Goal: Task Accomplishment & Management: Use online tool/utility

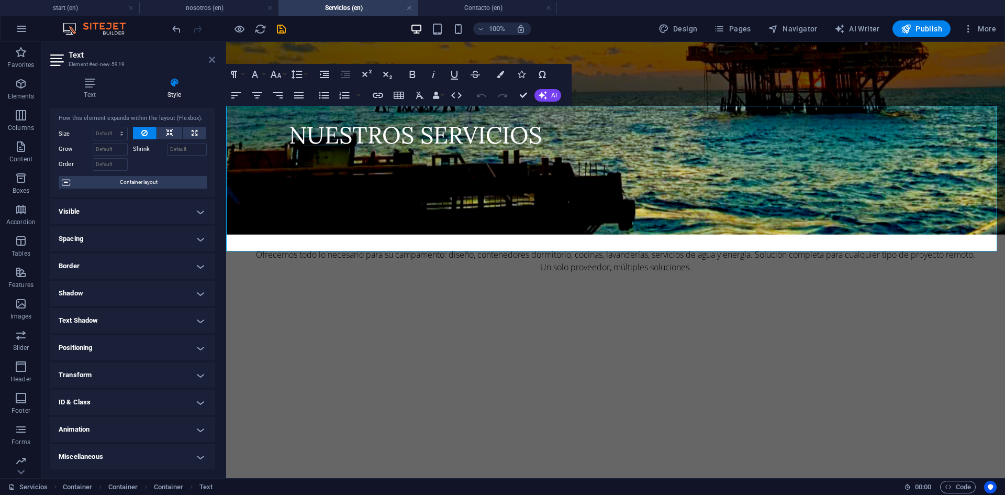
click at [211, 61] on icon at bounding box center [212, 60] width 6 height 8
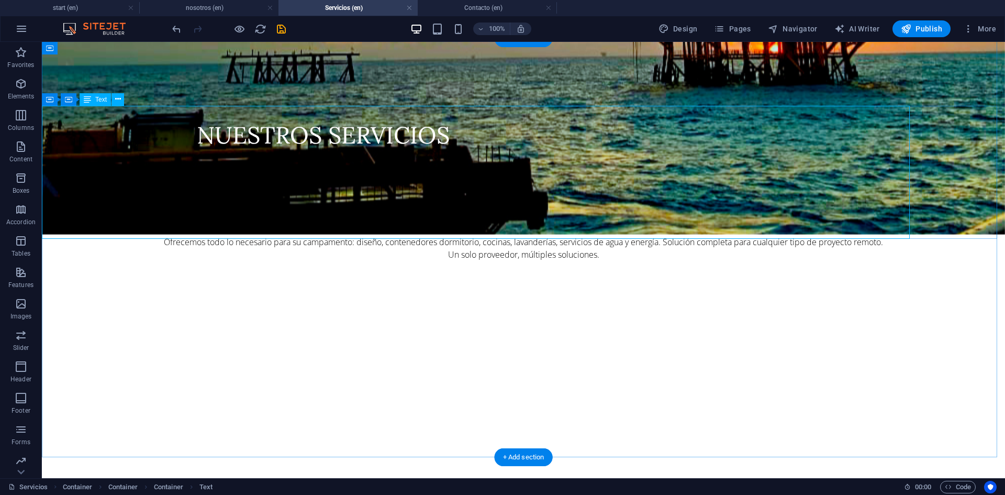
click at [63, 127] on div "Con el propósito que nuestro servicio cumpla con las medidas de seguridad y pro…" at bounding box center [523, 193] width 963 height 133
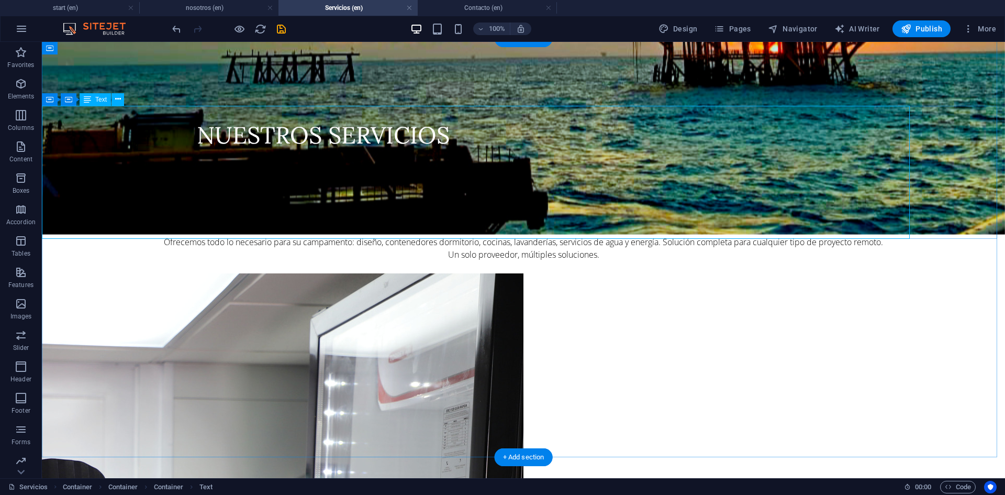
click at [58, 127] on div "Con el propósito que nuestro servicio cumpla con las medidas de seguridad y pro…" at bounding box center [523, 193] width 963 height 133
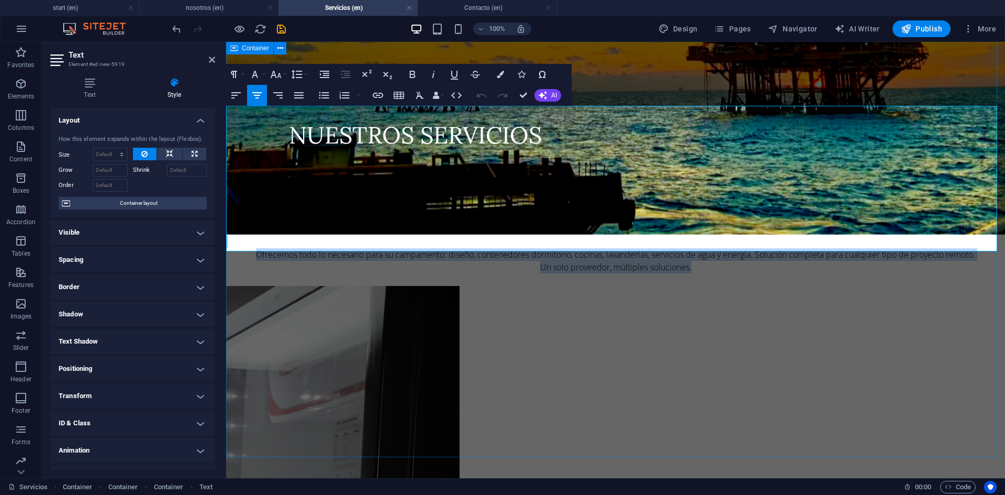
drag, startPoint x: 245, startPoint y: 109, endPoint x: 857, endPoint y: 293, distance: 639.0
click at [857, 293] on div "Campamentos industriales soluciones habitacionales para obras y campamentos Con…" at bounding box center [615, 269] width 779 height 419
copy div "Con el propósito que nuestro servicio cumpla con las medidas de seguridad y pro…"
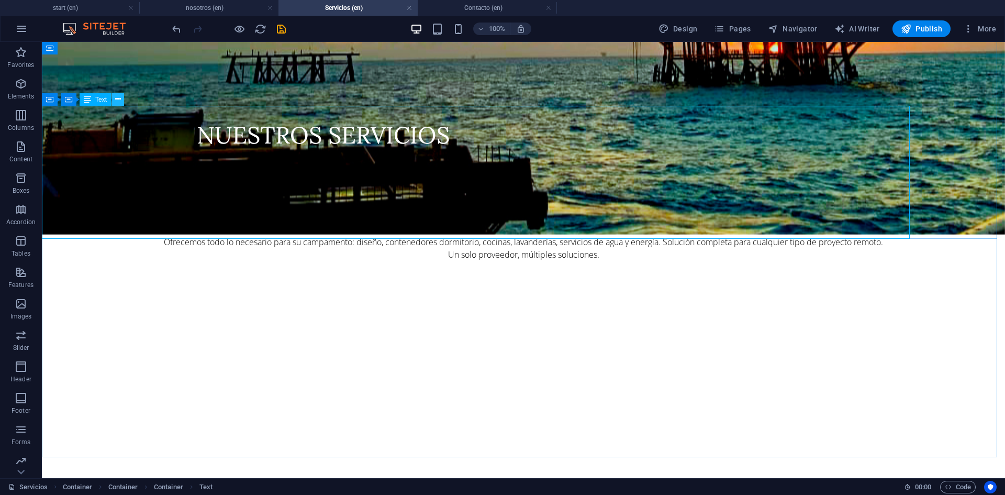
click at [117, 101] on icon at bounding box center [118, 99] width 6 height 11
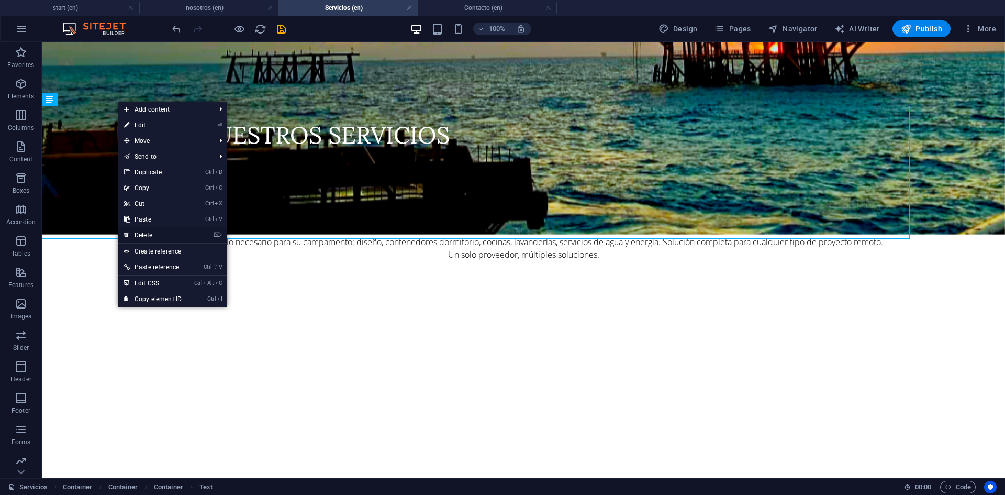
click at [153, 236] on link "⌦ Delete" at bounding box center [153, 235] width 70 height 16
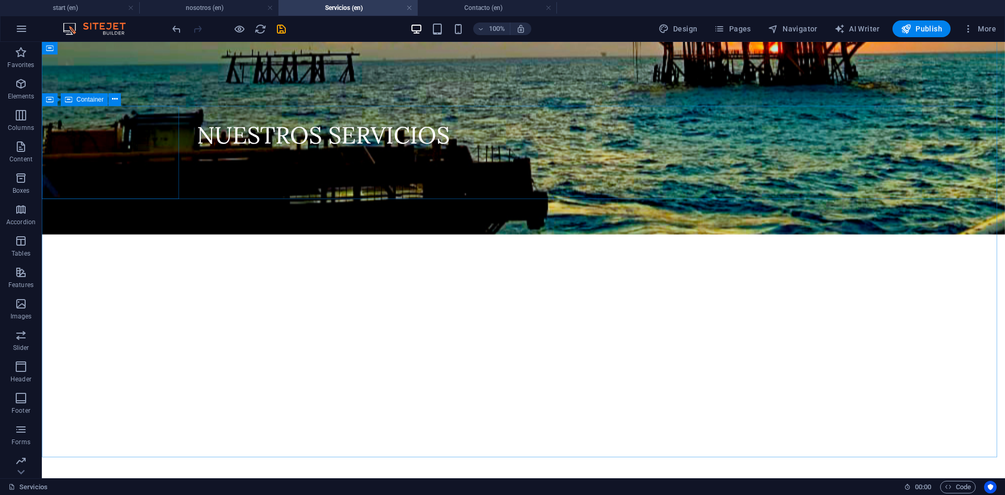
click at [92, 101] on span "Container" at bounding box center [89, 99] width 27 height 6
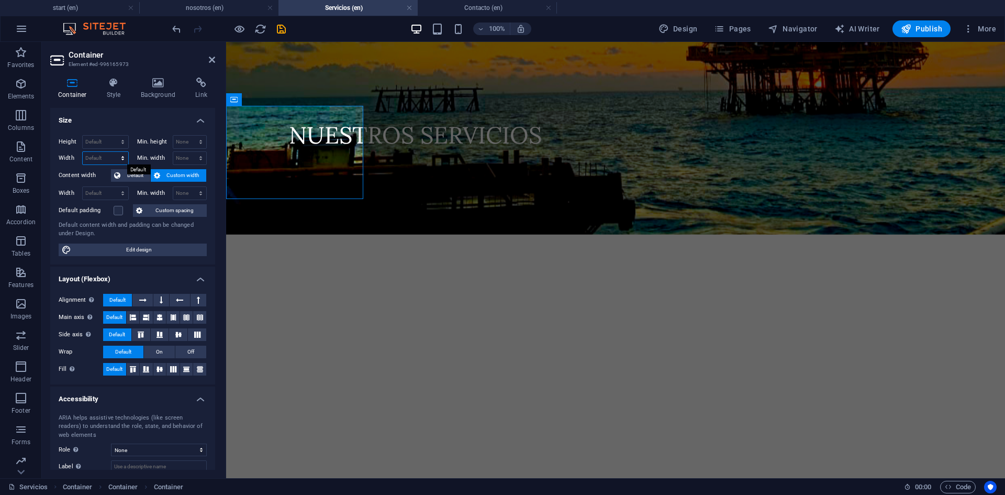
click at [124, 153] on select "Default px rem % em vh vw" at bounding box center [106, 158] width 46 height 13
select select "%"
click at [112, 152] on select "Default px rem % em vh vw" at bounding box center [106, 158] width 46 height 13
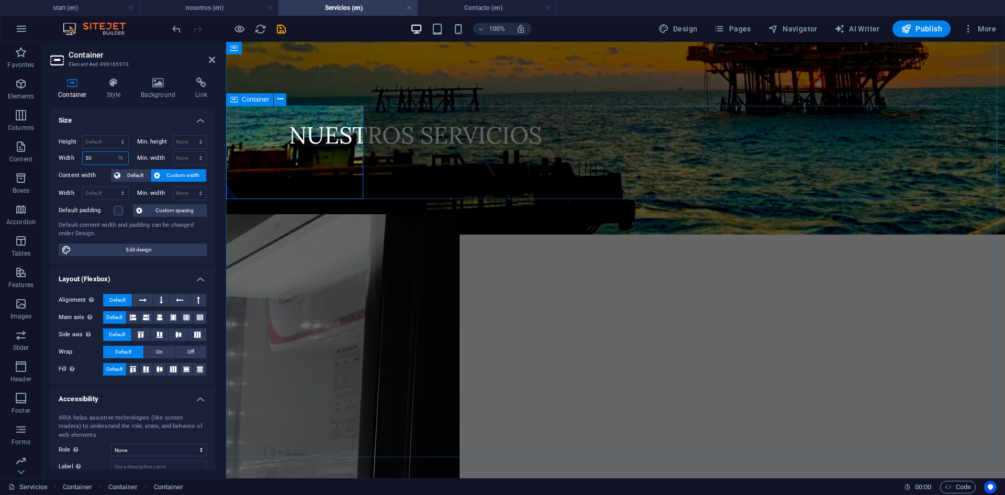
type input "50"
click at [451, 164] on div "Drop content here or Add elements Paste clipboard" at bounding box center [615, 164] width 779 height 74
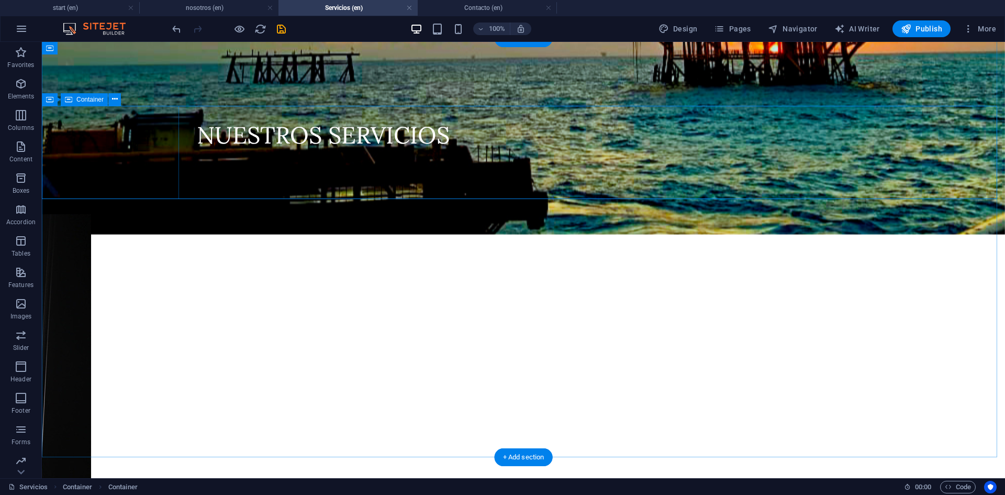
click at [157, 127] on div "Drop content here or Add elements Paste clipboard" at bounding box center [283, 164] width 482 height 74
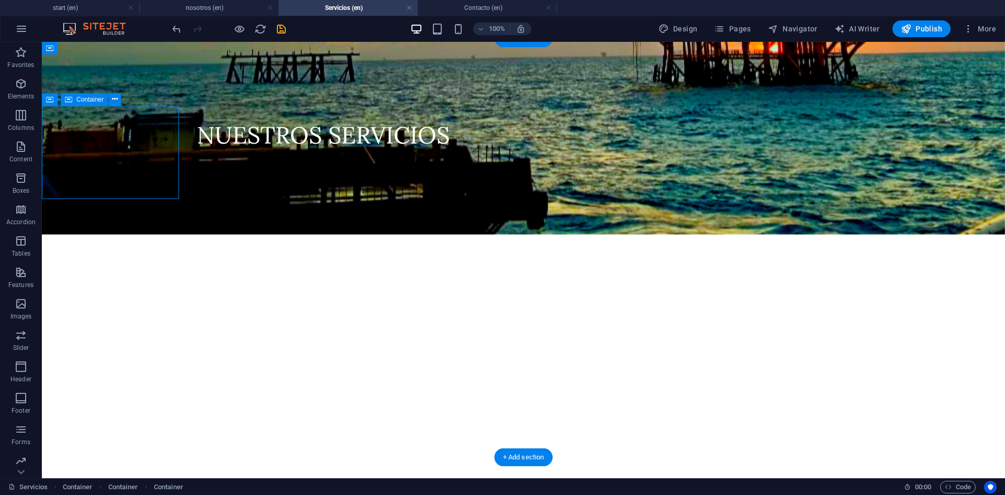
click at [157, 127] on div "Drop content here or Add elements Paste clipboard" at bounding box center [283, 164] width 482 height 74
select select "%"
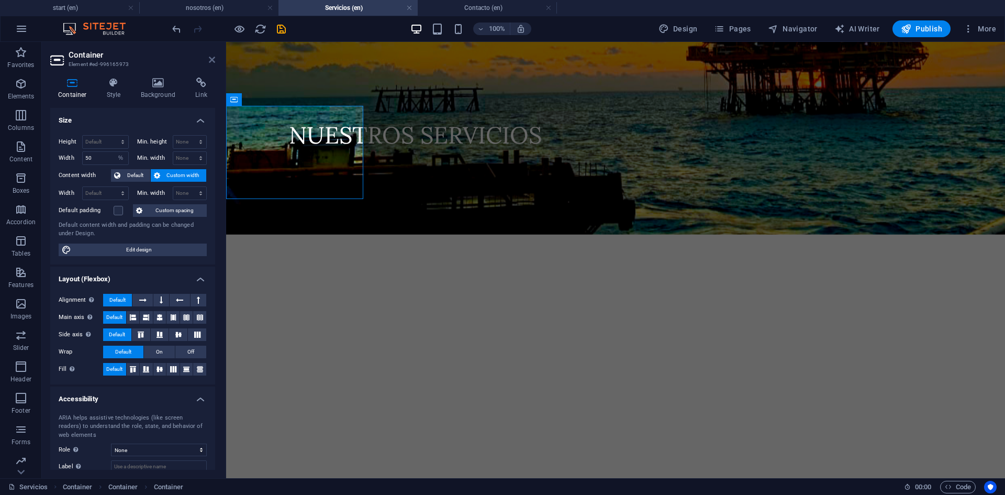
click at [212, 61] on icon at bounding box center [212, 60] width 6 height 8
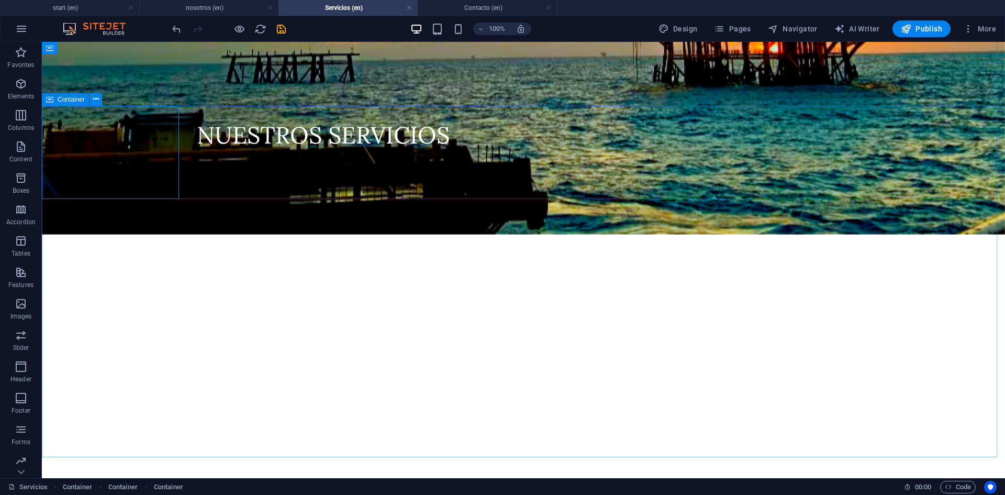
click at [50, 98] on icon at bounding box center [49, 99] width 7 height 13
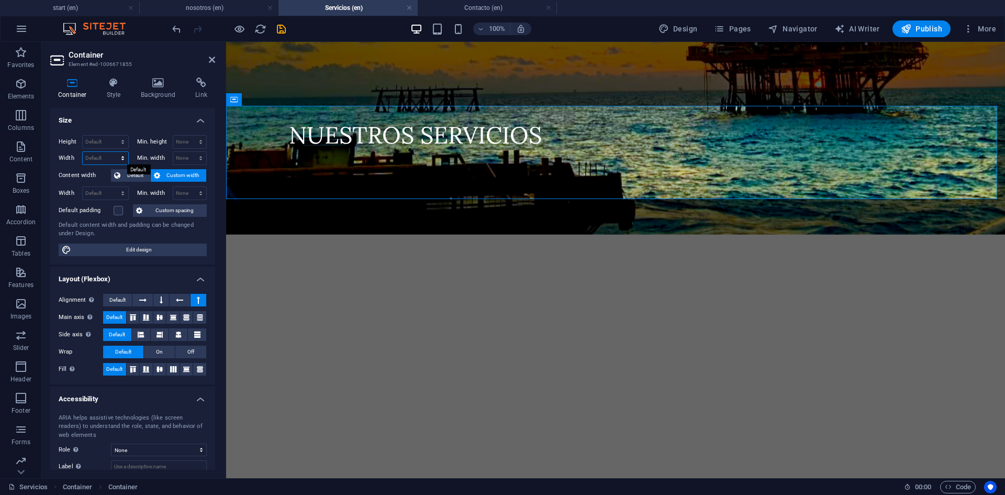
click at [103, 157] on select "Default px rem % em vh vw" at bounding box center [106, 158] width 46 height 13
select select "%"
click at [112, 152] on select "Default px rem % em vh vw" at bounding box center [106, 158] width 46 height 13
type input "100"
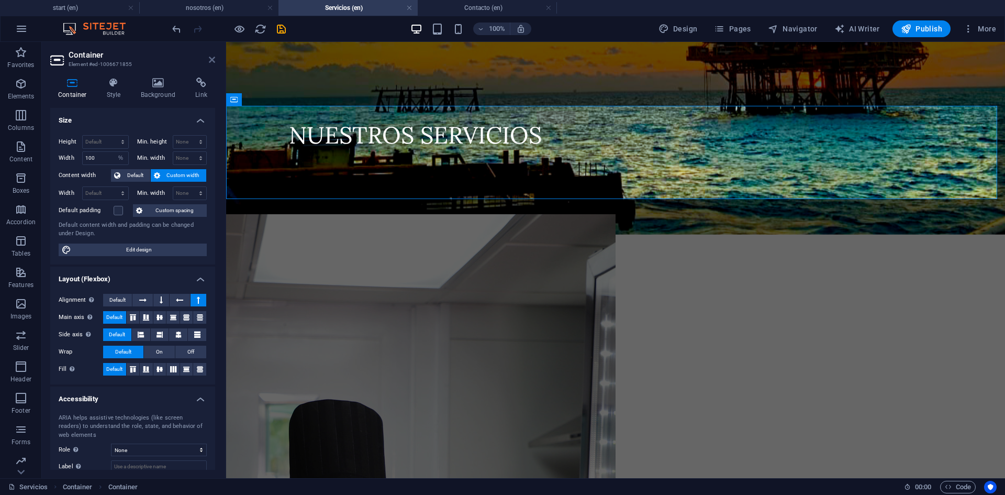
click at [211, 60] on icon at bounding box center [212, 60] width 6 height 8
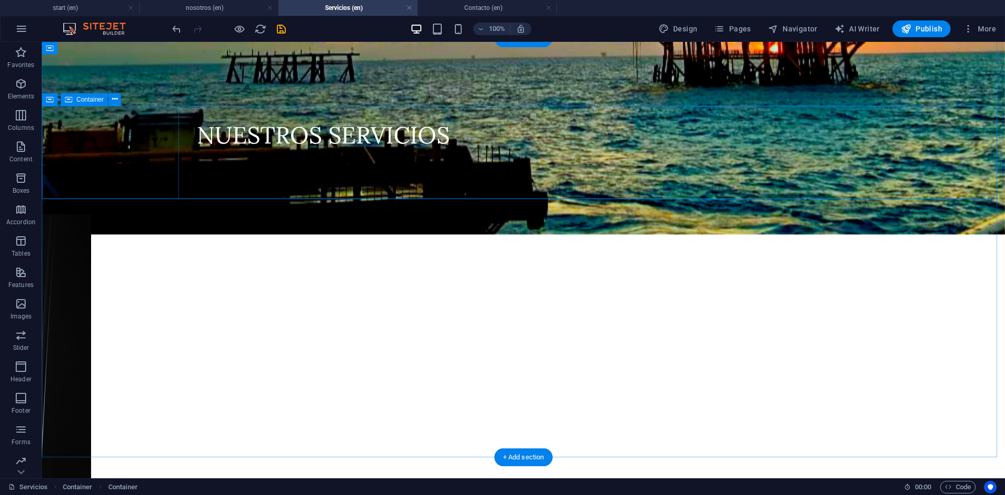
click at [165, 127] on div "Drop content here or Add elements Paste clipboard" at bounding box center [283, 164] width 482 height 74
select select "%"
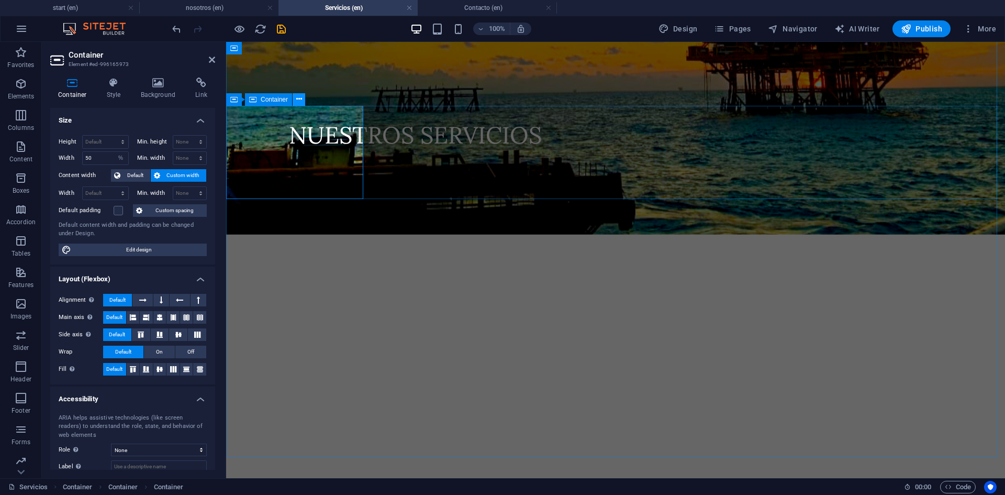
click at [297, 99] on icon at bounding box center [299, 99] width 6 height 11
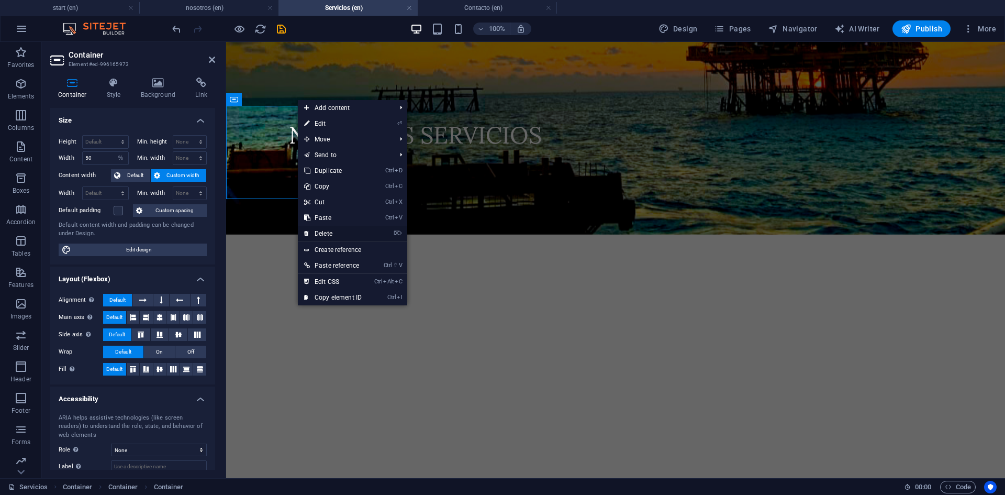
click at [325, 234] on link "⌦ Delete" at bounding box center [333, 234] width 70 height 16
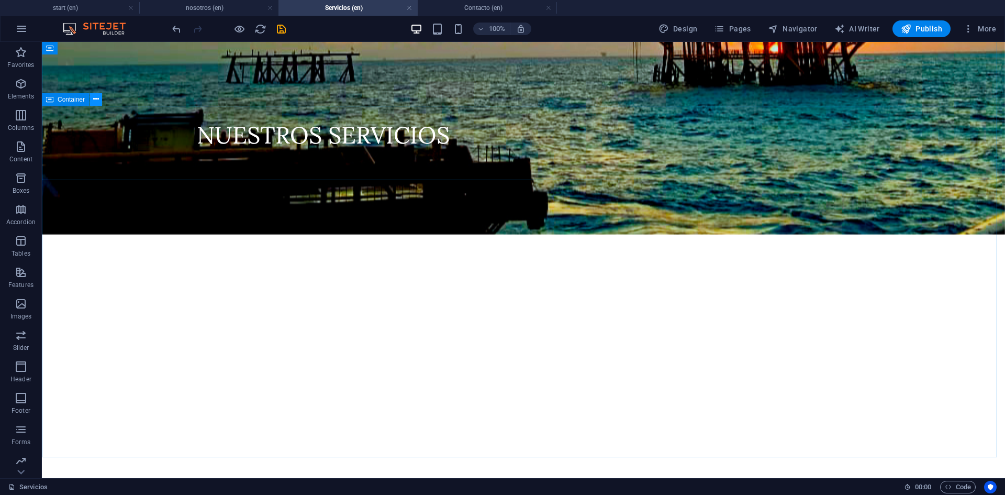
click at [96, 99] on icon at bounding box center [96, 99] width 6 height 11
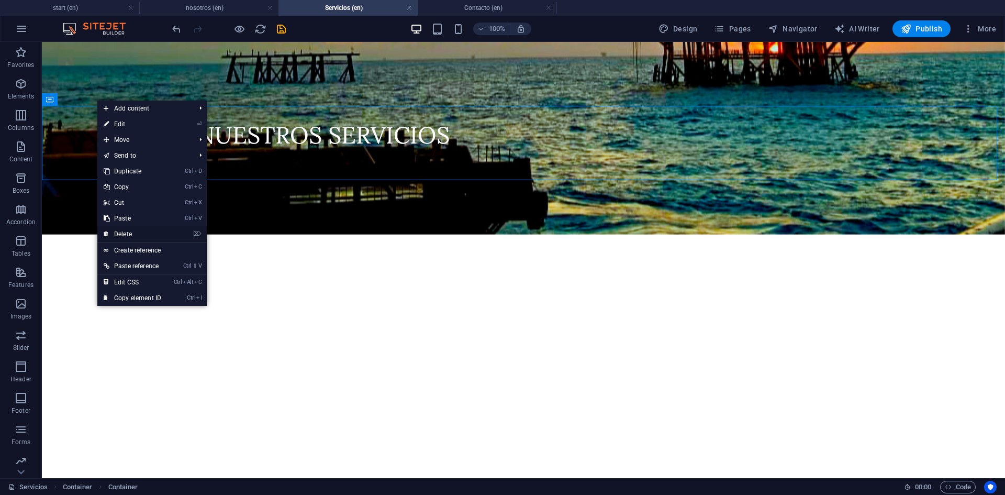
click at [132, 232] on link "⌦ Delete" at bounding box center [132, 234] width 70 height 16
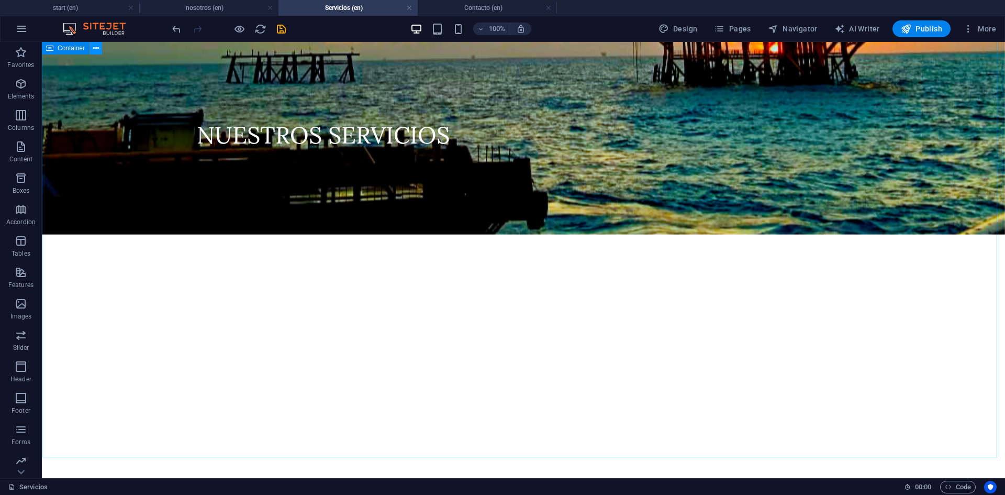
click at [93, 52] on icon at bounding box center [96, 48] width 6 height 11
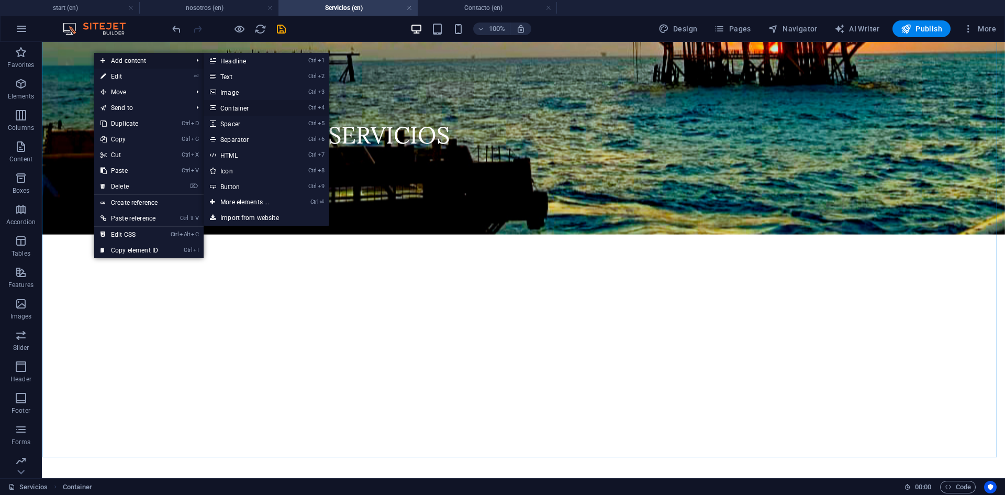
click at [236, 107] on link "Ctrl 4 Container" at bounding box center [247, 108] width 86 height 16
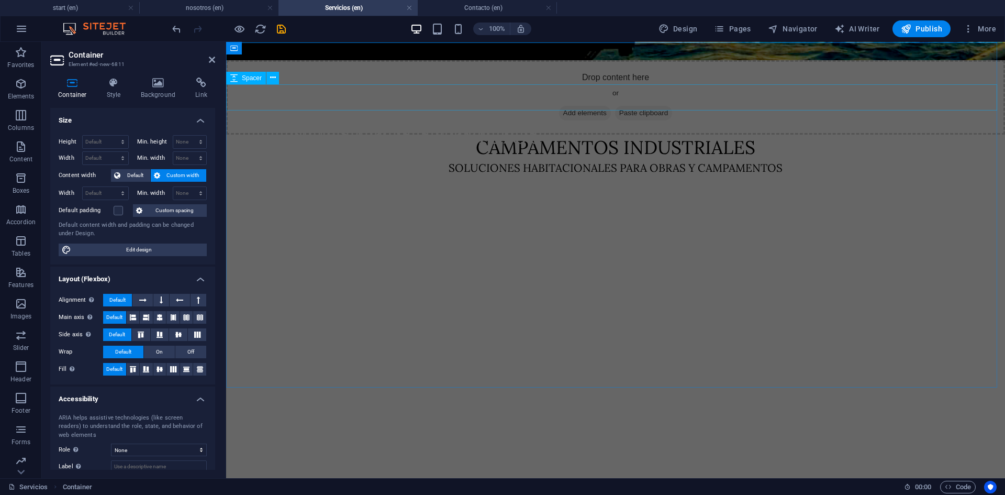
scroll to position [145, 0]
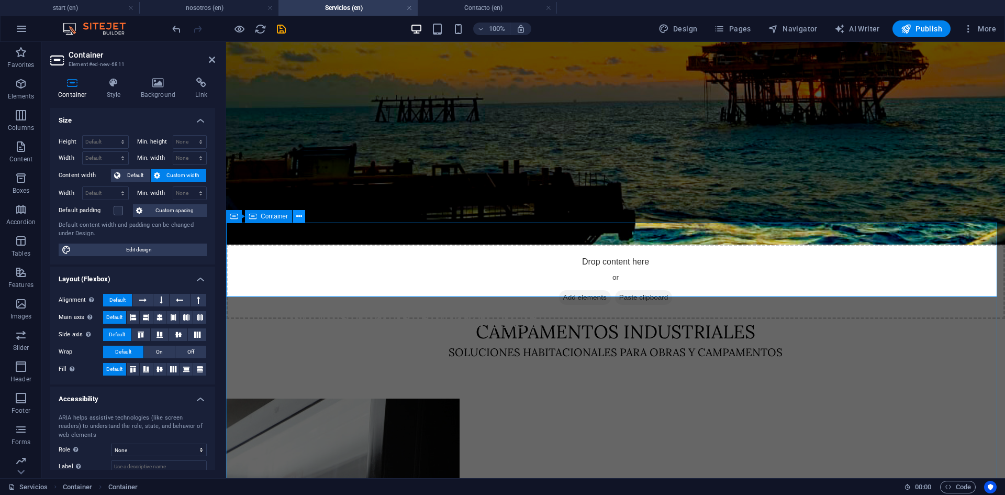
click at [295, 218] on button at bounding box center [299, 216] width 13 height 13
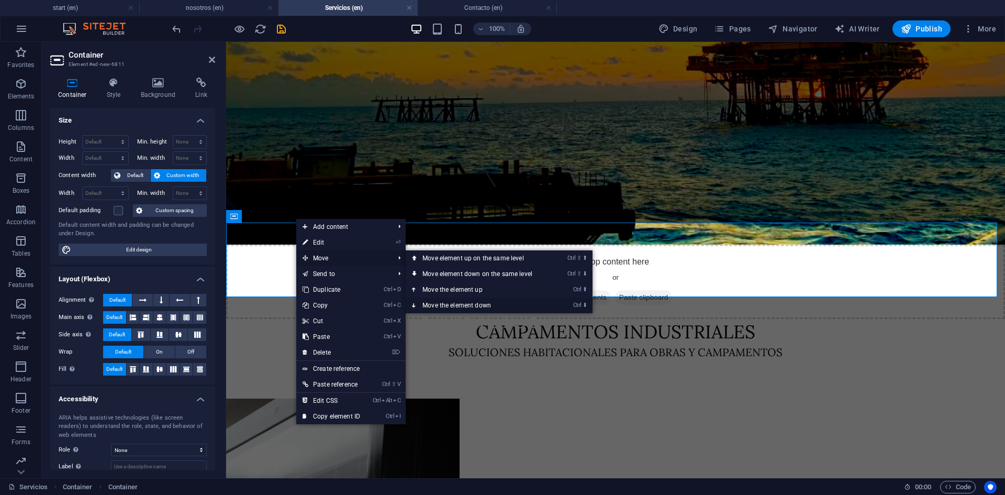
click at [487, 305] on link "Ctrl ⬇ Move the element down" at bounding box center [480, 305] width 148 height 16
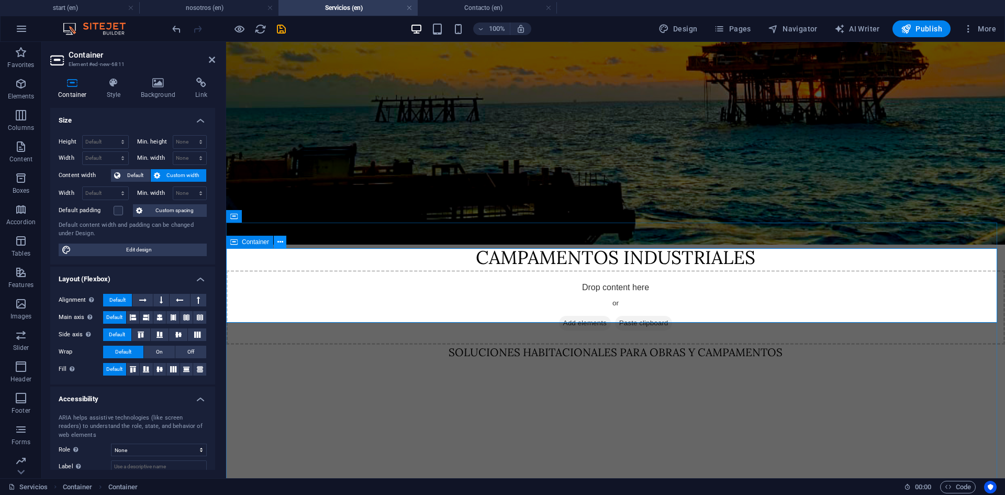
click at [278, 239] on icon at bounding box center [281, 242] width 6 height 11
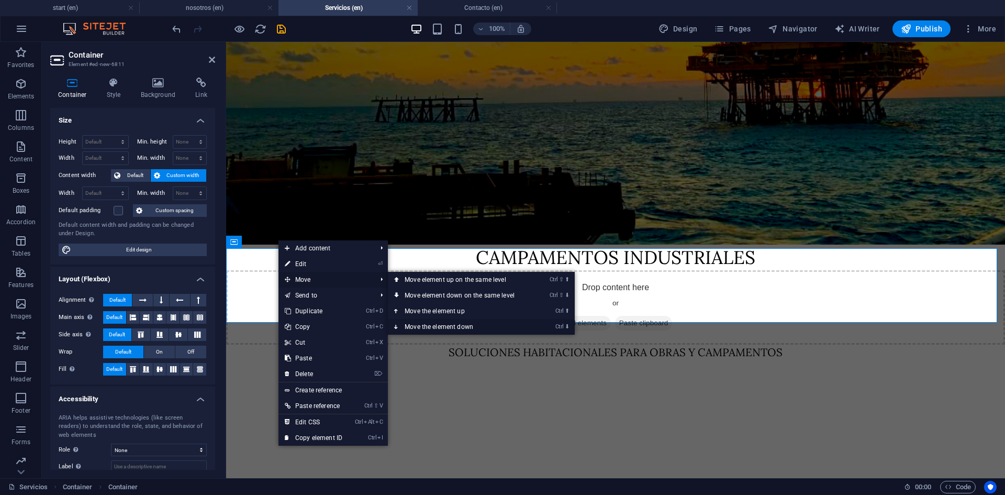
click at [437, 325] on link "Ctrl ⬇ Move the element down" at bounding box center [462, 327] width 148 height 16
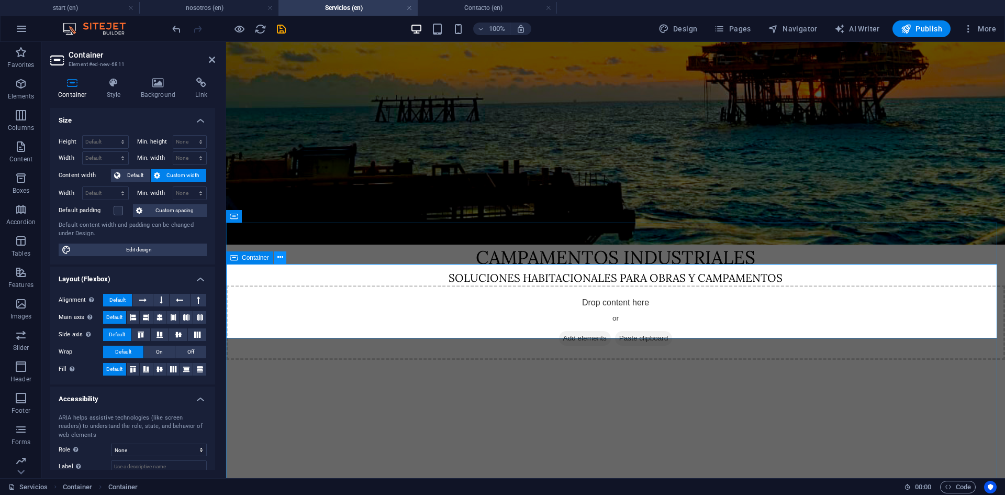
click at [280, 257] on icon at bounding box center [281, 257] width 6 height 11
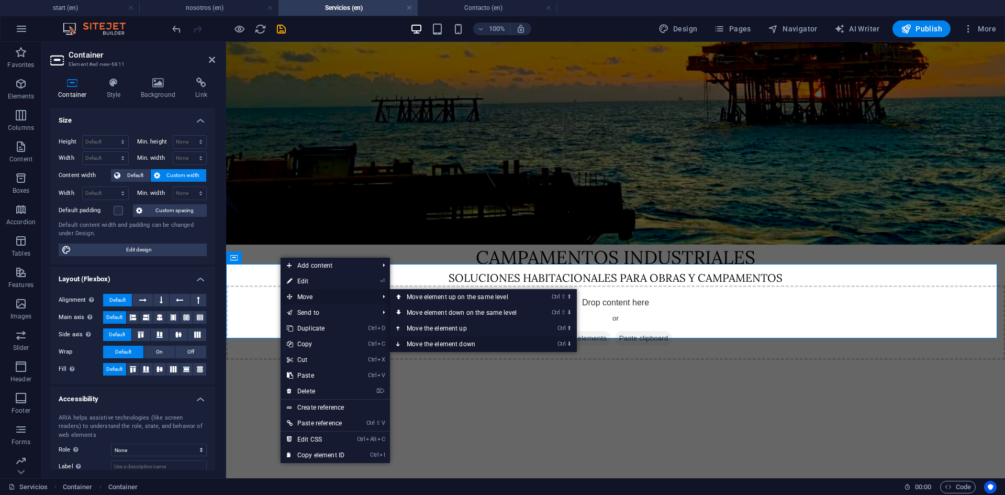
click at [450, 342] on link "Ctrl ⬇ Move the element down" at bounding box center [464, 344] width 148 height 16
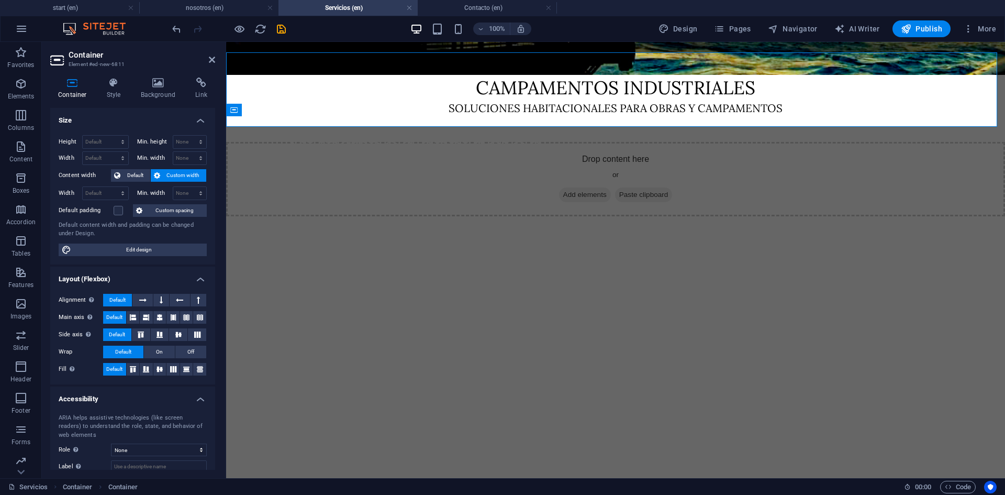
scroll to position [306, 0]
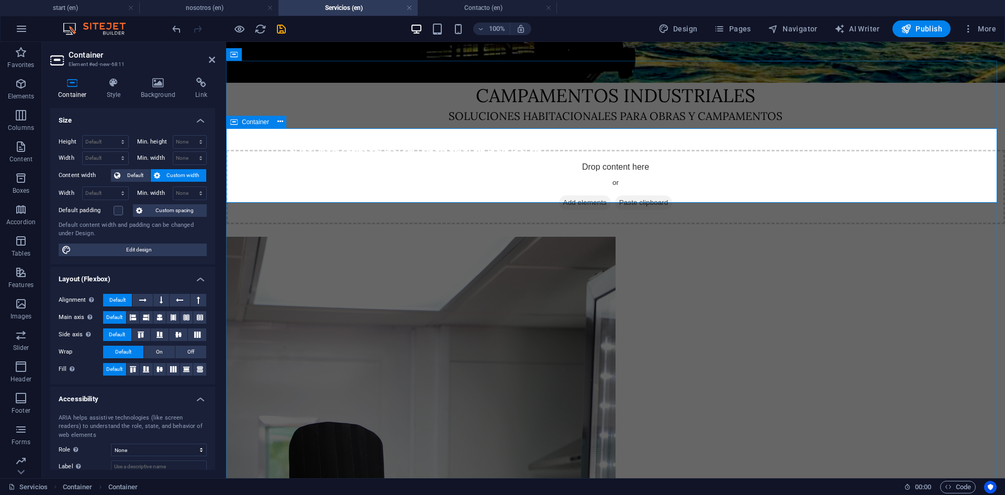
click at [261, 125] on span "Container" at bounding box center [255, 122] width 27 height 6
click at [104, 159] on select "Default px rem % em vh vw" at bounding box center [106, 158] width 46 height 13
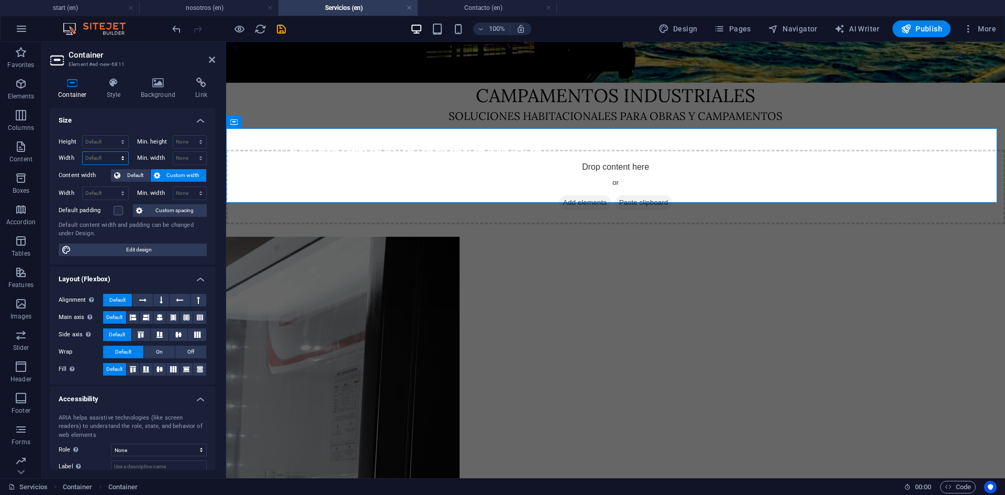
select select "%"
click at [112, 152] on select "Default px rem % em vh vw" at bounding box center [106, 158] width 46 height 13
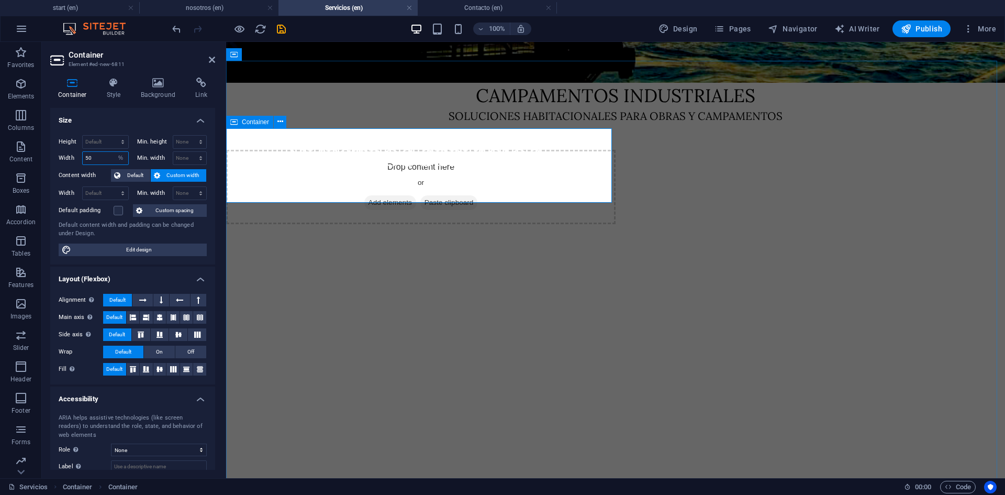
type input "50"
click at [381, 195] on span "Add elements" at bounding box center [390, 202] width 52 height 15
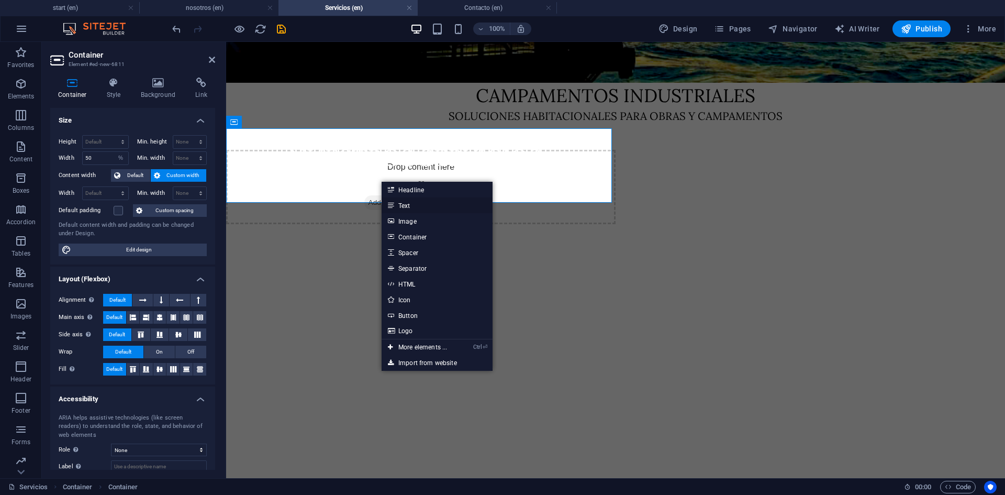
click at [409, 205] on link "Text" at bounding box center [437, 205] width 111 height 16
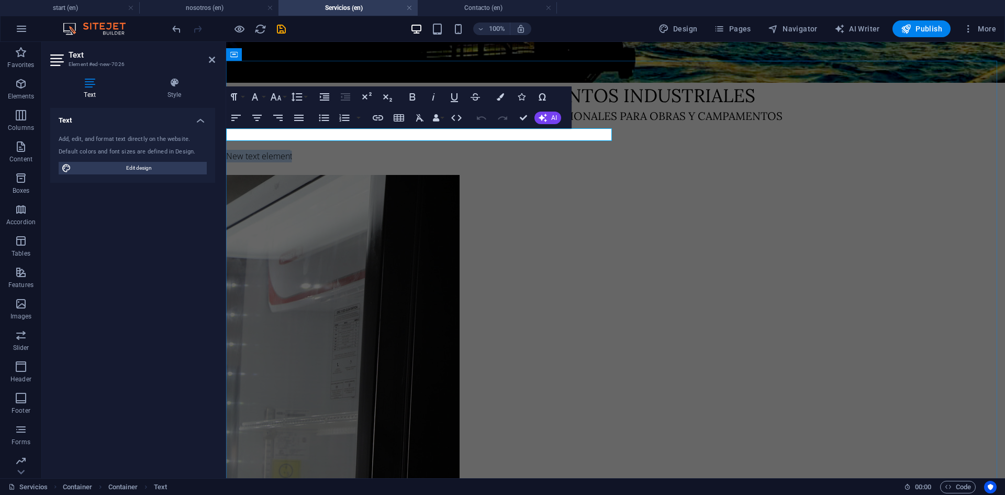
click at [395, 150] on p "New text element" at bounding box center [421, 156] width 390 height 13
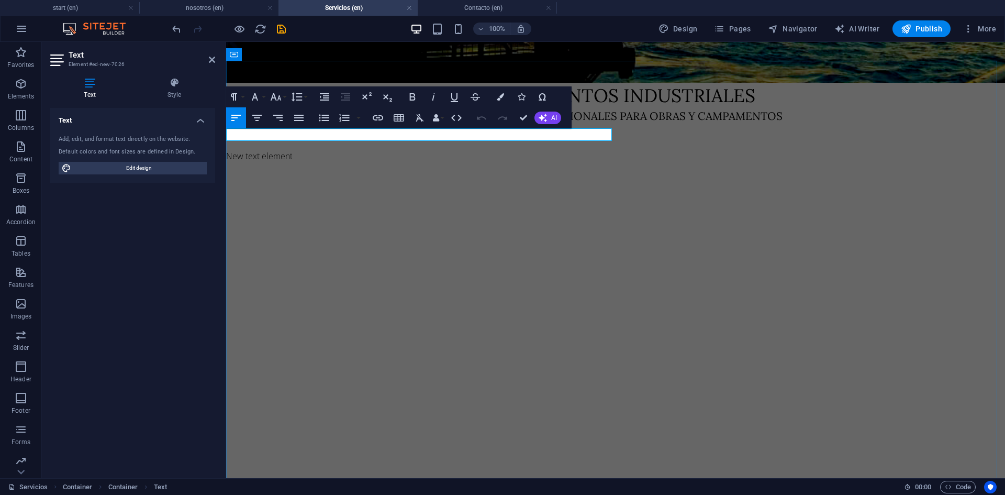
click at [395, 150] on p "New text element" at bounding box center [421, 156] width 390 height 13
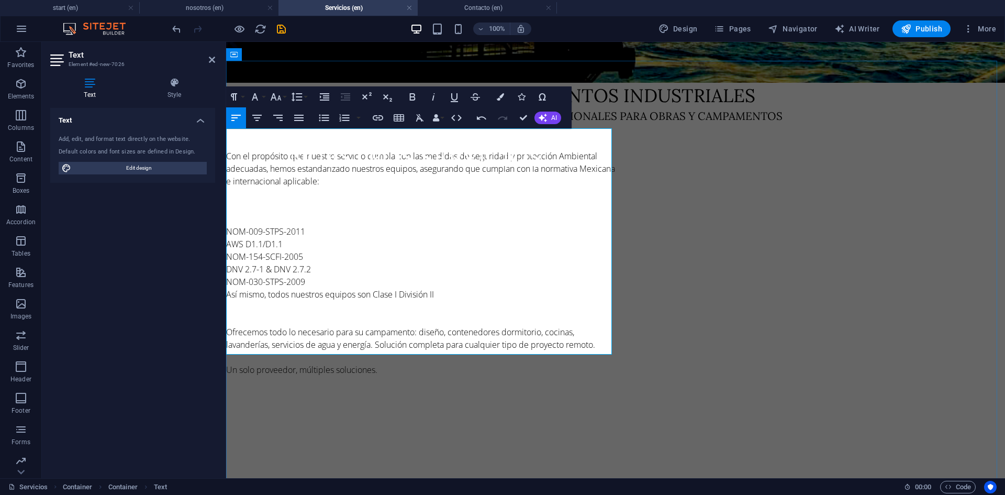
scroll to position [5782, 1]
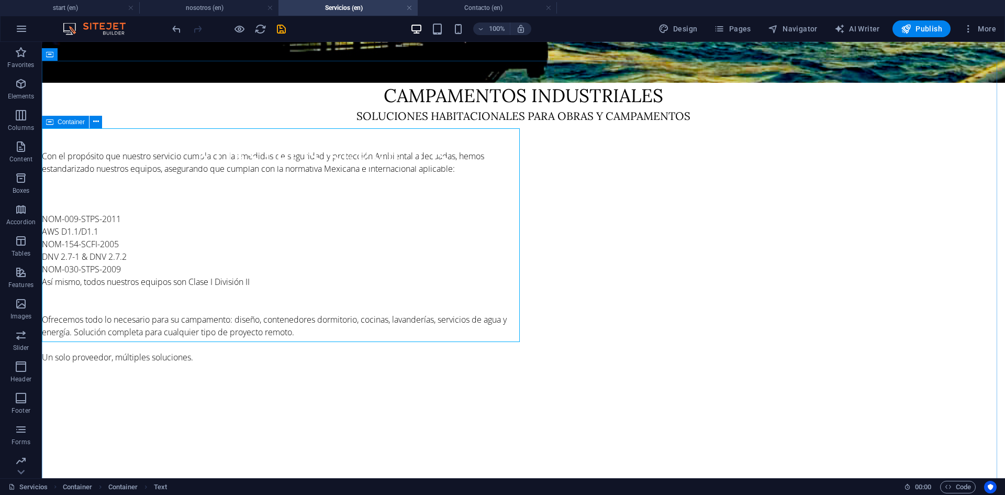
click at [51, 123] on icon at bounding box center [49, 122] width 7 height 13
select select "%"
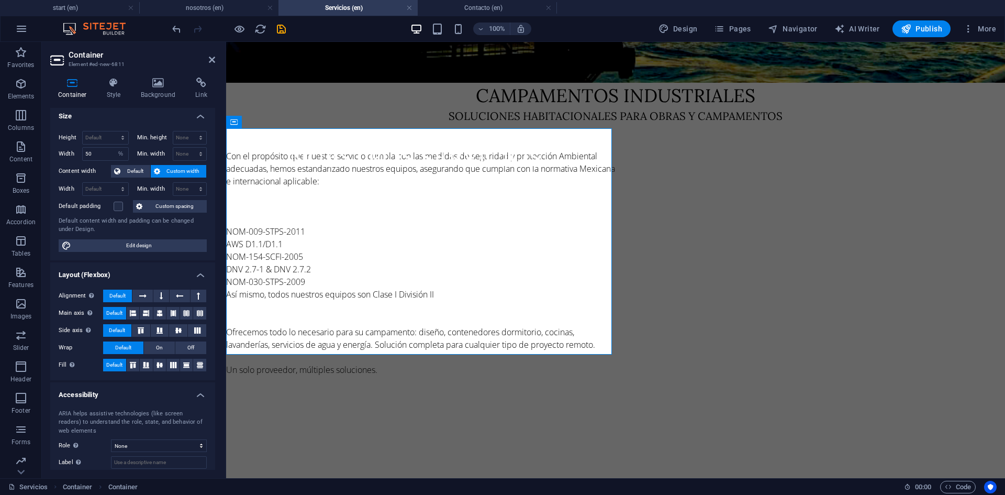
scroll to position [0, 0]
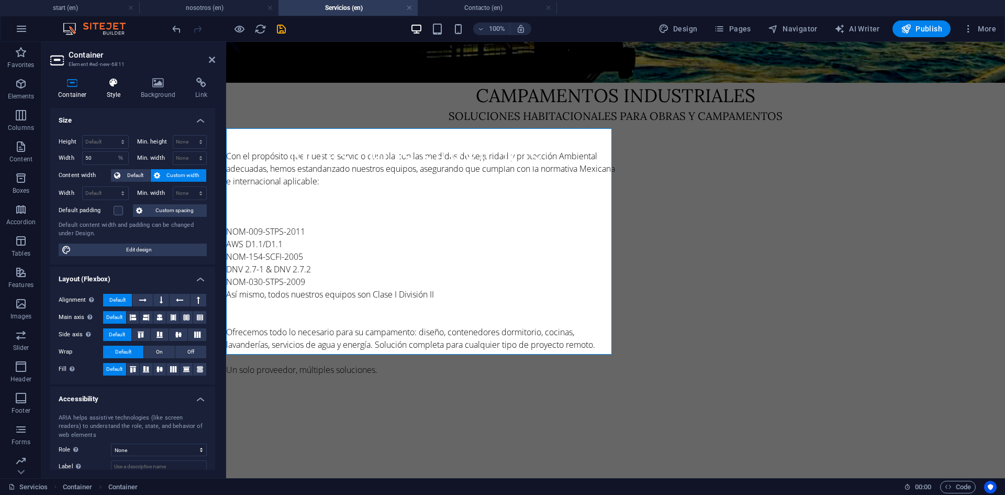
click at [110, 88] on h4 "Style" at bounding box center [116, 88] width 34 height 22
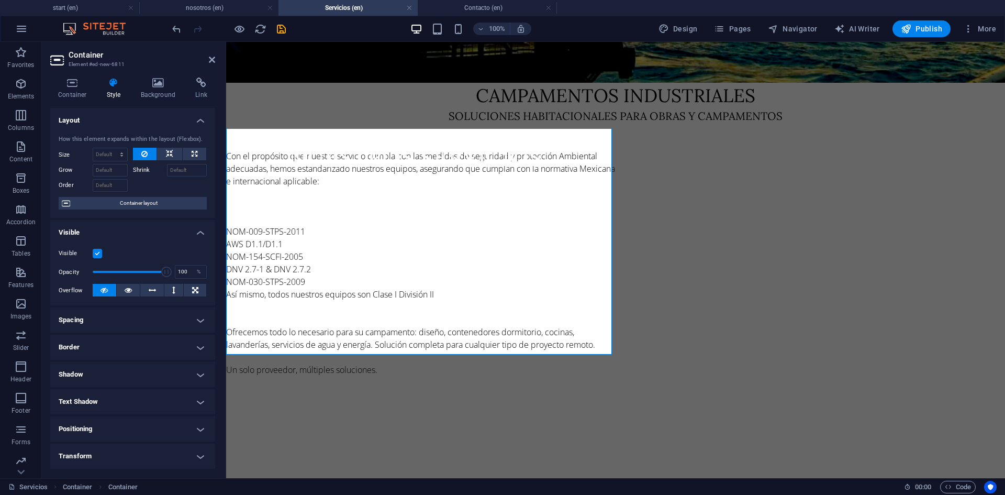
click at [122, 343] on h4 "Border" at bounding box center [132, 347] width 165 height 25
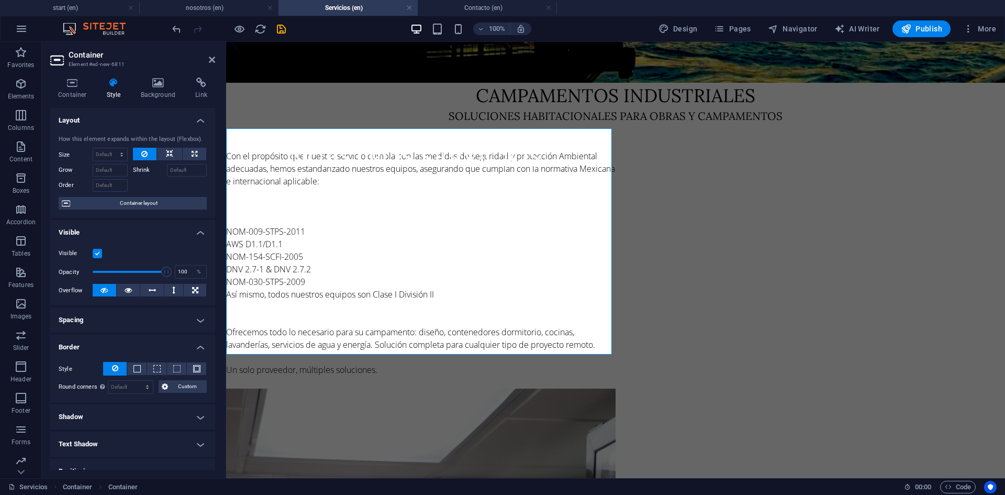
click at [122, 323] on h4 "Spacing" at bounding box center [132, 319] width 165 height 25
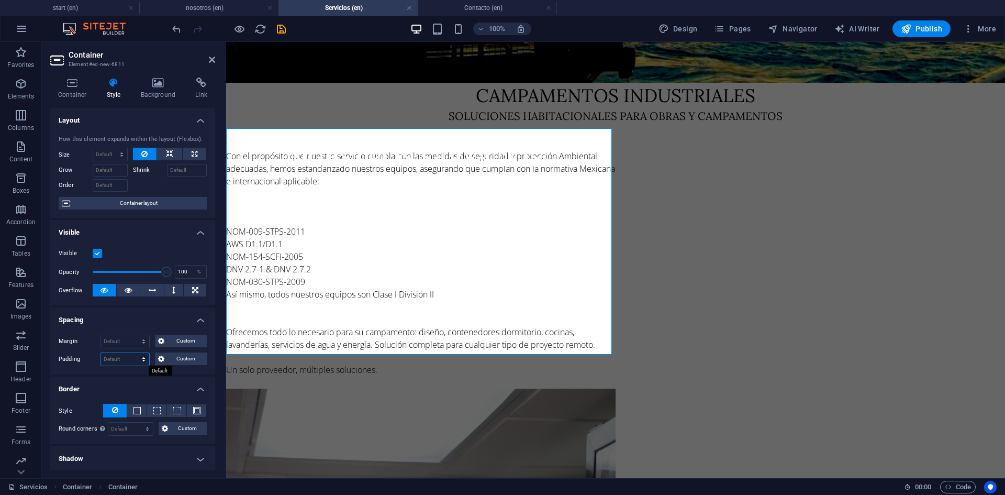
click at [112, 361] on select "Default px rem % vh vw Custom" at bounding box center [125, 359] width 48 height 13
select select "px"
click at [134, 353] on select "Default px rem % vh vw Custom" at bounding box center [125, 359] width 48 height 13
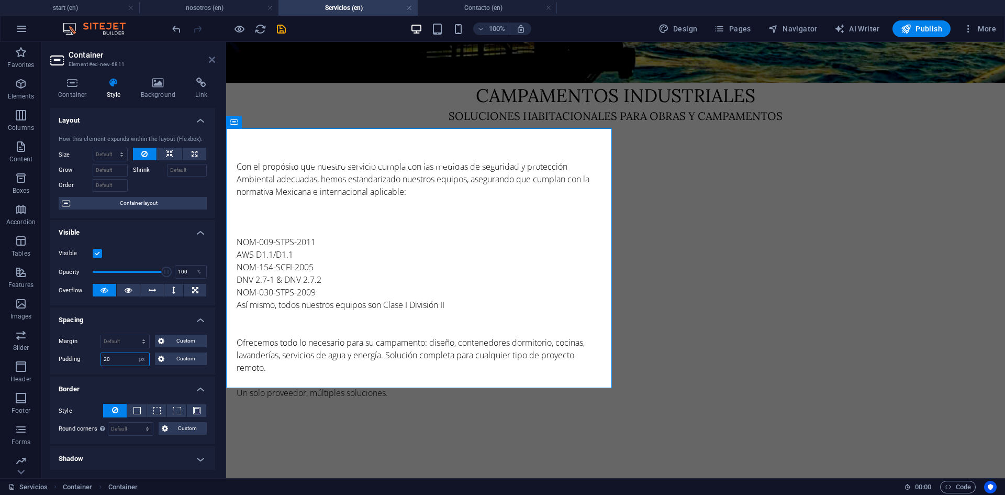
type input "20"
click at [210, 61] on icon at bounding box center [212, 60] width 6 height 8
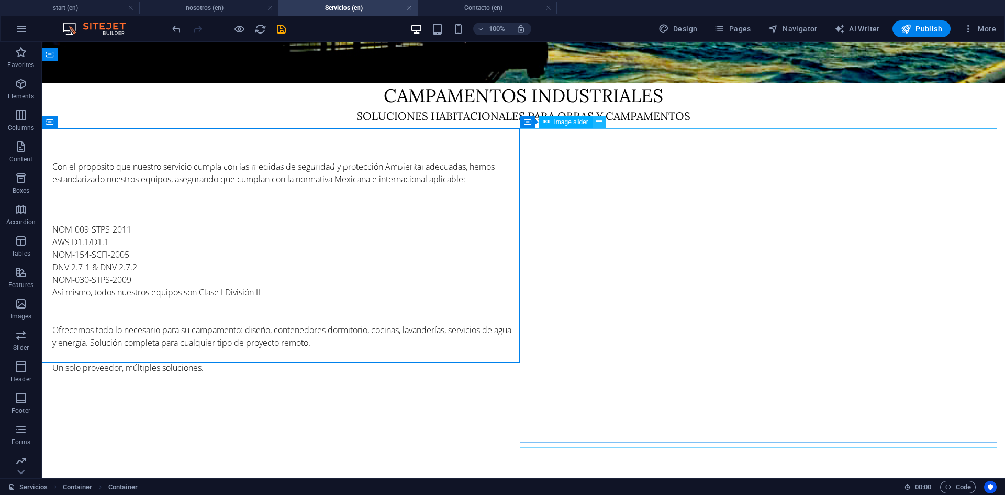
click at [600, 119] on icon at bounding box center [599, 121] width 6 height 11
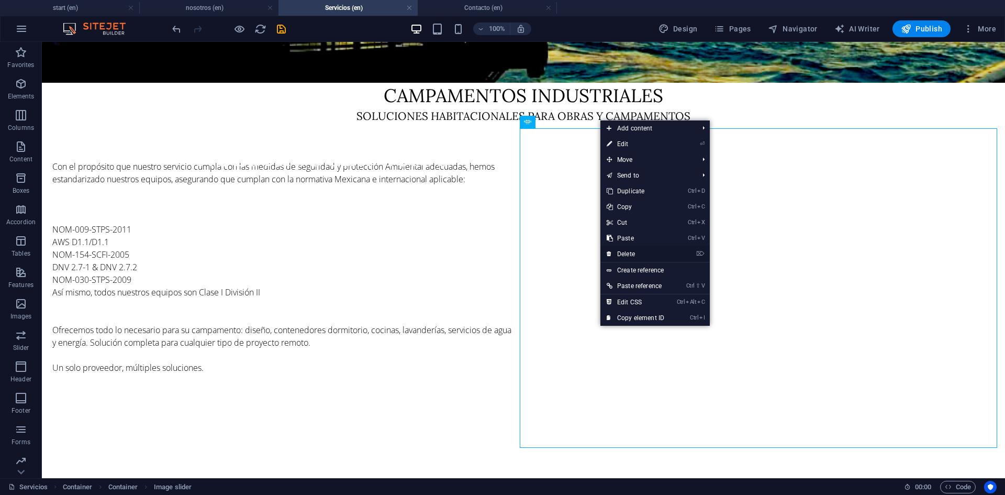
click at [628, 251] on link "⌦ Delete" at bounding box center [636, 254] width 70 height 16
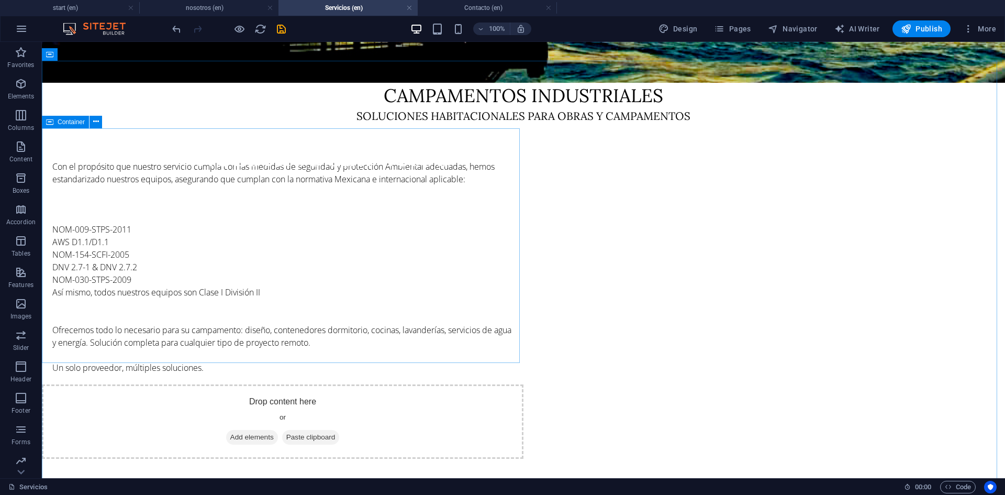
click at [60, 119] on span "Container" at bounding box center [71, 122] width 27 height 6
select select "px"
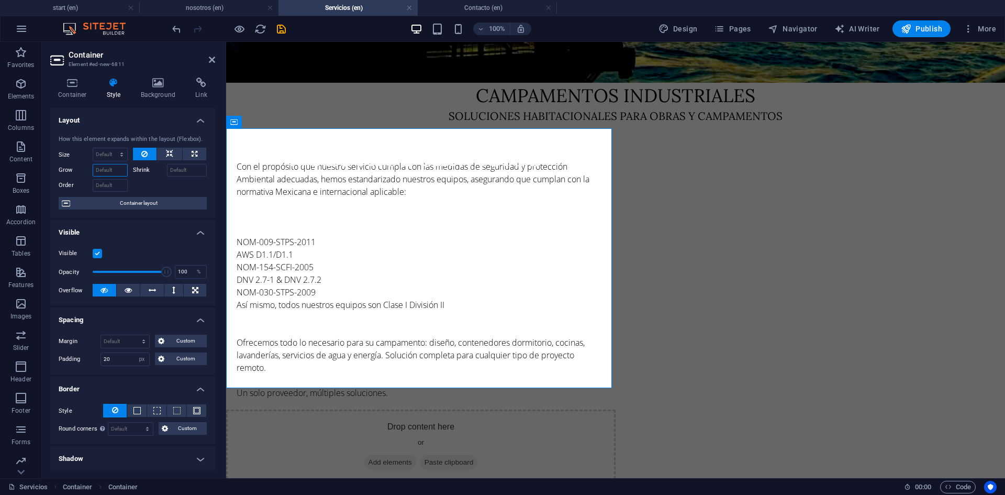
click at [104, 164] on input "Grow" at bounding box center [110, 170] width 35 height 13
click at [636, 122] on span "Container" at bounding box center [641, 122] width 27 height 6
select select "px"
select select "%"
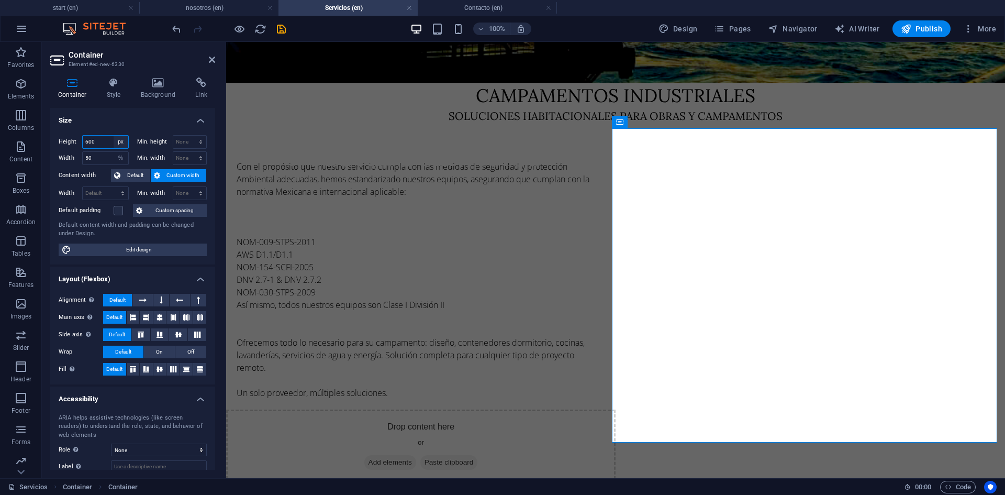
click at [118, 141] on select "Default px rem % vh vw" at bounding box center [121, 142] width 15 height 13
select select "default"
click at [114, 136] on select "Default px rem % vh vw" at bounding box center [121, 142] width 15 height 13
select select "DISABLED_OPTION_VALUE"
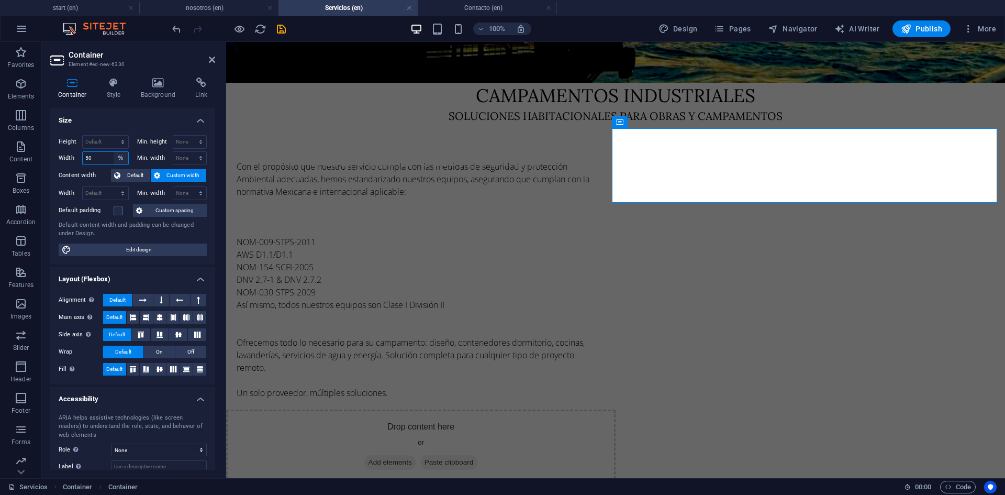
click at [120, 157] on select "Default px rem % em vh vw" at bounding box center [121, 158] width 15 height 13
click at [306, 83] on div "Campamentos industriales" at bounding box center [615, 96] width 779 height 26
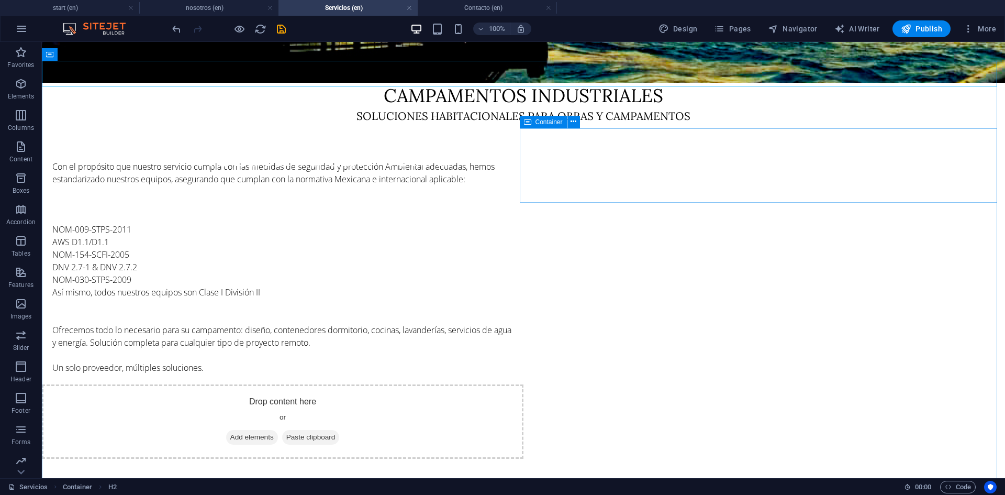
click at [533, 121] on div "Container" at bounding box center [543, 122] width 47 height 13
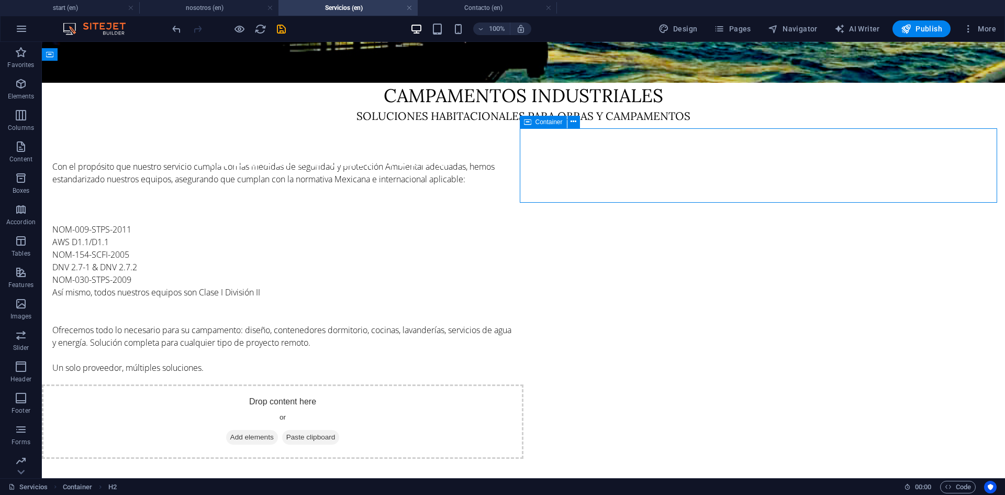
click at [533, 121] on div "Container" at bounding box center [543, 122] width 47 height 13
select select "%"
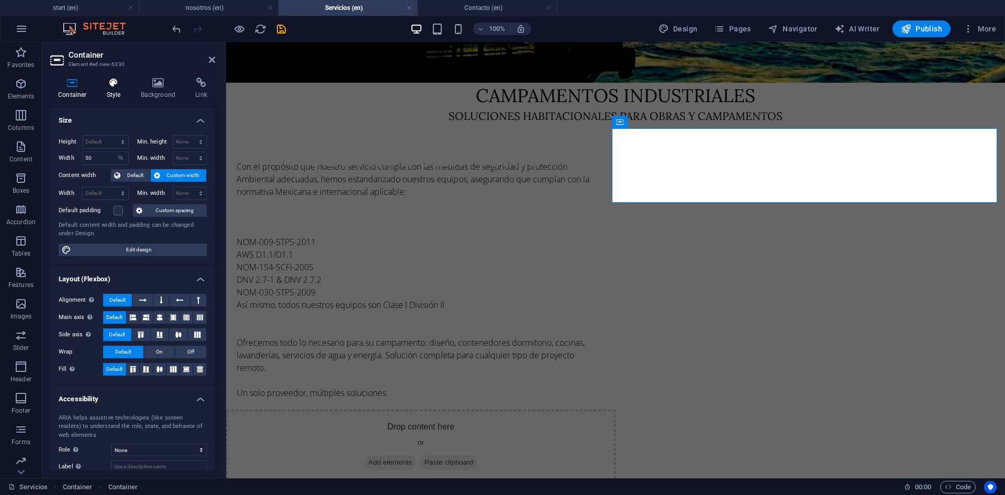
click at [113, 94] on h4 "Style" at bounding box center [116, 88] width 34 height 22
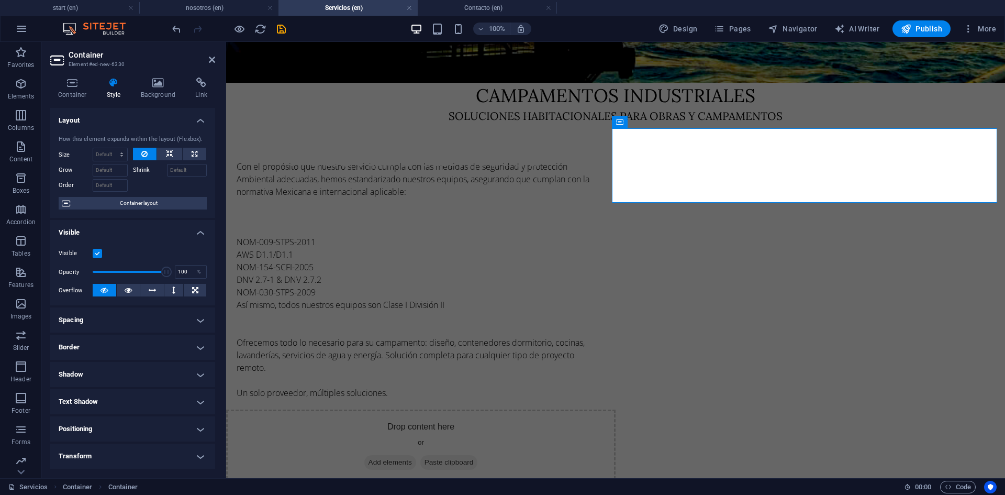
click at [202, 232] on h4 "Visible" at bounding box center [132, 229] width 165 height 19
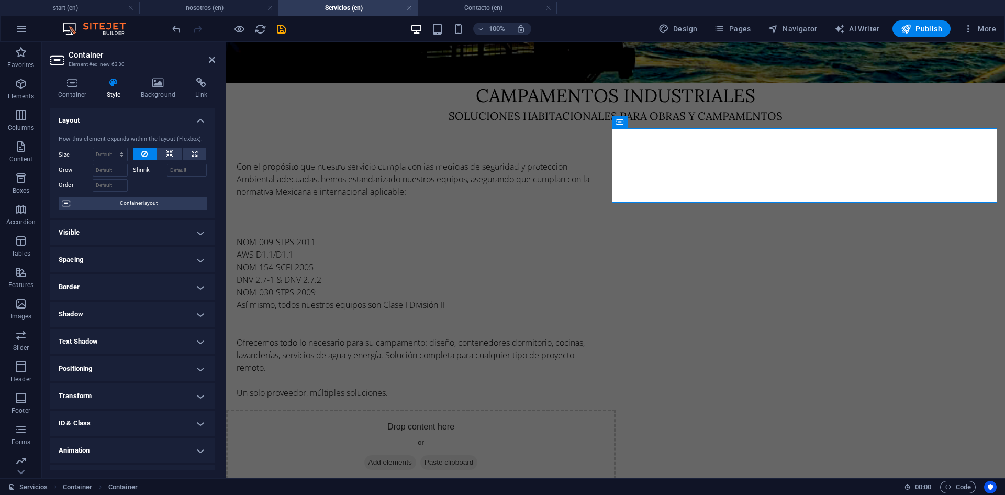
click at [194, 284] on h4 "Border" at bounding box center [132, 286] width 165 height 25
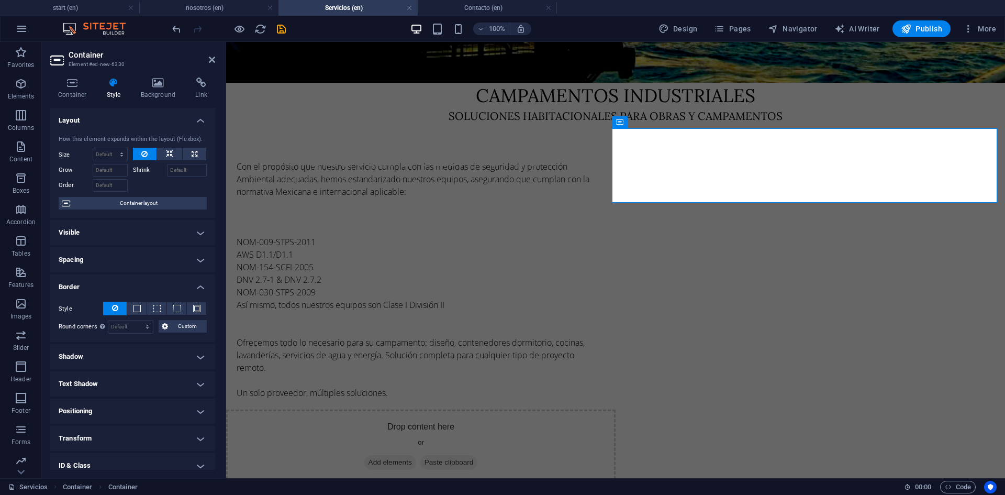
click at [118, 263] on h4 "Spacing" at bounding box center [132, 259] width 165 height 25
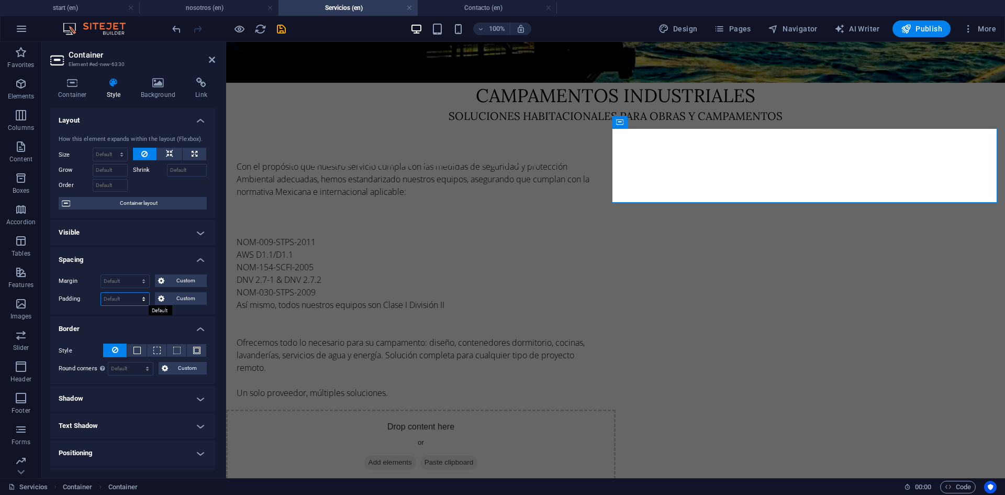
click at [115, 301] on select "Default px rem % vh vw Custom" at bounding box center [125, 299] width 48 height 13
select select "px"
click at [134, 293] on select "Default px rem % vh vw Custom" at bounding box center [125, 299] width 48 height 13
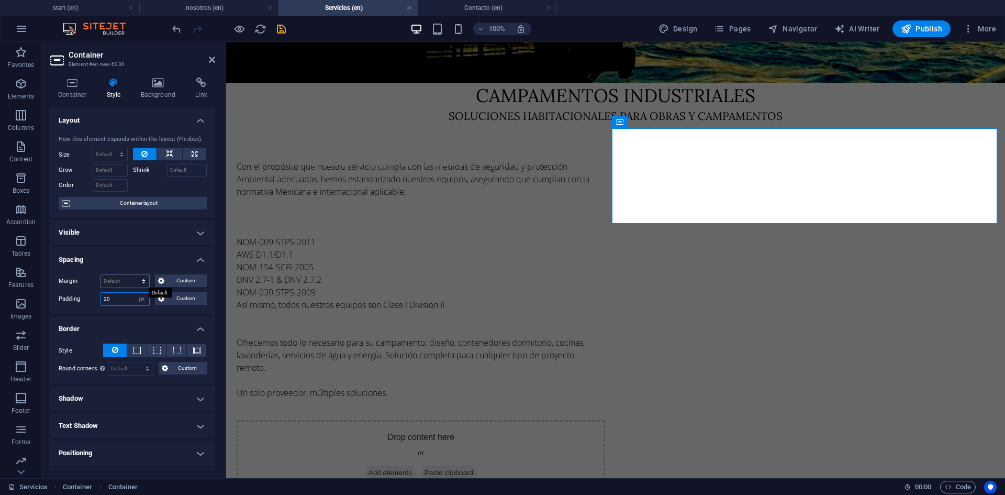
type input "20"
click at [106, 282] on select "Default auto px % rem vw vh Custom" at bounding box center [125, 281] width 48 height 13
click at [220, 216] on div "Container Style Background Link Size Height Default px rem % vh vw Min. height …" at bounding box center [133, 273] width 182 height 409
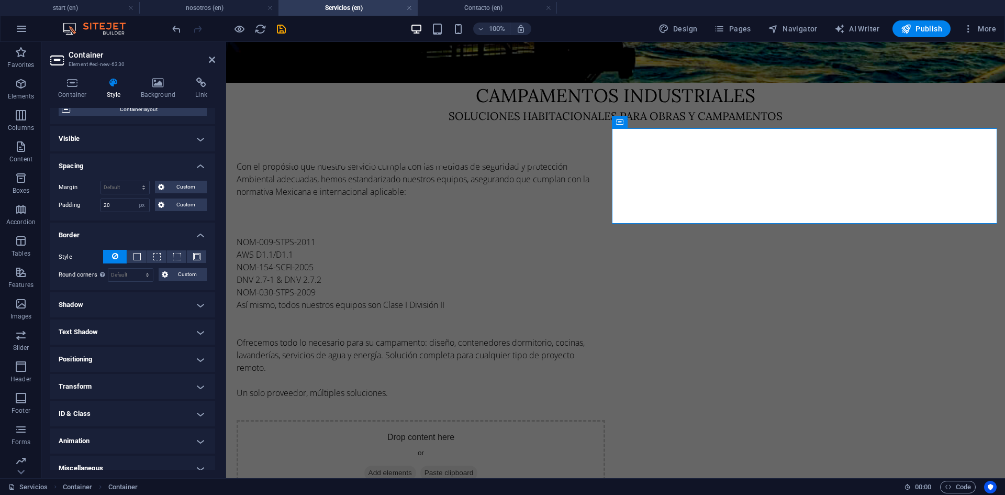
scroll to position [97, 0]
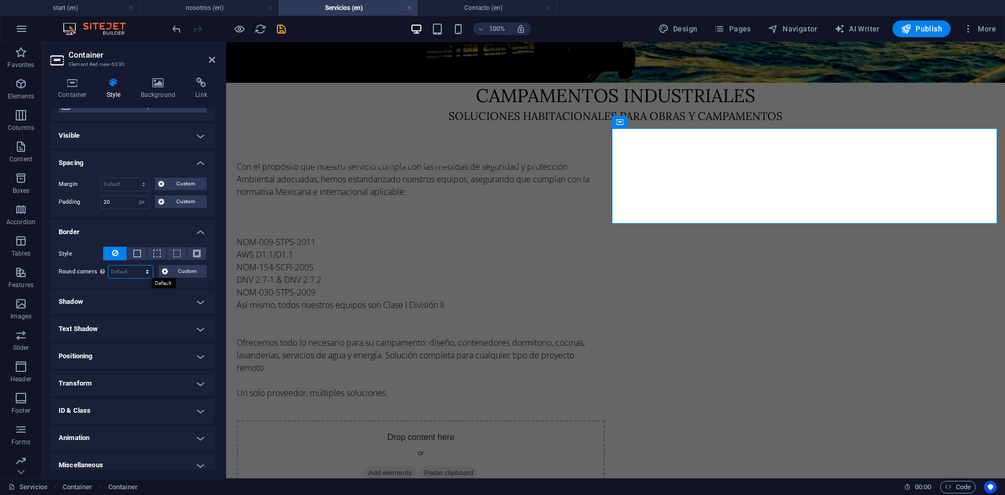
click at [122, 271] on select "Default px rem % vh vw Custom" at bounding box center [130, 271] width 45 height 13
select select "px"
click at [137, 265] on select "Default px rem % vh vw Custom" at bounding box center [130, 271] width 45 height 13
click at [124, 272] on input "0" at bounding box center [130, 271] width 45 height 13
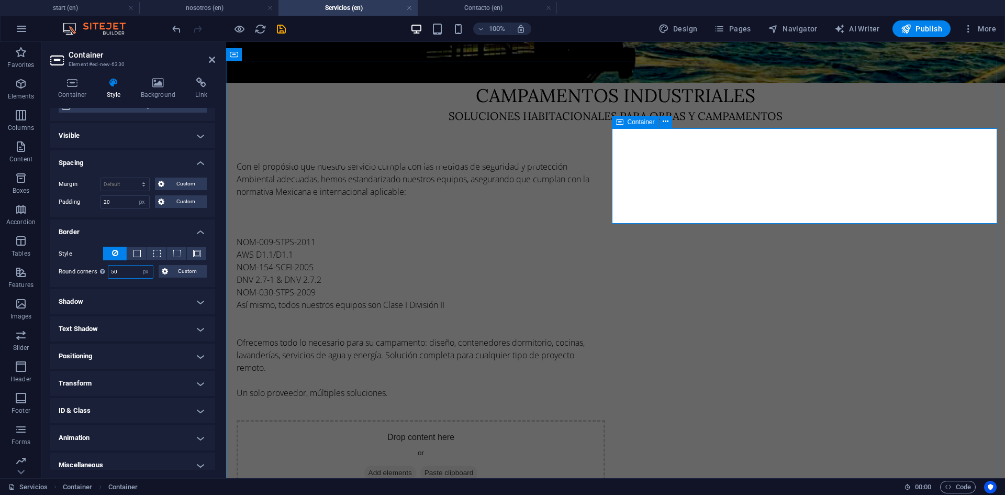
type input "50"
click at [416, 466] on span "Add elements" at bounding box center [390, 473] width 52 height 15
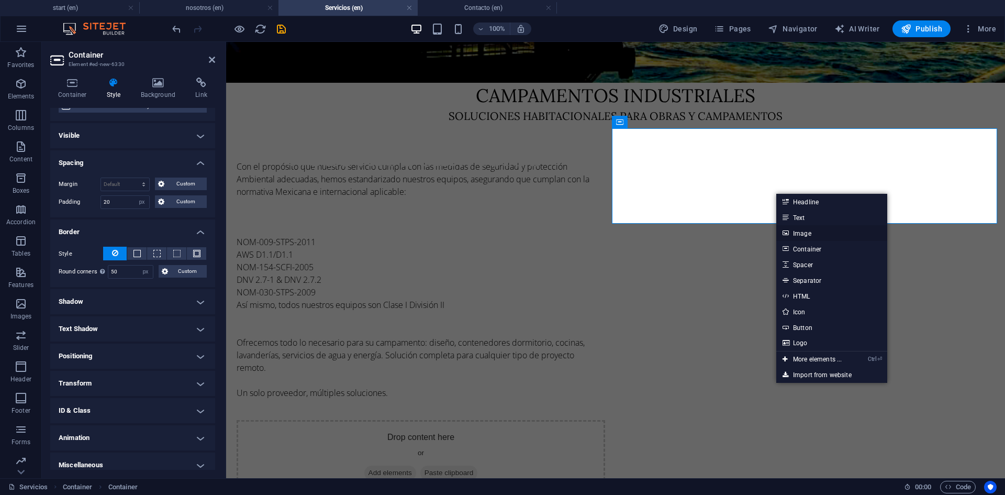
click at [799, 228] on link "Image" at bounding box center [832, 233] width 111 height 16
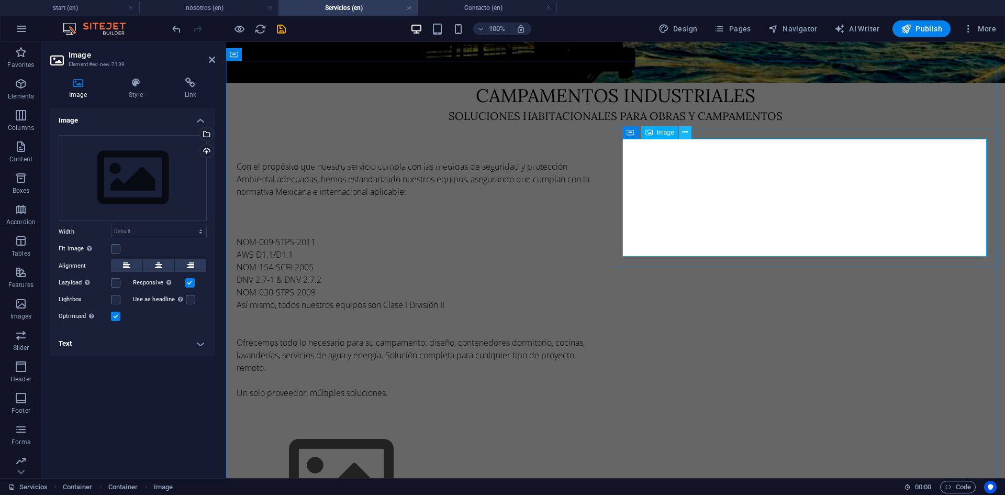
click at [686, 135] on icon at bounding box center [685, 132] width 6 height 11
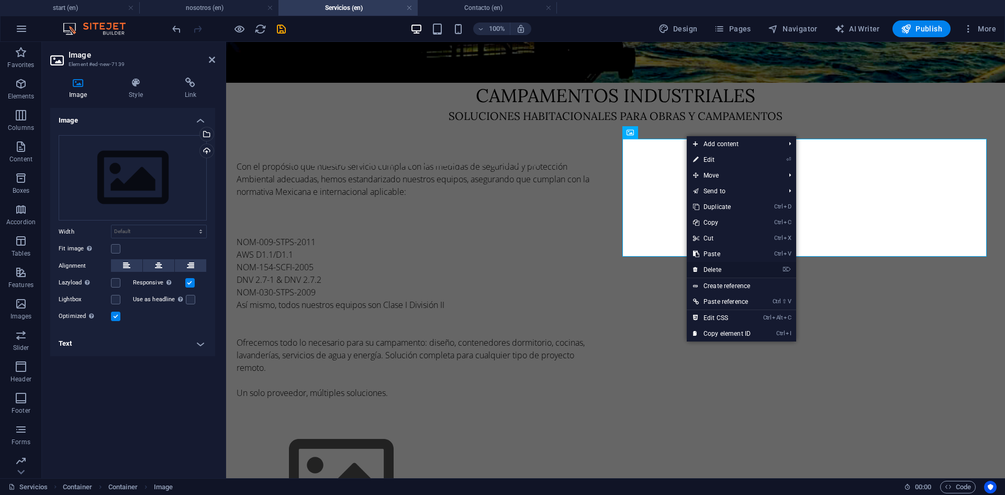
click at [714, 271] on link "⌦ Delete" at bounding box center [722, 270] width 70 height 16
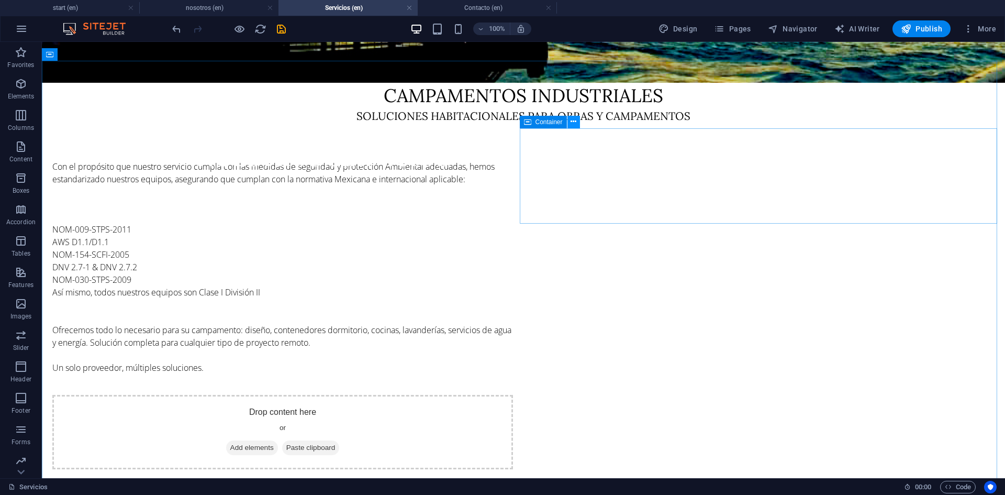
click at [574, 123] on icon at bounding box center [574, 121] width 6 height 11
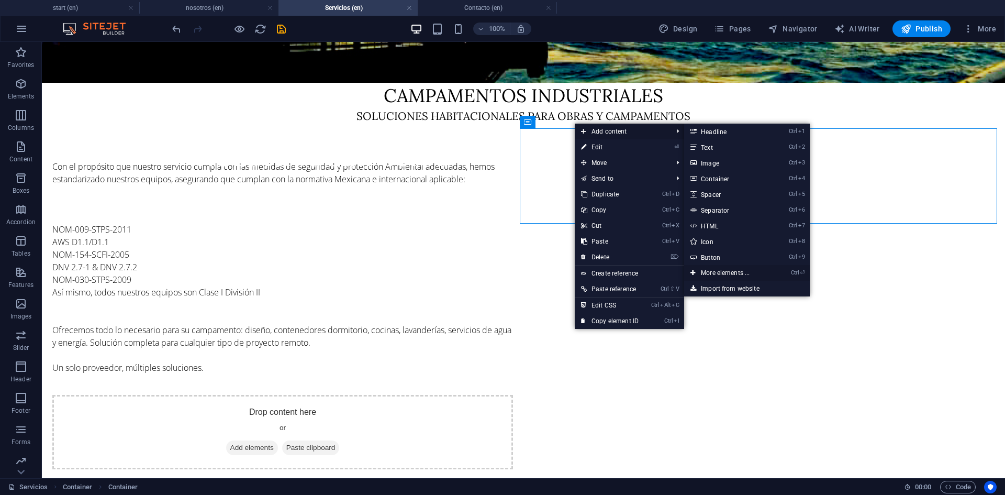
click at [732, 271] on link "Ctrl ⏎ More elements ..." at bounding box center [727, 273] width 86 height 16
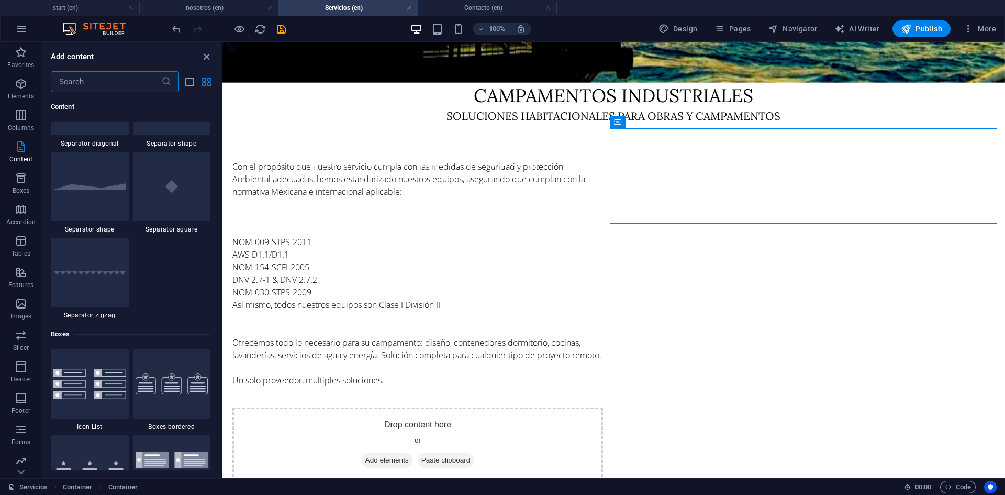
scroll to position [2676, 0]
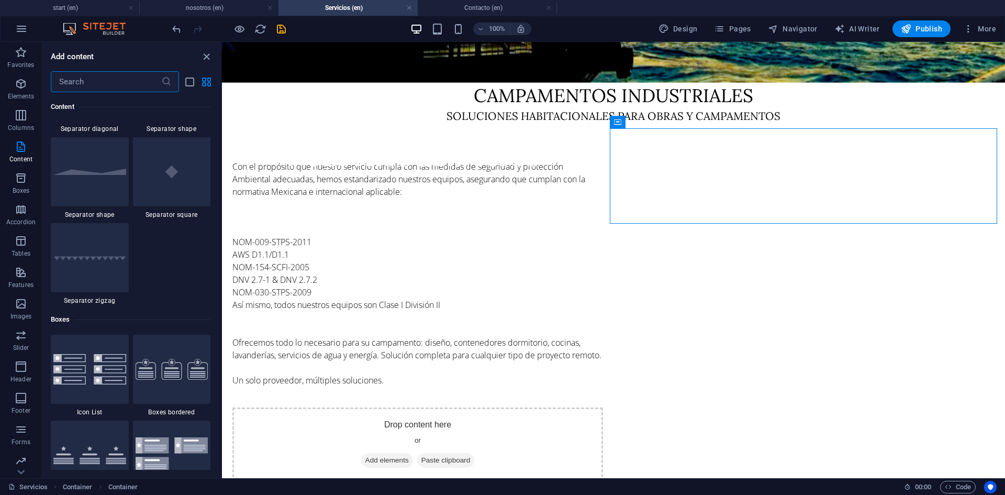
drag, startPoint x: 219, startPoint y: 102, endPoint x: 12, endPoint y: 153, distance: 214.1
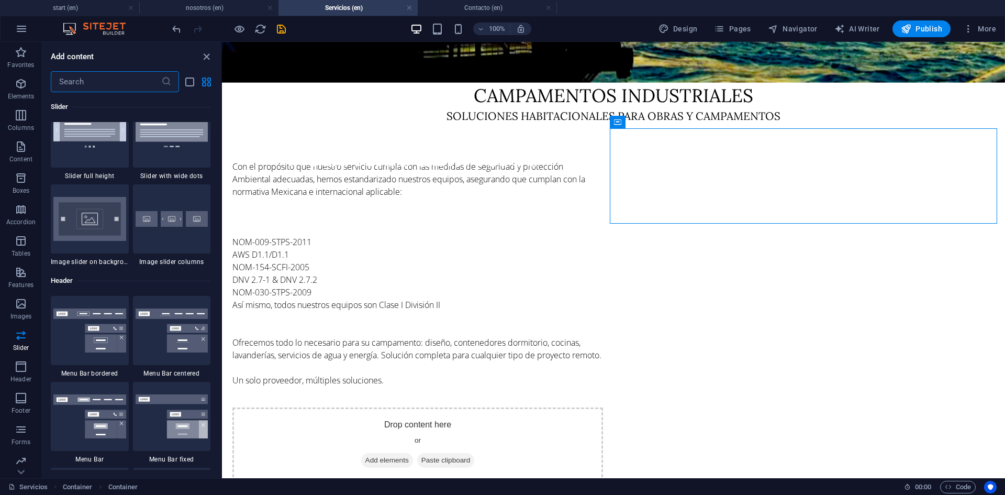
scroll to position [6146, 0]
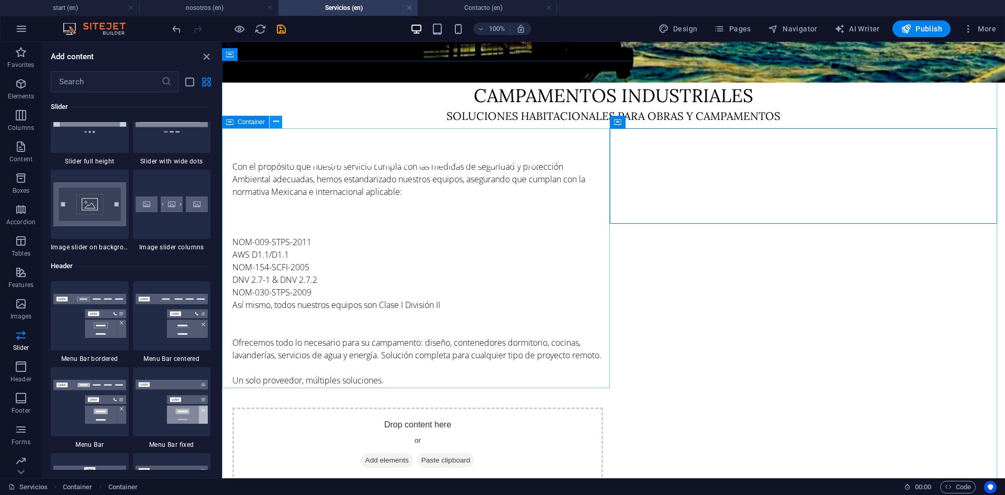
click at [277, 126] on icon at bounding box center [276, 121] width 6 height 11
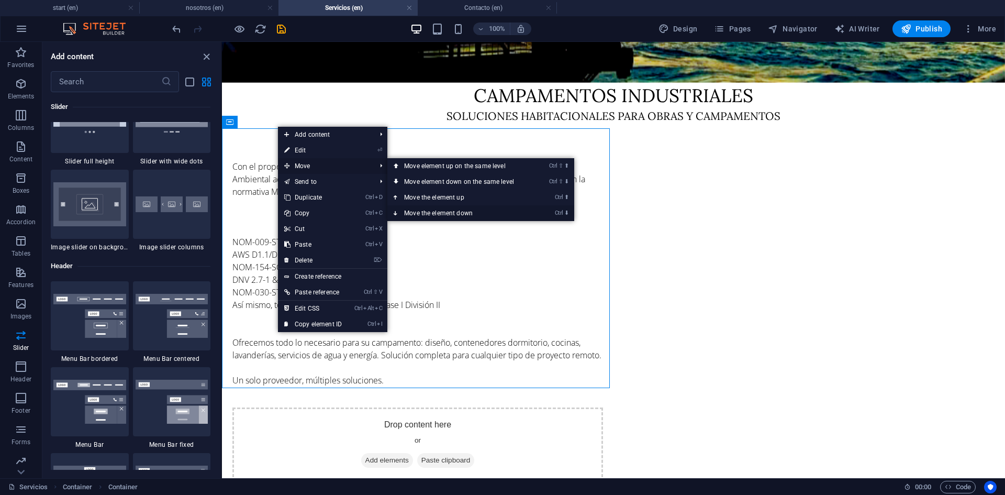
click at [435, 209] on link "Ctrl ⬇ Move the element down" at bounding box center [461, 213] width 148 height 16
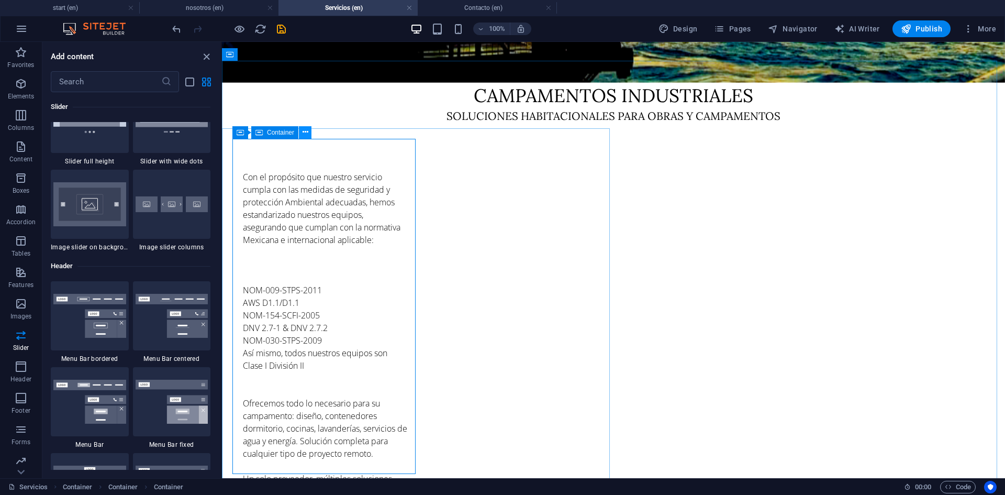
click at [309, 135] on button at bounding box center [305, 132] width 13 height 13
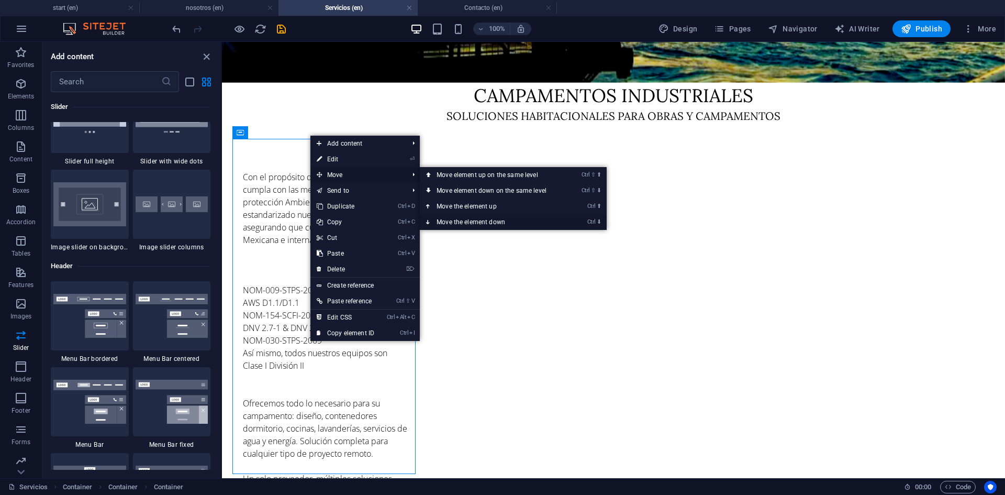
click at [477, 220] on link "Ctrl ⬇ Move the element down" at bounding box center [494, 222] width 148 height 16
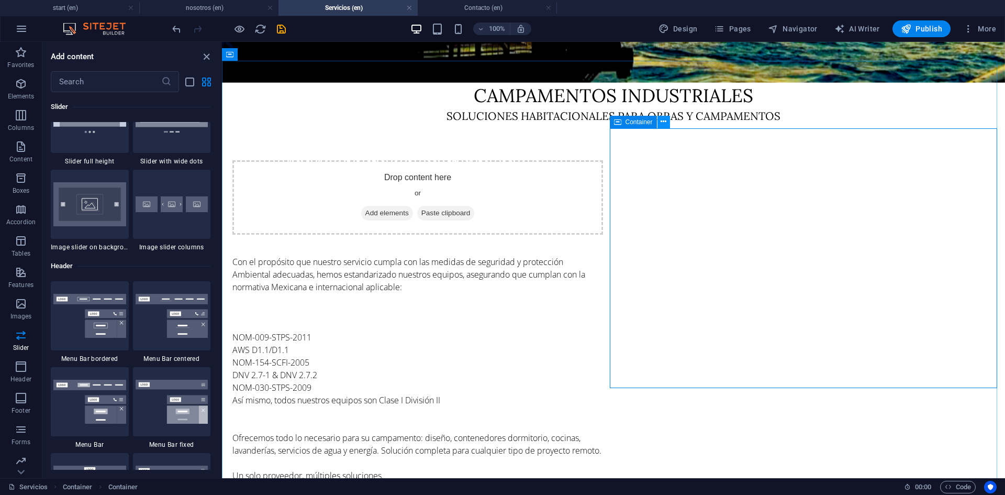
click at [666, 123] on icon at bounding box center [664, 121] width 6 height 11
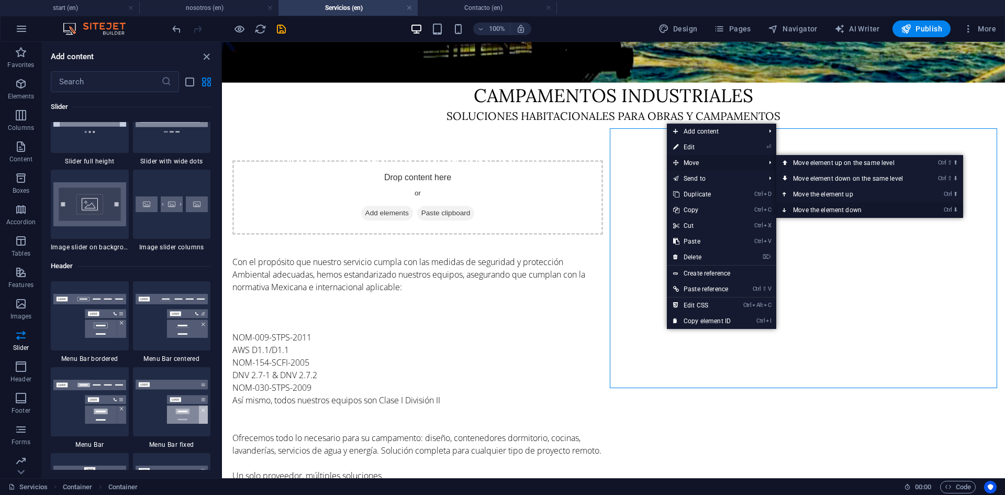
click at [832, 209] on link "Ctrl ⬇ Move the element down" at bounding box center [851, 210] width 148 height 16
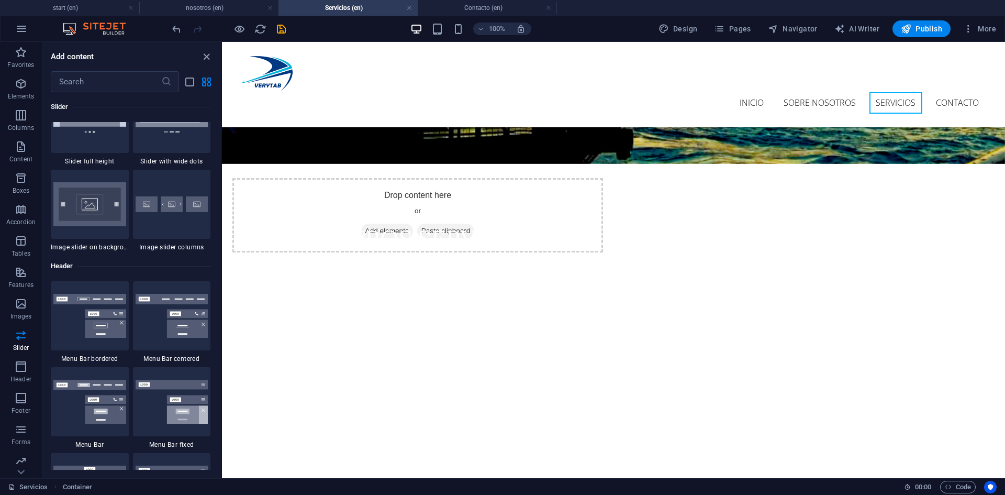
scroll to position [191, 0]
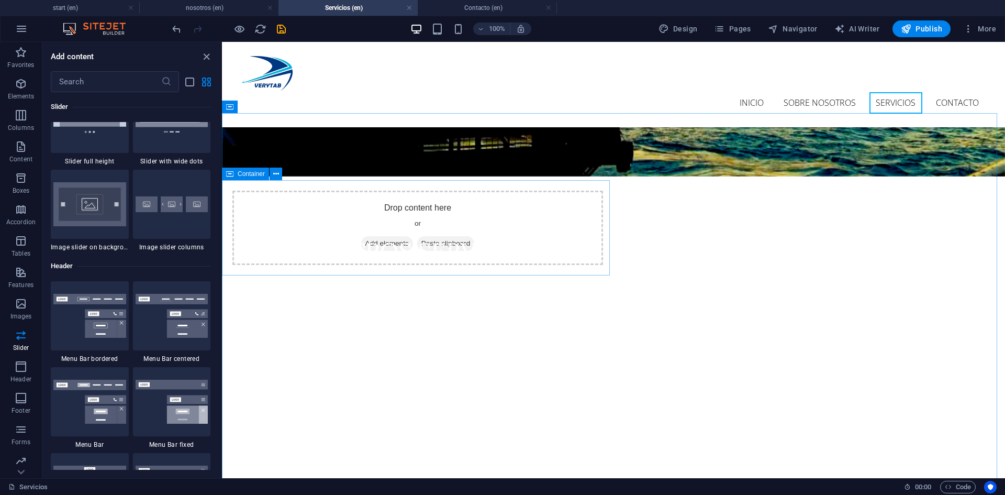
click at [256, 173] on span "Container" at bounding box center [251, 174] width 27 height 6
select select "px"
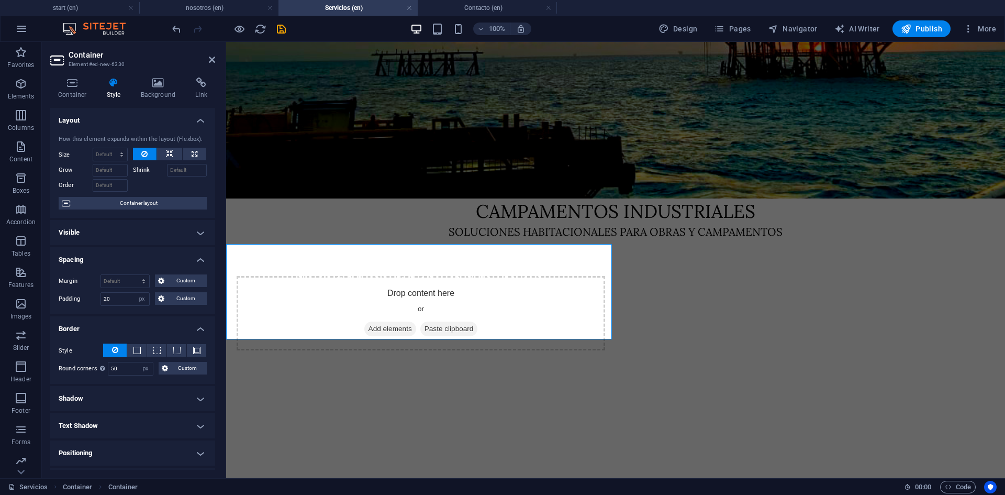
drag, startPoint x: 213, startPoint y: 204, endPoint x: 210, endPoint y: 193, distance: 11.3
click at [210, 193] on div "How this element expands within the layout (Flexbox). Size Default auto px % 1/…" at bounding box center [132, 173] width 165 height 92
click at [75, 83] on icon at bounding box center [72, 82] width 45 height 10
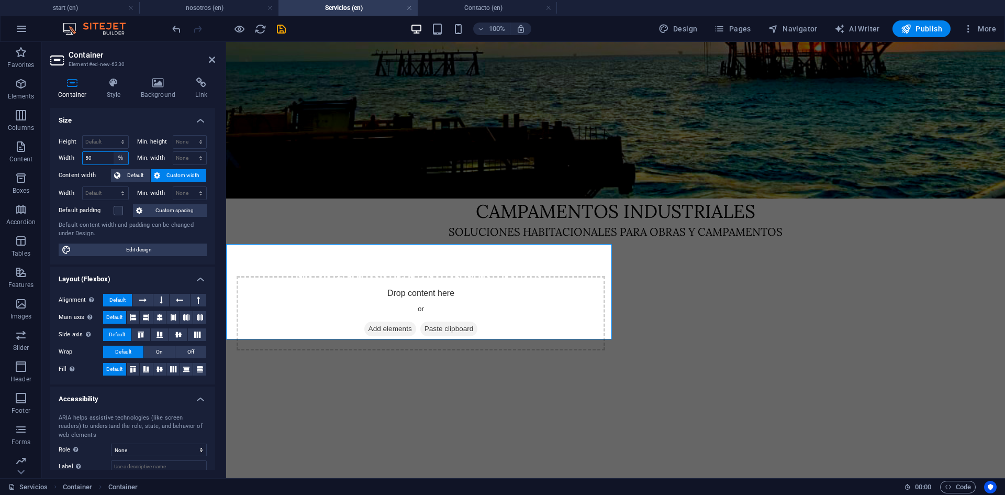
click at [120, 156] on select "Default px rem % em vh vw" at bounding box center [121, 158] width 15 height 13
click at [100, 155] on input "50" at bounding box center [106, 158] width 46 height 13
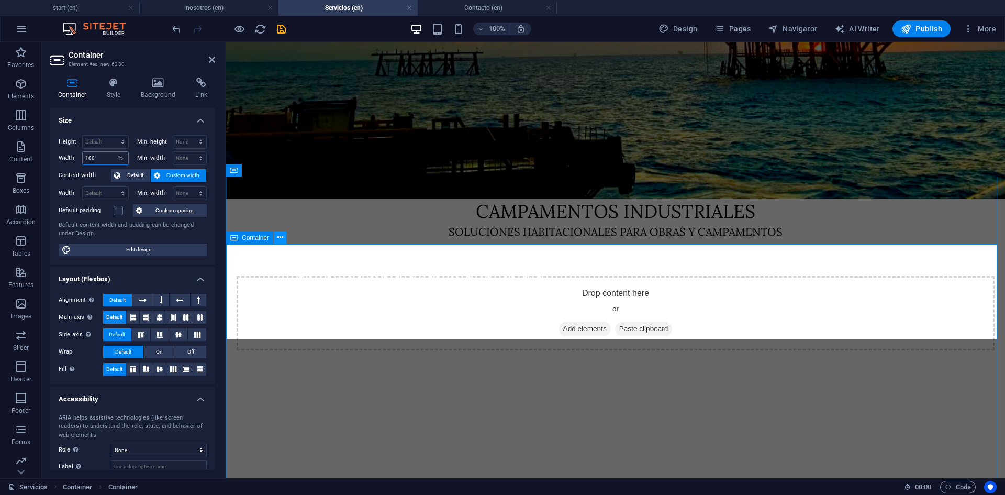
type input "100"
click at [281, 239] on icon at bounding box center [281, 237] width 6 height 11
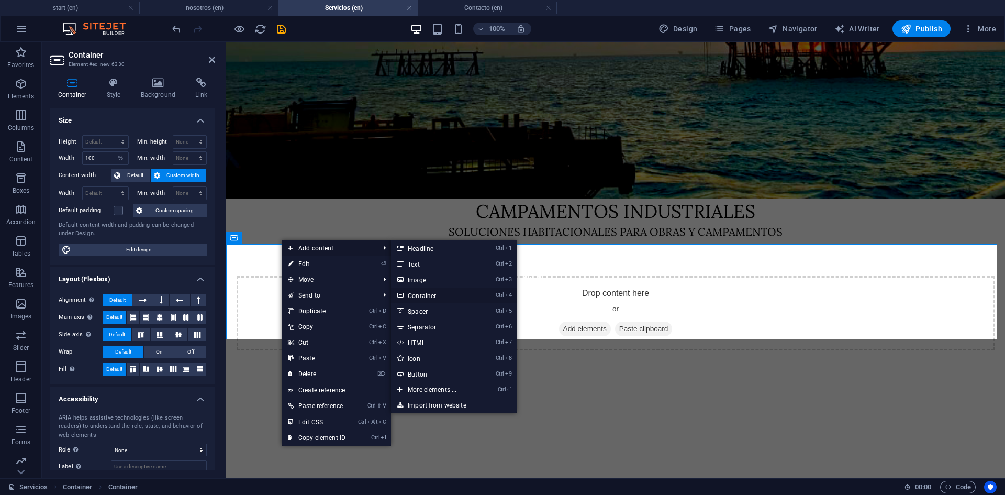
click at [422, 295] on link "Ctrl 4 Container" at bounding box center [434, 295] width 86 height 16
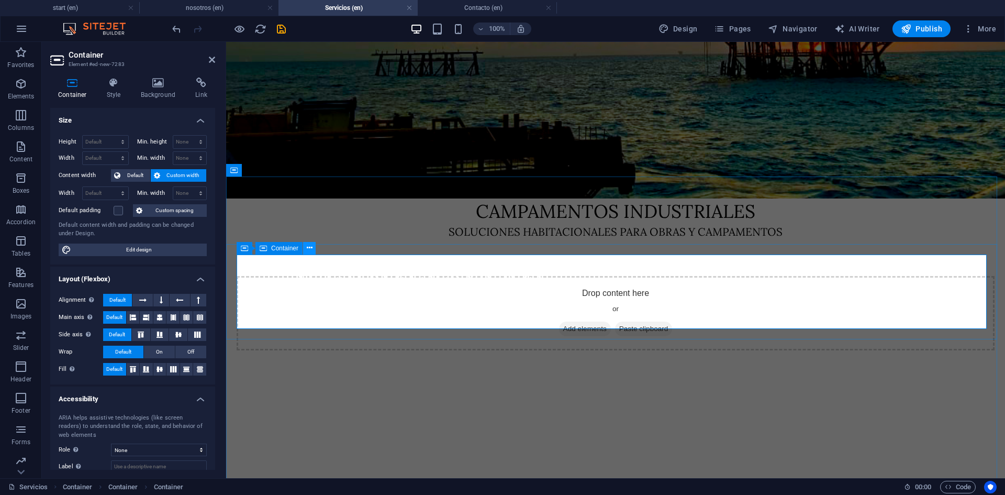
click at [308, 247] on icon at bounding box center [310, 247] width 6 height 11
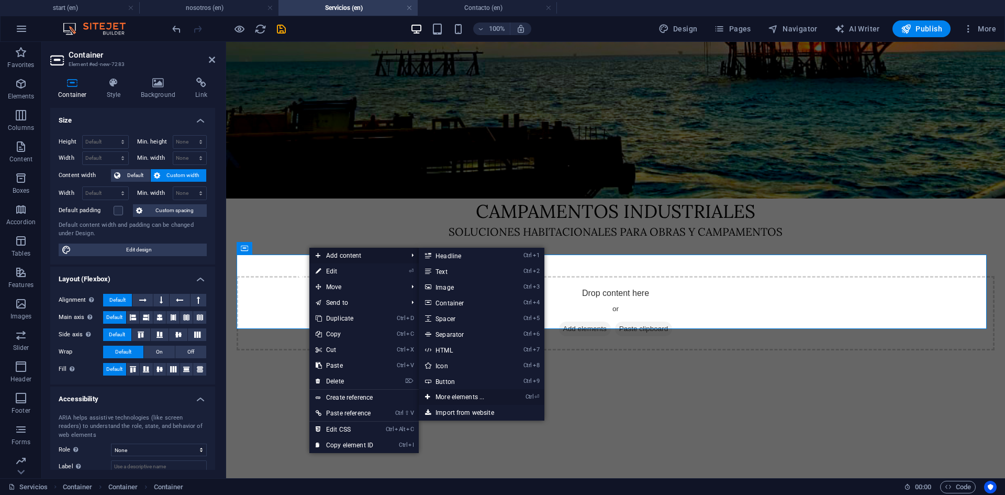
click at [446, 397] on link "Ctrl ⏎ More elements ..." at bounding box center [462, 397] width 86 height 16
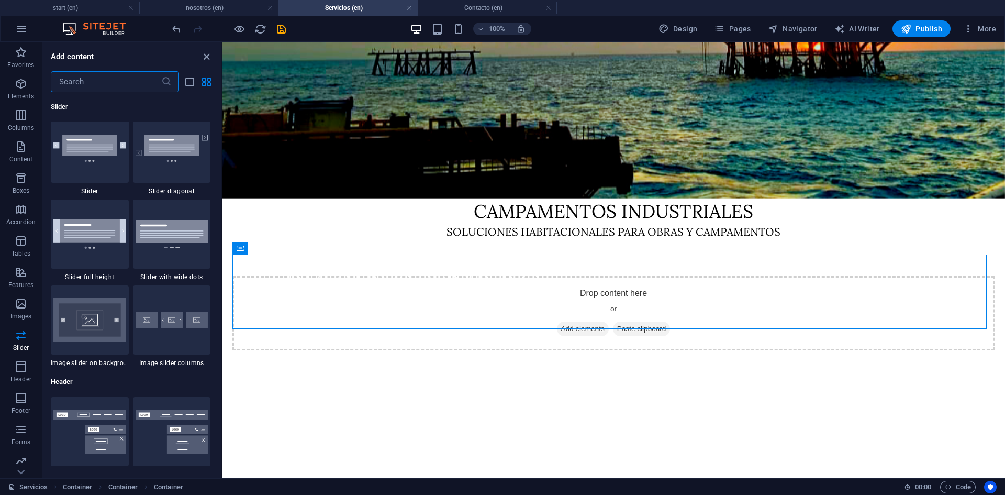
scroll to position [6045, 0]
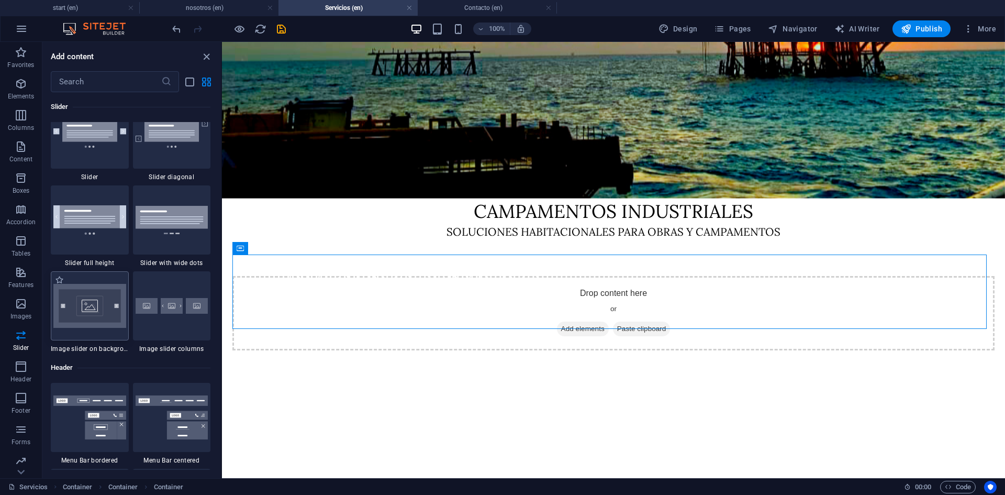
click at [72, 319] on img at bounding box center [89, 306] width 73 height 44
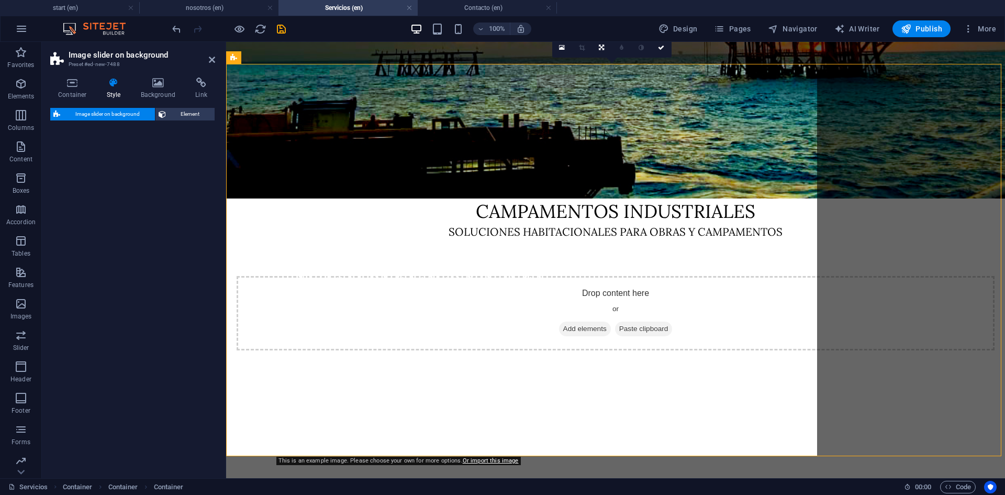
select select "rem"
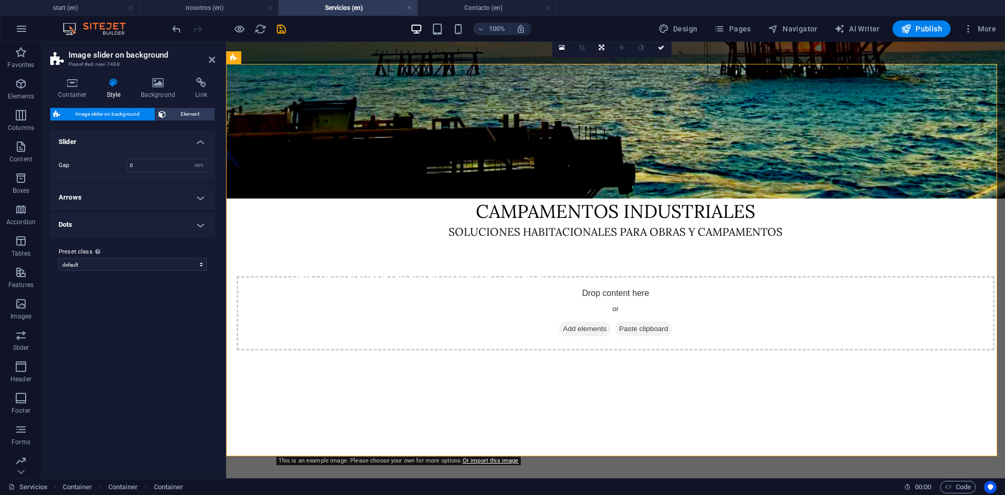
scroll to position [722, 0]
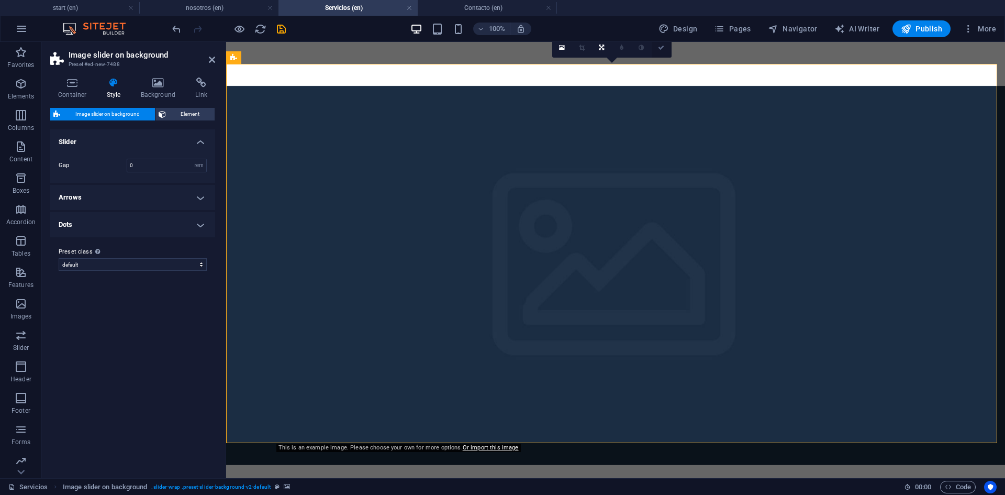
click at [662, 53] on link at bounding box center [662, 48] width 20 height 20
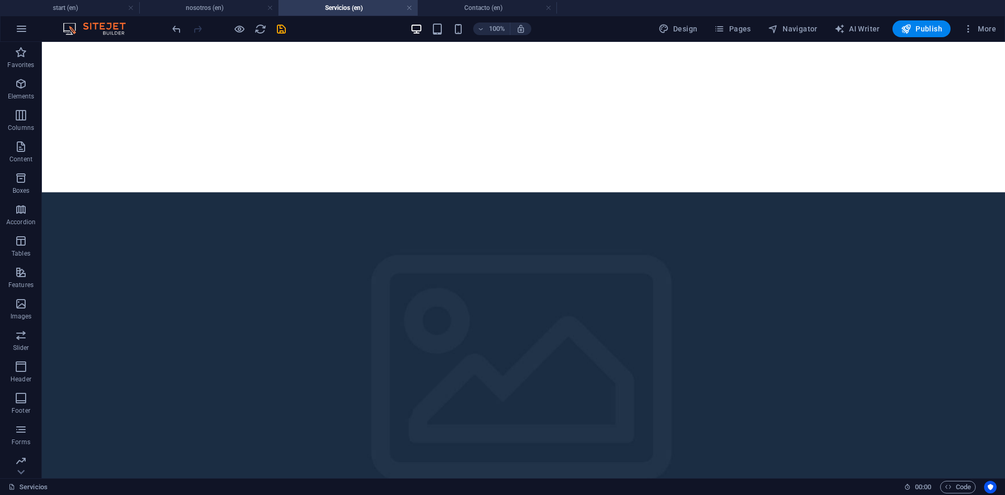
scroll to position [649, 0]
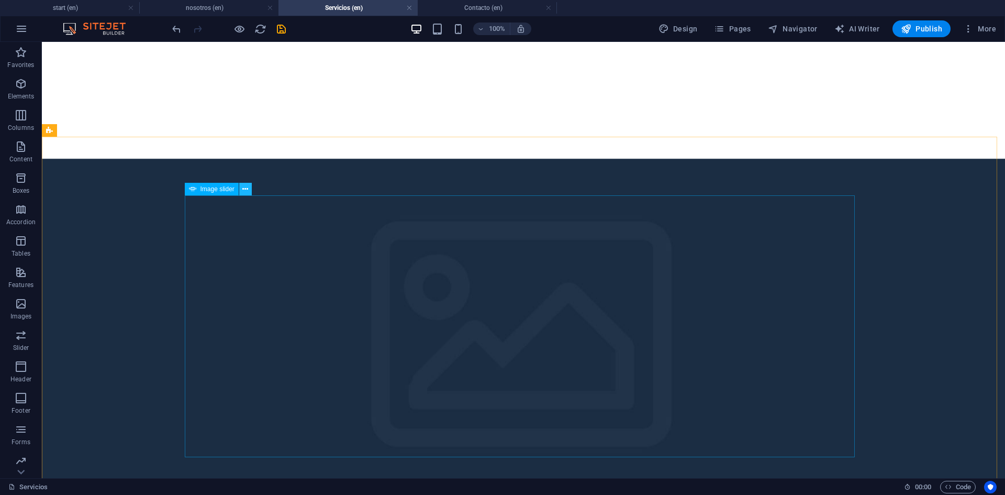
click at [245, 191] on icon at bounding box center [245, 189] width 6 height 11
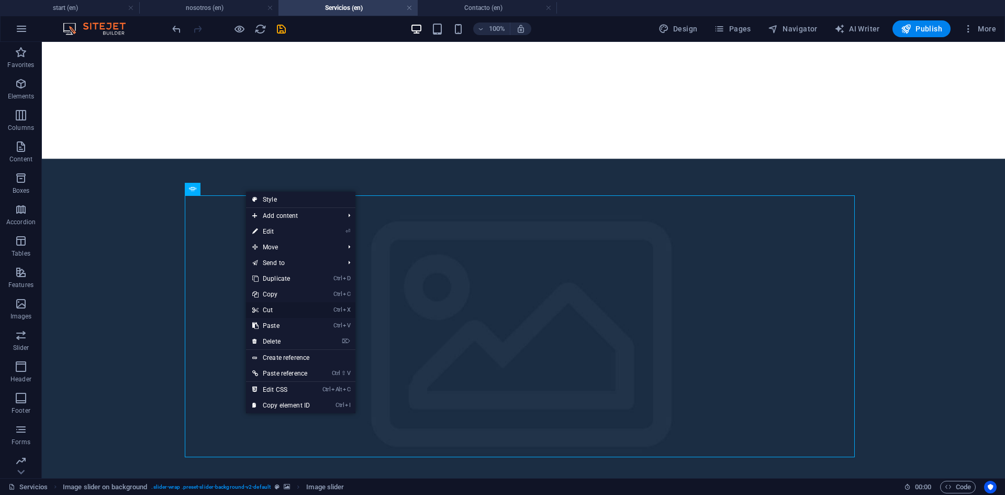
click at [273, 308] on link "Ctrl X Cut" at bounding box center [281, 310] width 70 height 16
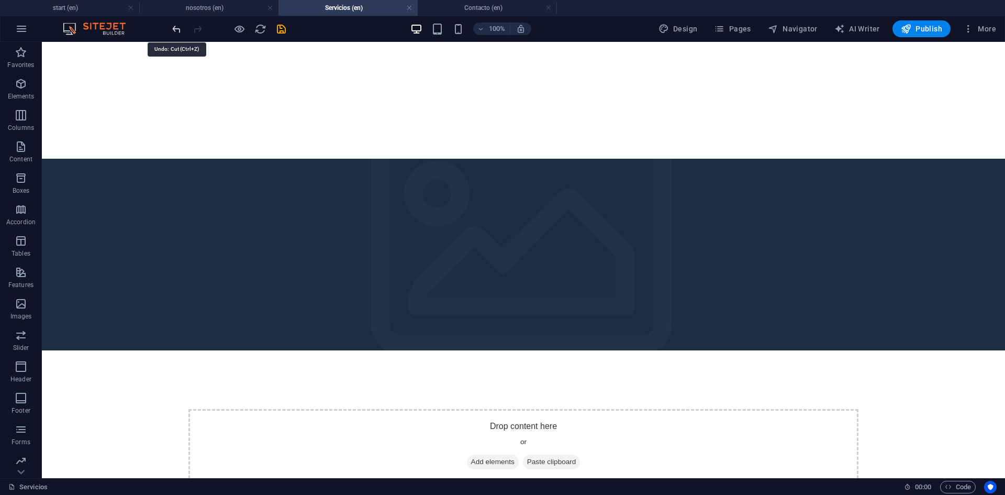
click at [178, 28] on icon "undo" at bounding box center [177, 29] width 12 height 12
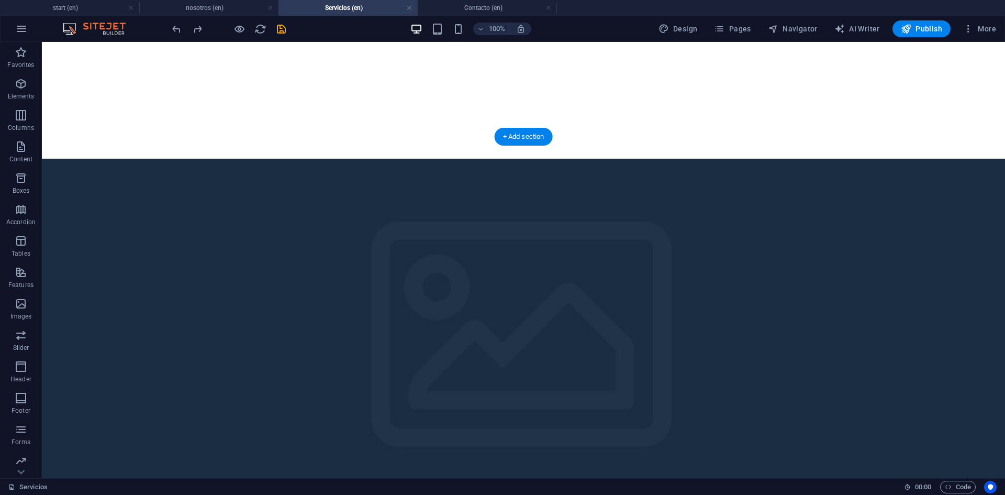
click at [120, 207] on figure at bounding box center [523, 348] width 963 height 379
select select "rem"
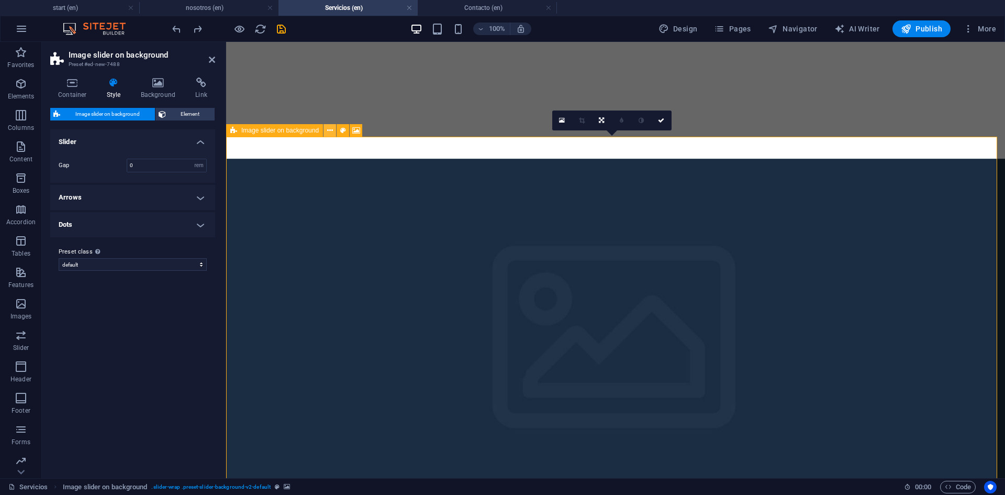
click at [328, 131] on icon at bounding box center [330, 130] width 6 height 11
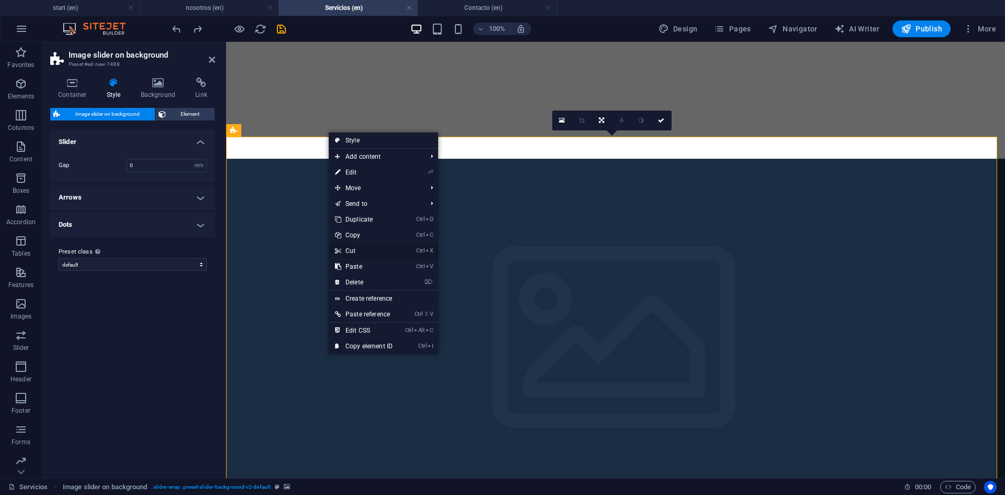
click at [353, 250] on link "Ctrl X Cut" at bounding box center [364, 251] width 70 height 16
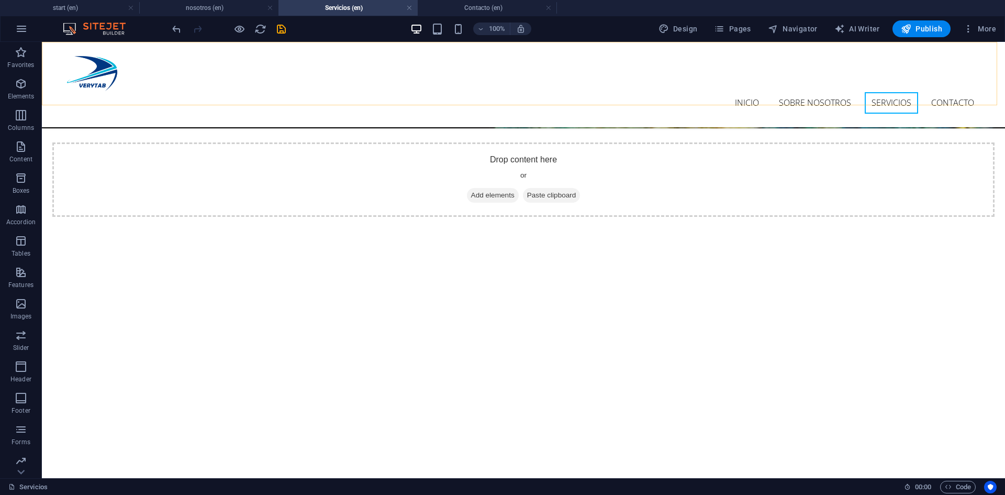
scroll to position [230, 0]
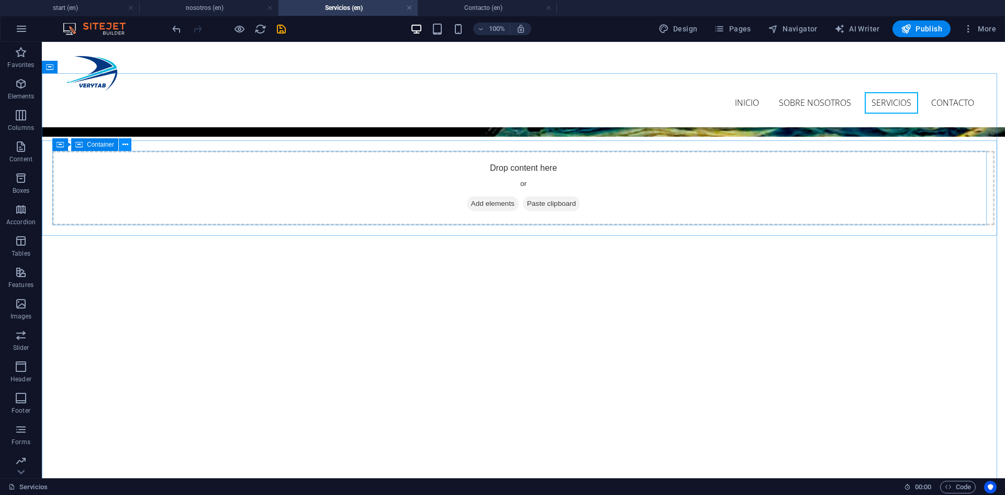
click at [123, 145] on icon at bounding box center [126, 144] width 6 height 11
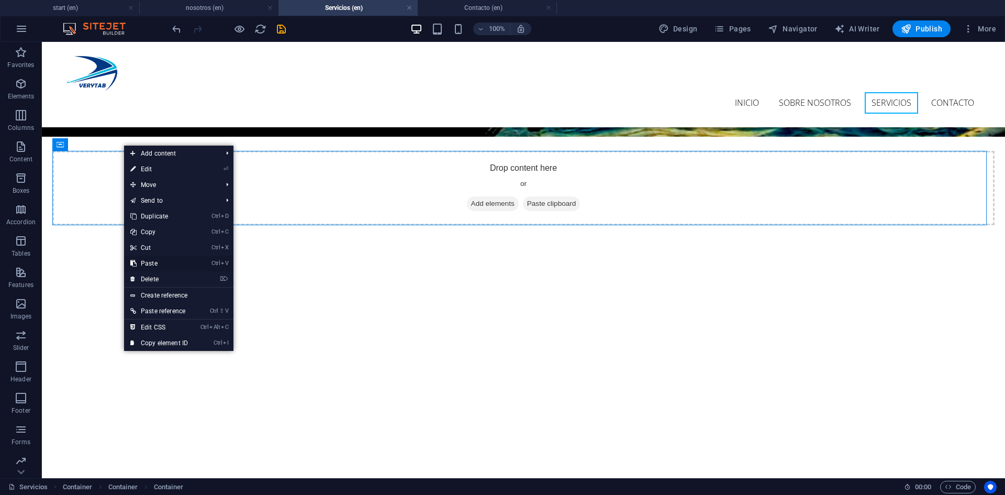
click at [158, 264] on link "Ctrl V Paste" at bounding box center [159, 264] width 70 height 16
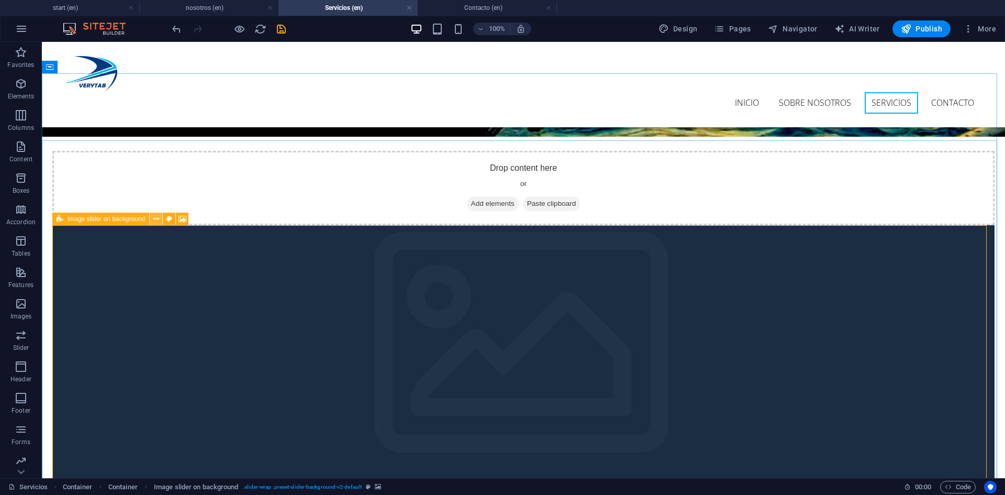
click at [152, 221] on button at bounding box center [156, 219] width 13 height 13
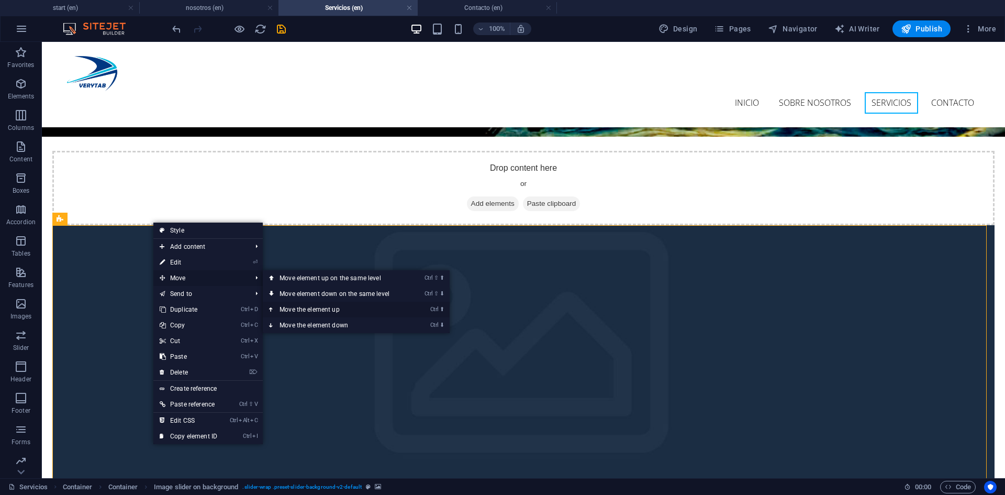
click at [292, 306] on link "Ctrl ⬆ Move the element up" at bounding box center [337, 310] width 148 height 16
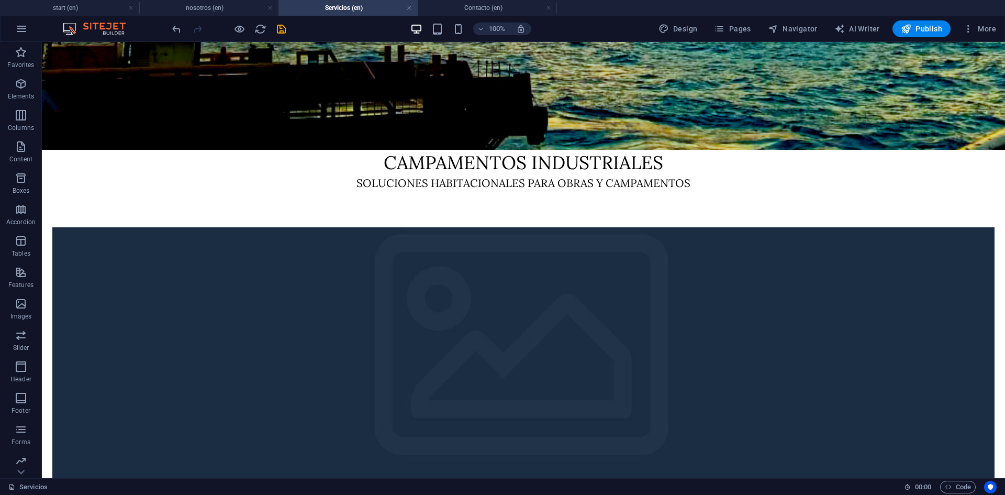
scroll to position [222, 0]
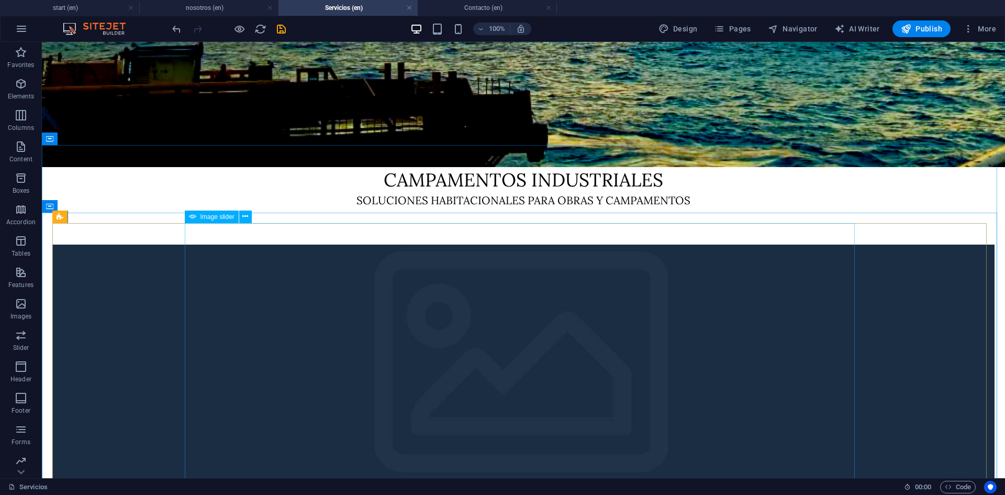
click at [223, 218] on span "Image slider" at bounding box center [218, 217] width 34 height 6
select select "px"
select select "ms"
select select "s"
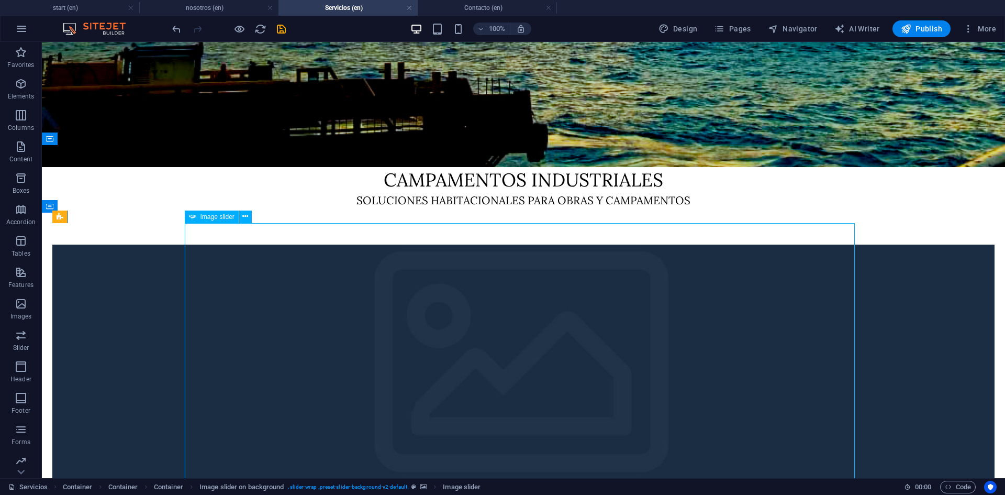
select select "progressive"
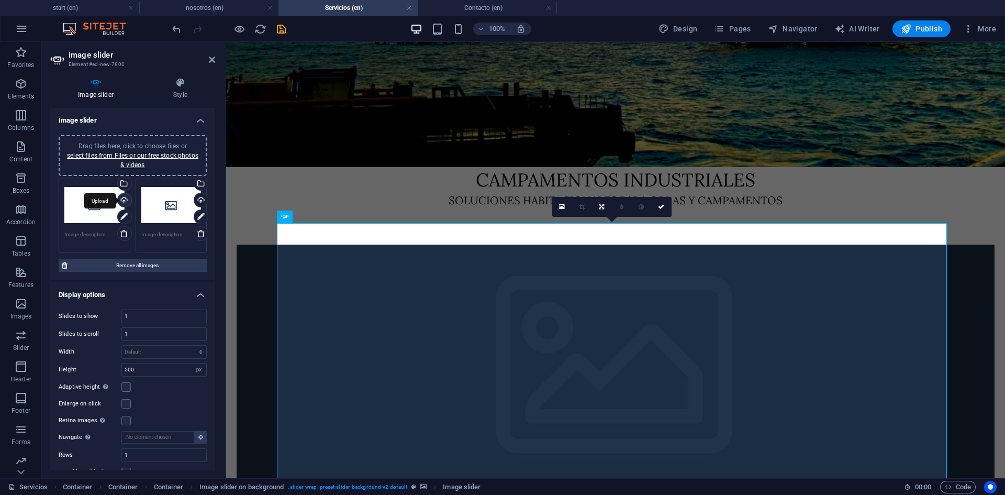
click at [124, 198] on div "Upload" at bounding box center [124, 201] width 16 height 16
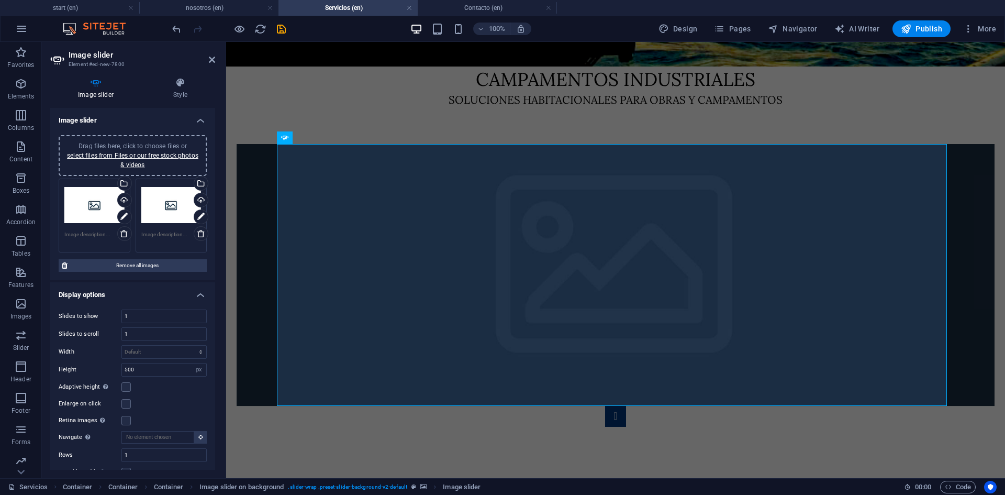
scroll to position [353, 0]
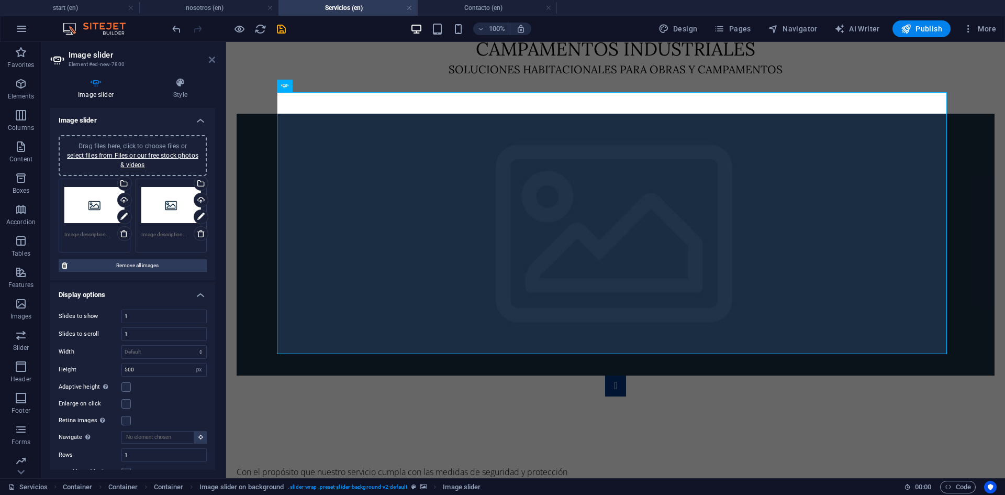
click at [215, 59] on icon at bounding box center [212, 60] width 6 height 8
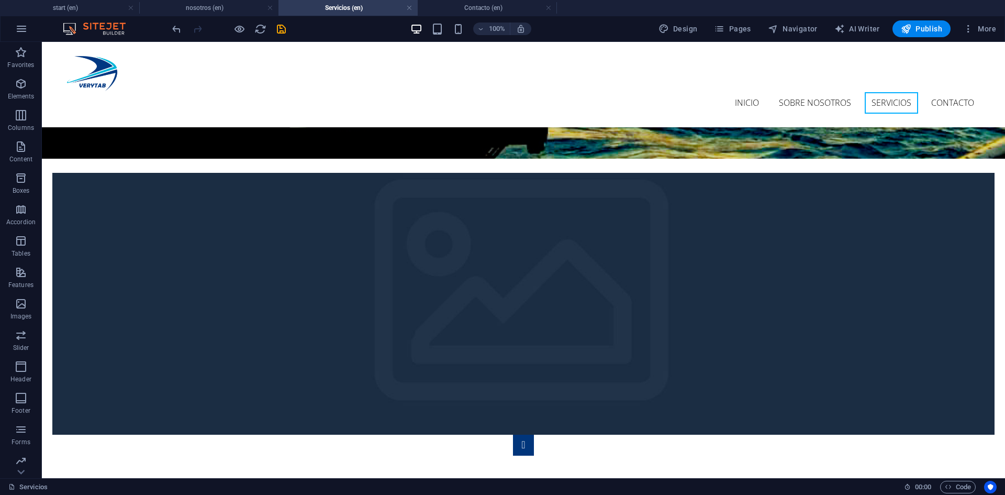
scroll to position [196, 0]
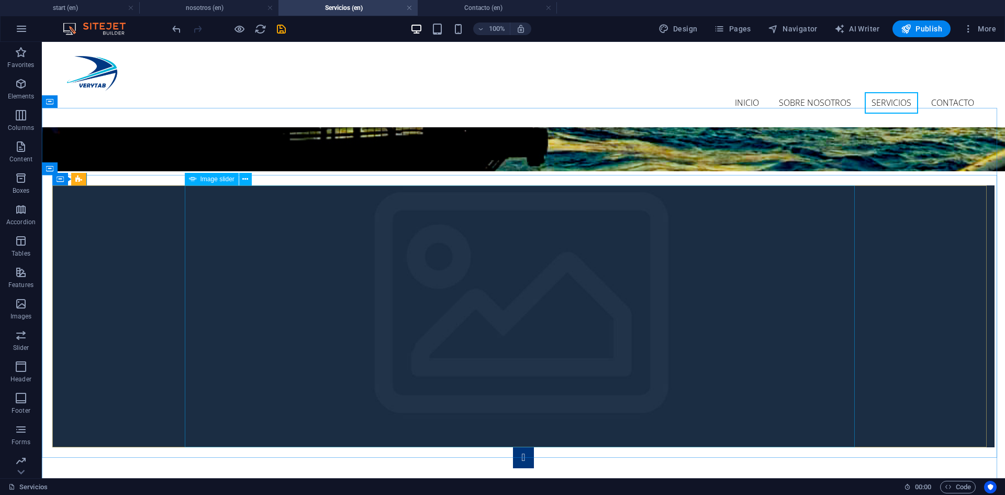
click at [208, 181] on span "Image slider" at bounding box center [218, 179] width 34 height 6
select select "px"
select select "ms"
select select "s"
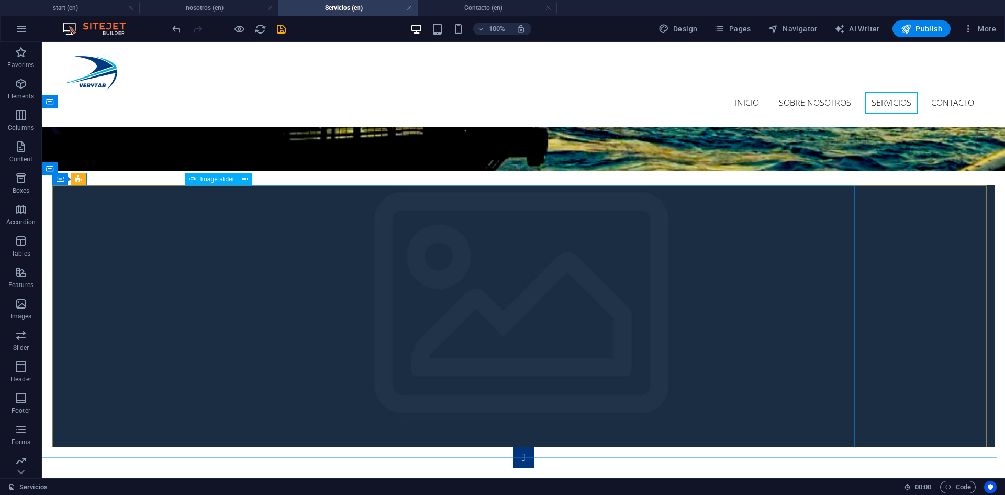
select select "progressive"
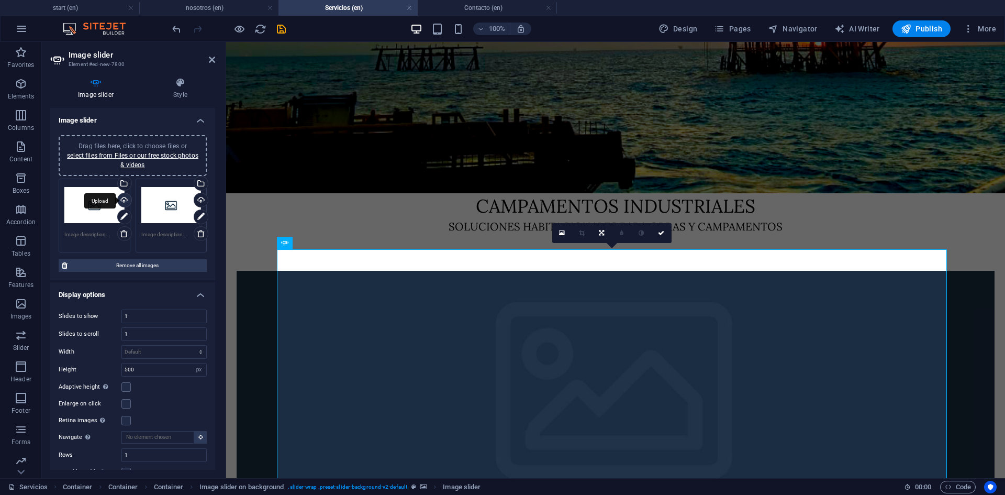
click at [126, 202] on div "Upload" at bounding box center [124, 201] width 16 height 16
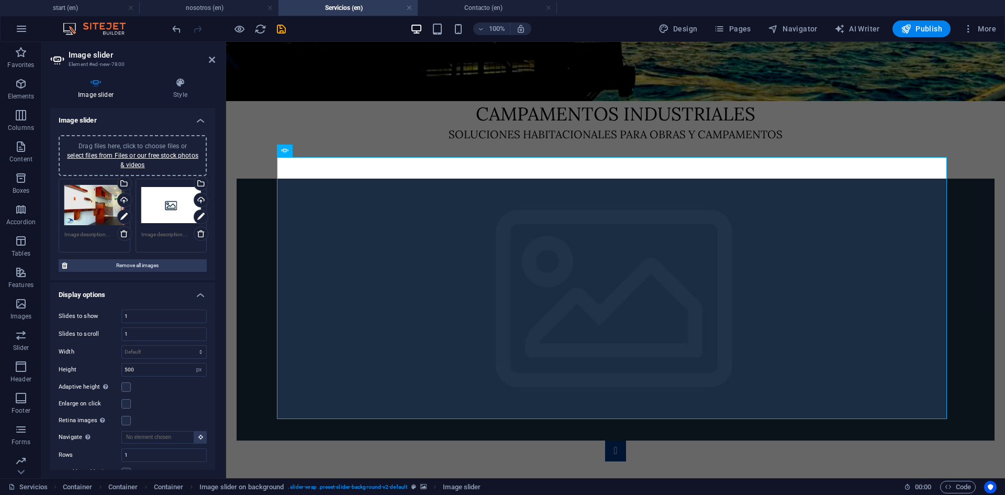
scroll to position [280, 0]
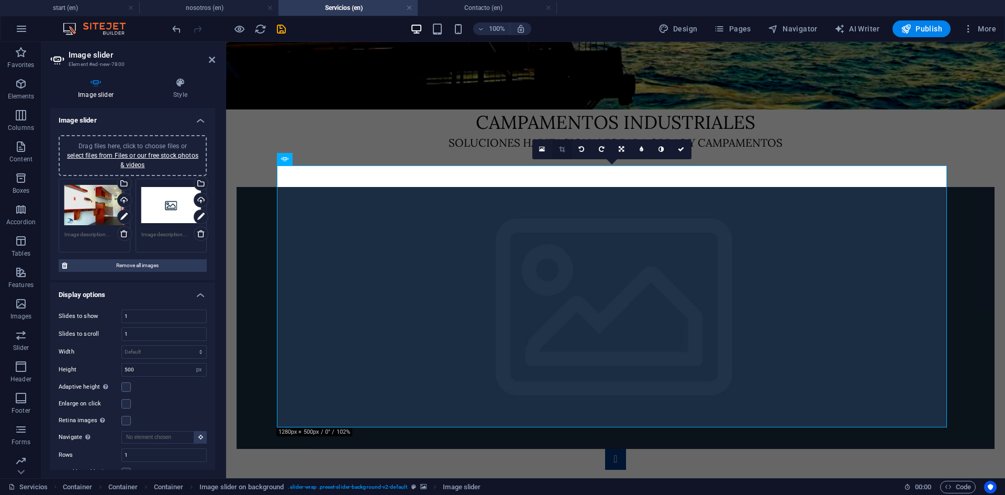
click at [560, 151] on icon at bounding box center [562, 149] width 6 height 6
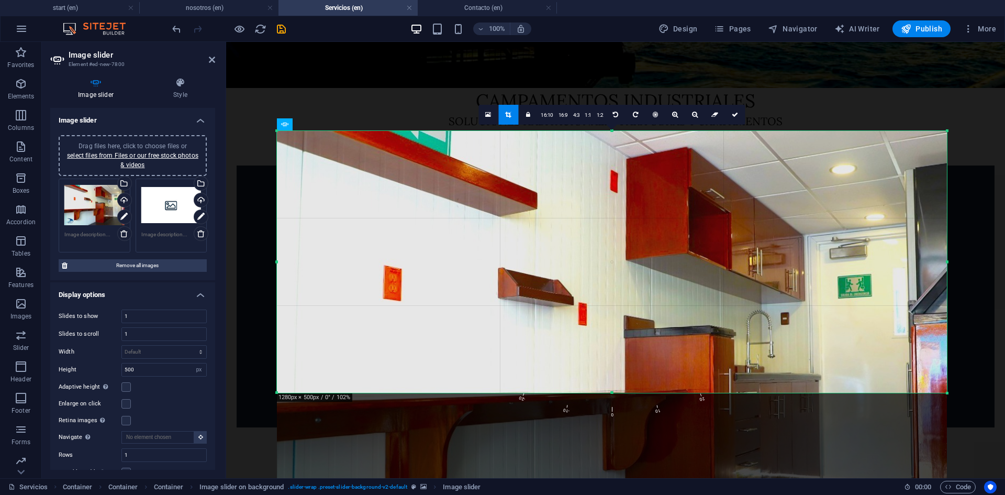
scroll to position [297, 0]
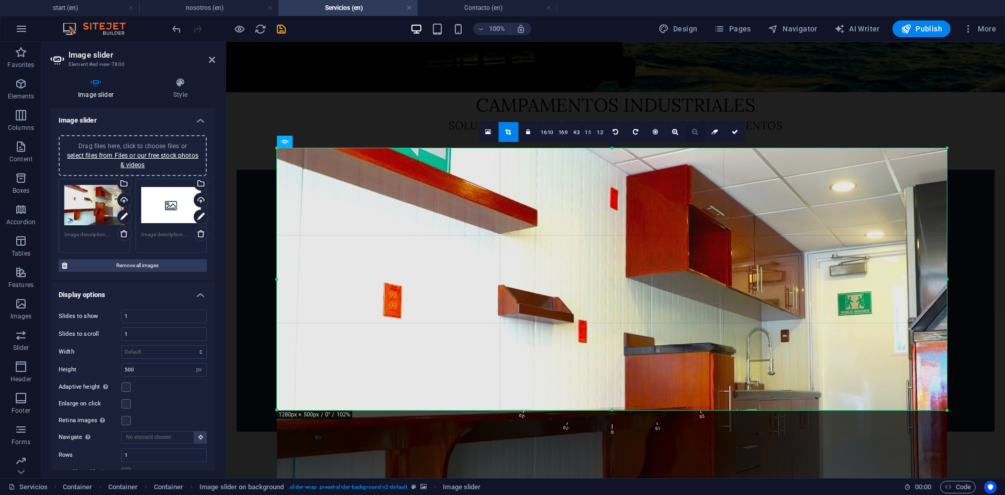
click at [697, 134] on icon at bounding box center [695, 132] width 6 height 6
click at [681, 131] on link at bounding box center [676, 132] width 20 height 20
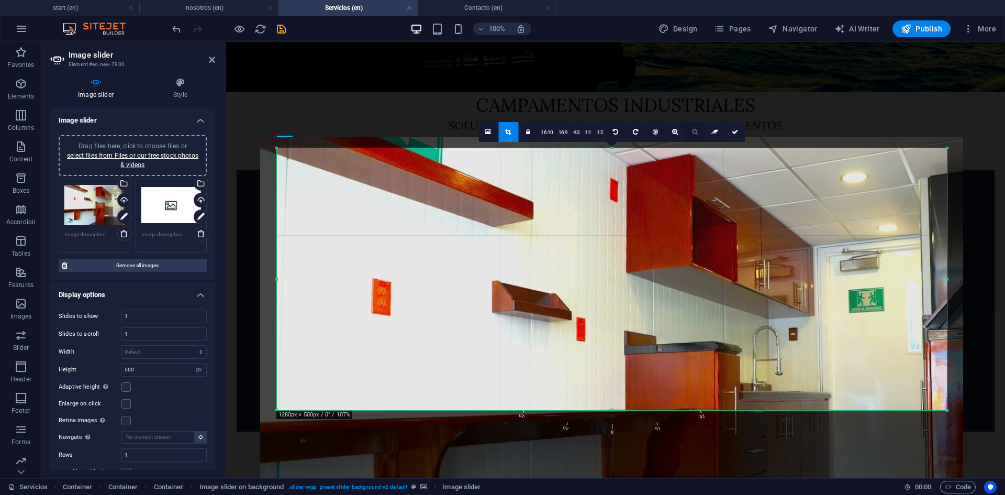
click at [692, 131] on icon at bounding box center [695, 132] width 6 height 6
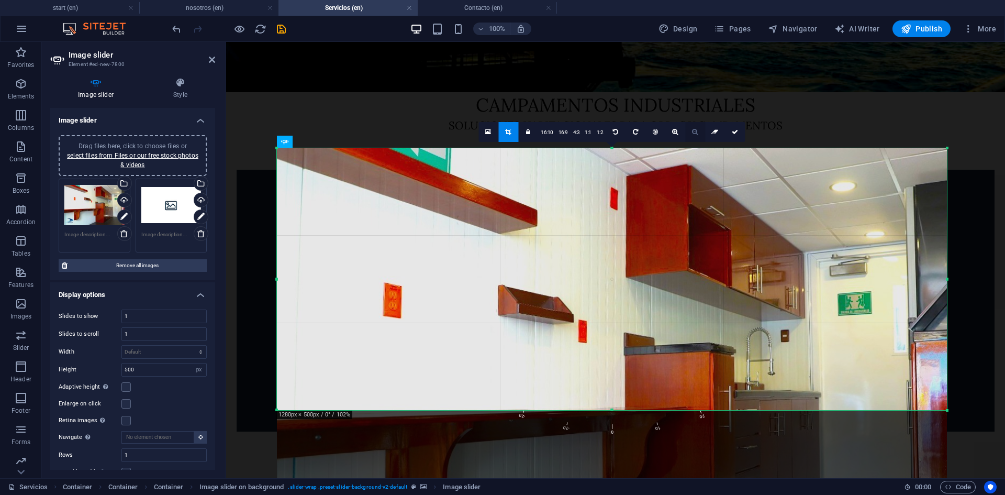
click at [692, 131] on icon at bounding box center [695, 132] width 6 height 6
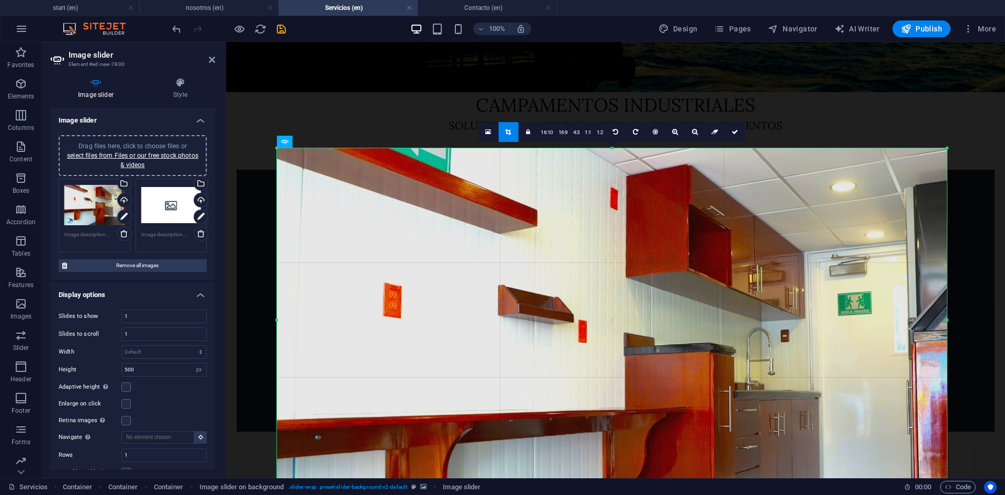
drag, startPoint x: 275, startPoint y: 148, endPoint x: 274, endPoint y: 64, distance: 83.3
click at [274, 64] on div "Drag and drop a file to add it H1 Container Container Reference Container Conta…" at bounding box center [615, 111] width 779 height 733
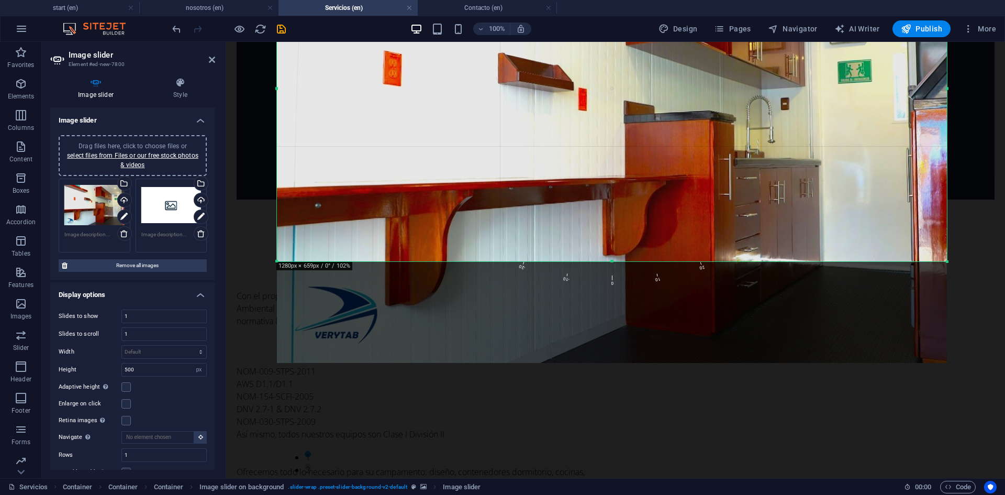
scroll to position [469, 0]
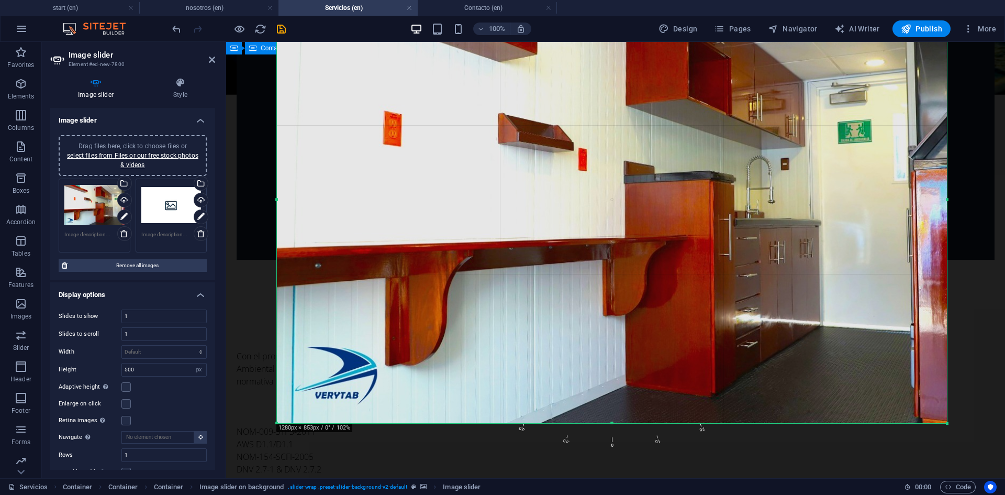
drag, startPoint x: 612, startPoint y: 320, endPoint x: 616, endPoint y: 424, distance: 104.3
click at [616, 424] on div at bounding box center [612, 424] width 670 height 4
click at [123, 233] on icon at bounding box center [124, 233] width 8 height 8
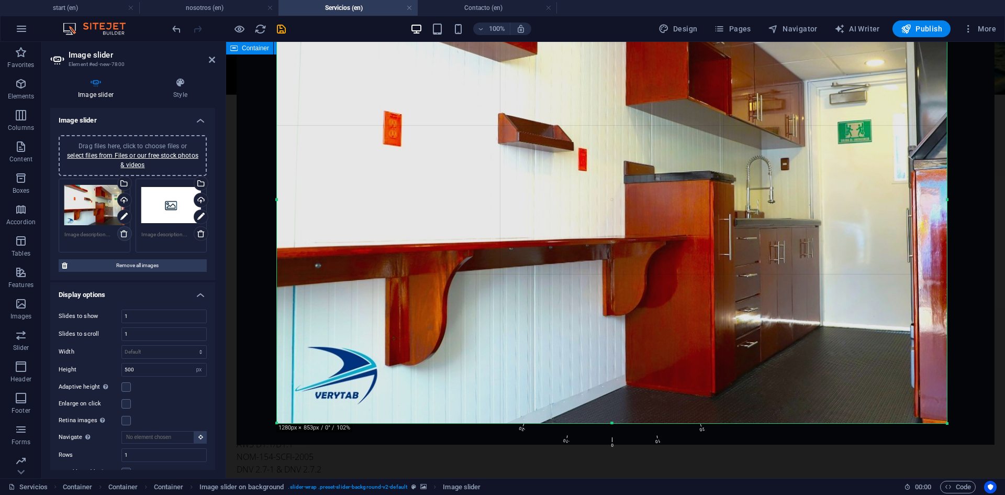
type input "853"
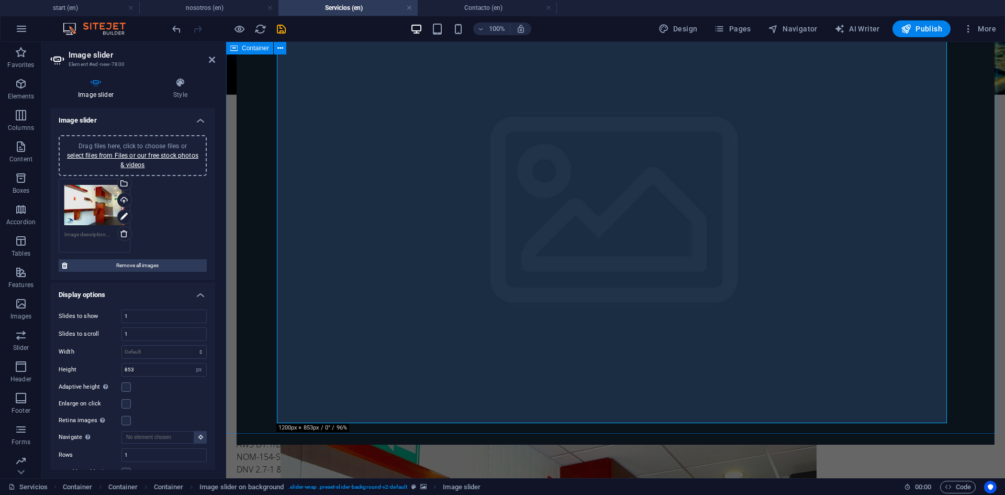
click at [127, 160] on div "Drag files here, click to choose files or select files from Files or our free s…" at bounding box center [133, 155] width 136 height 28
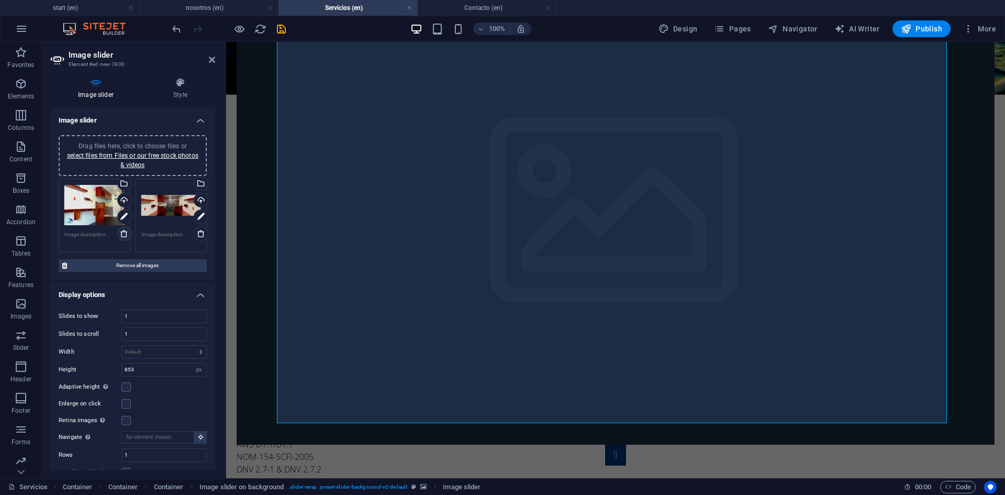
click at [120, 232] on icon at bounding box center [124, 233] width 8 height 8
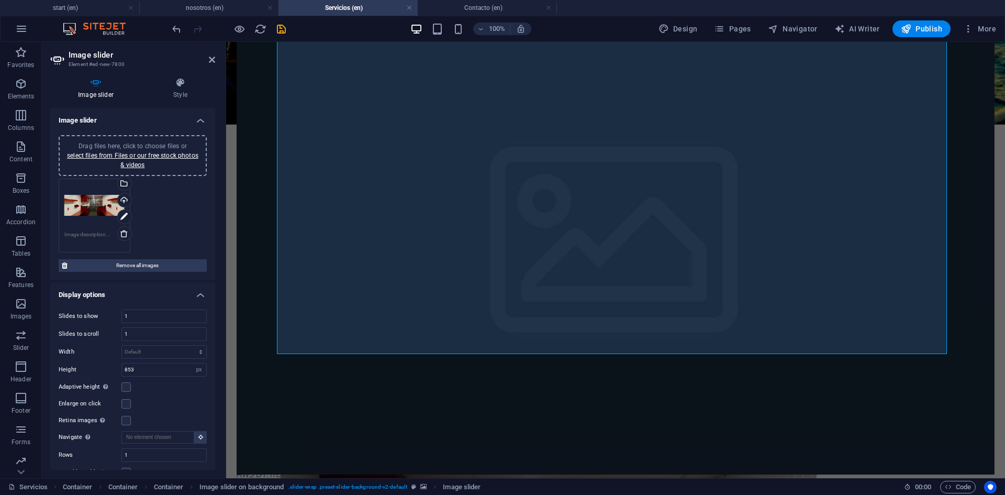
scroll to position [555, 0]
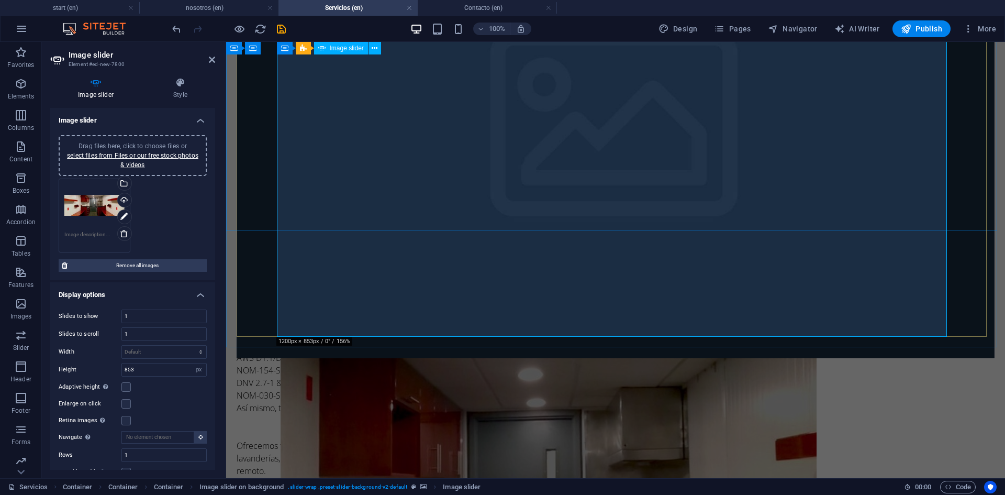
click at [121, 215] on icon at bounding box center [123, 217] width 7 height 13
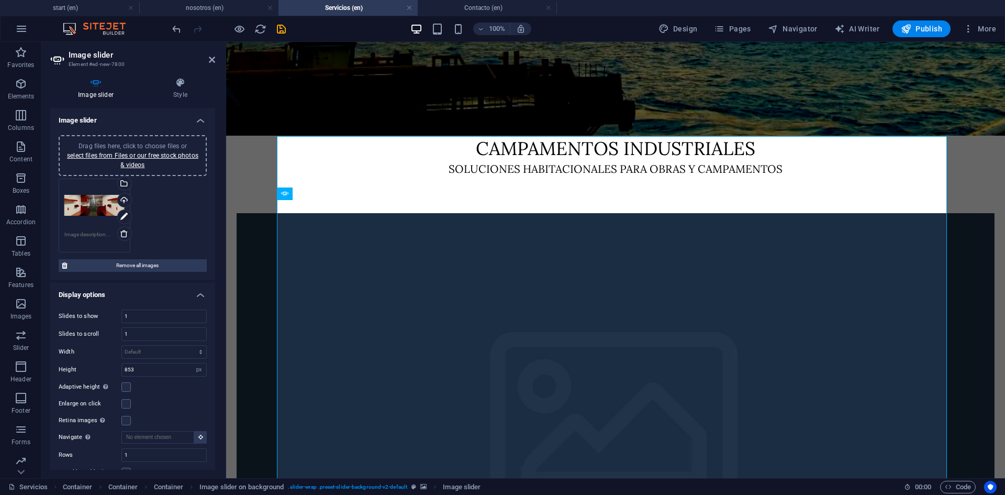
scroll to position [245, 0]
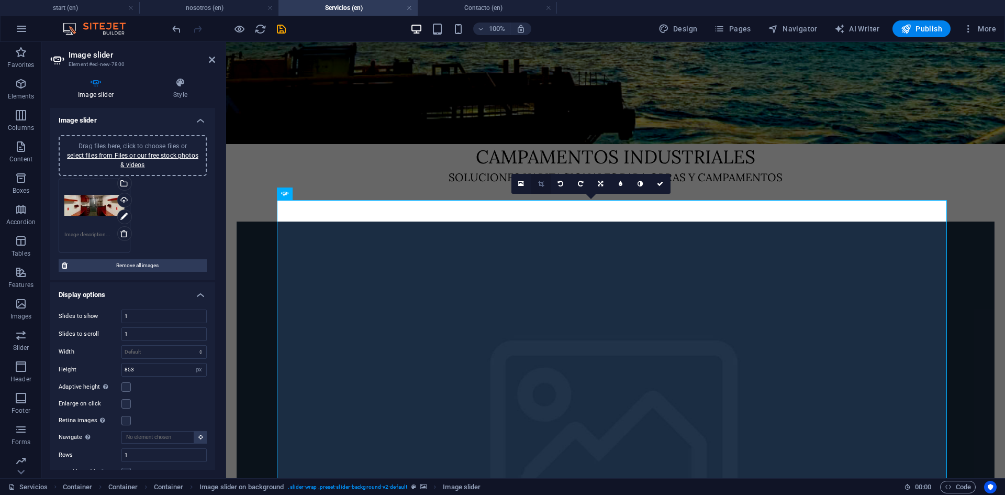
click at [546, 185] on link at bounding box center [541, 184] width 20 height 20
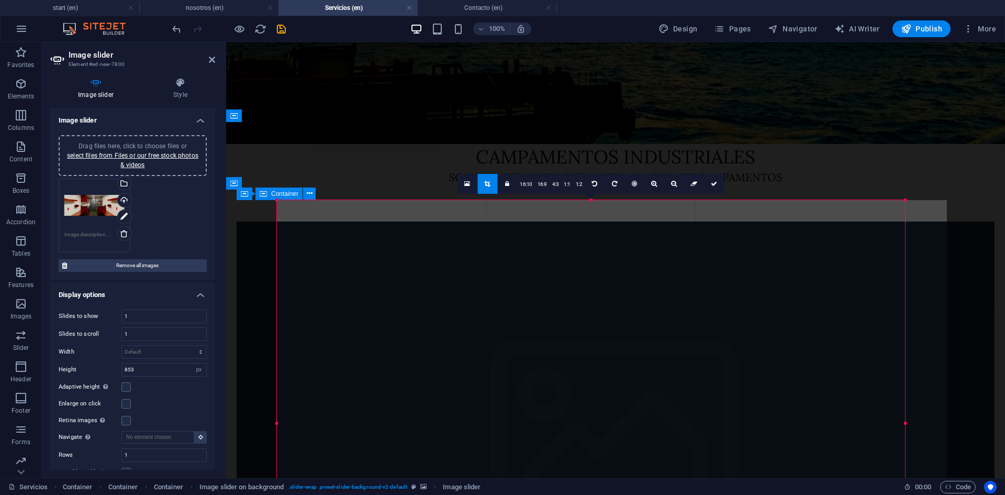
drag, startPoint x: 275, startPoint y: 219, endPoint x: 15, endPoint y: 176, distance: 264.4
click at [241, 218] on div "Drag and drop a file to add it H1 Container Container Reference Container Conta…" at bounding box center [615, 137] width 779 height 681
click at [341, 105] on figure at bounding box center [615, 13] width 779 height 262
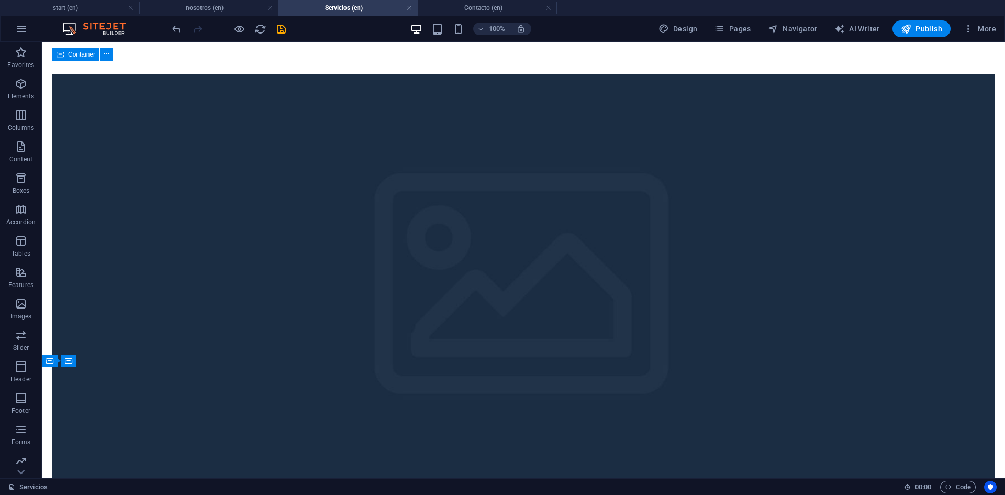
scroll to position [384, 0]
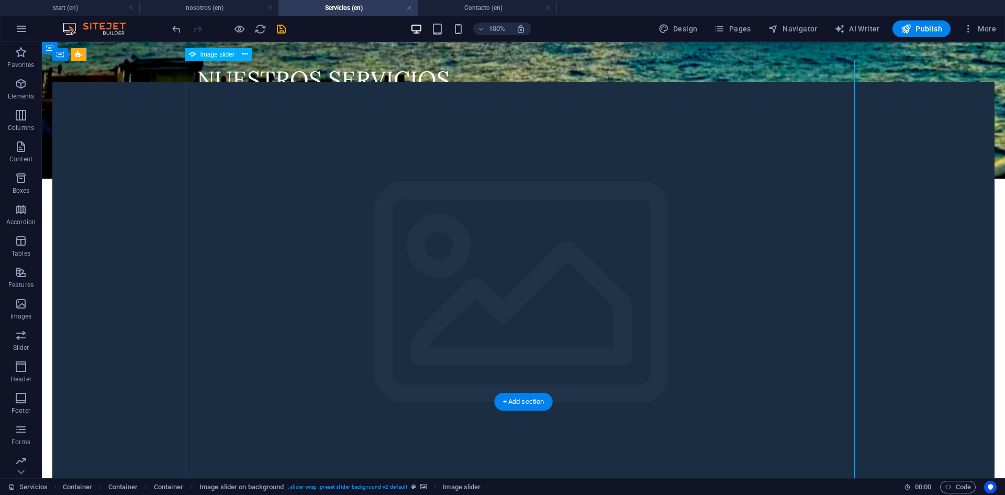
select select "px"
select select "ms"
select select "s"
select select "progressive"
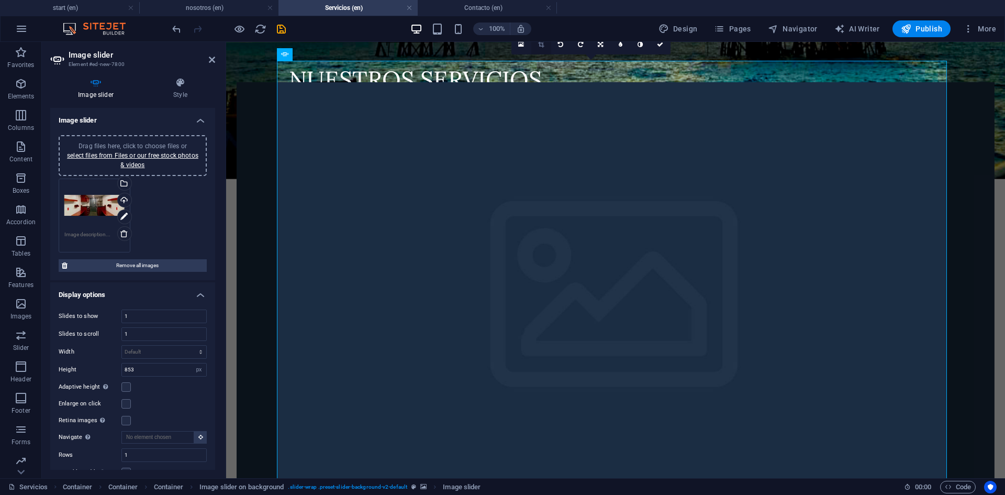
click at [536, 43] on link at bounding box center [541, 45] width 20 height 20
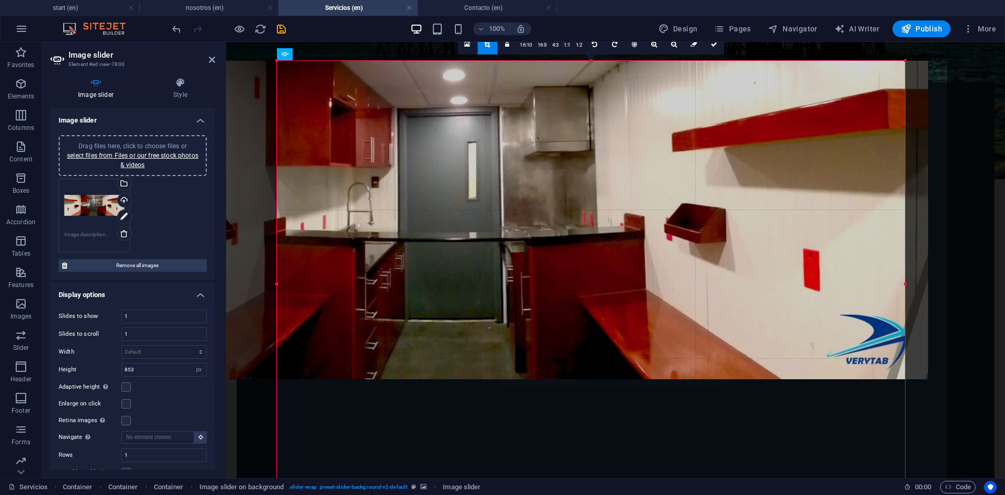
drag, startPoint x: 276, startPoint y: 283, endPoint x: 259, endPoint y: 278, distance: 17.4
click at [277, 278] on div "180 170 160 150 140 130 120 110 100 90 80 70 60 50 40 30 20 10 0 -10 -20 -30 -4…" at bounding box center [591, 284] width 628 height 447
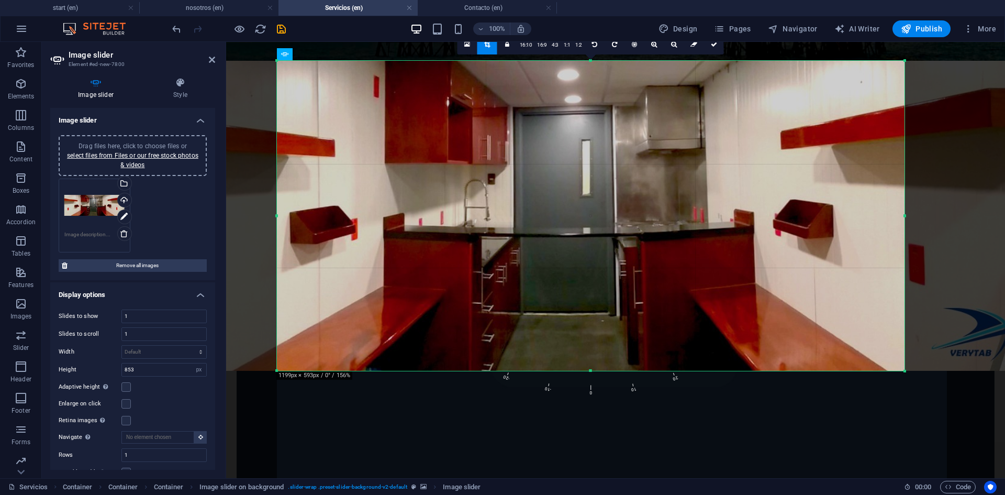
drag, startPoint x: 436, startPoint y: 134, endPoint x: 562, endPoint y: 135, distance: 125.7
click at [562, 135] on div at bounding box center [585, 216] width 892 height 310
click at [712, 46] on icon at bounding box center [714, 44] width 6 height 6
type input "801"
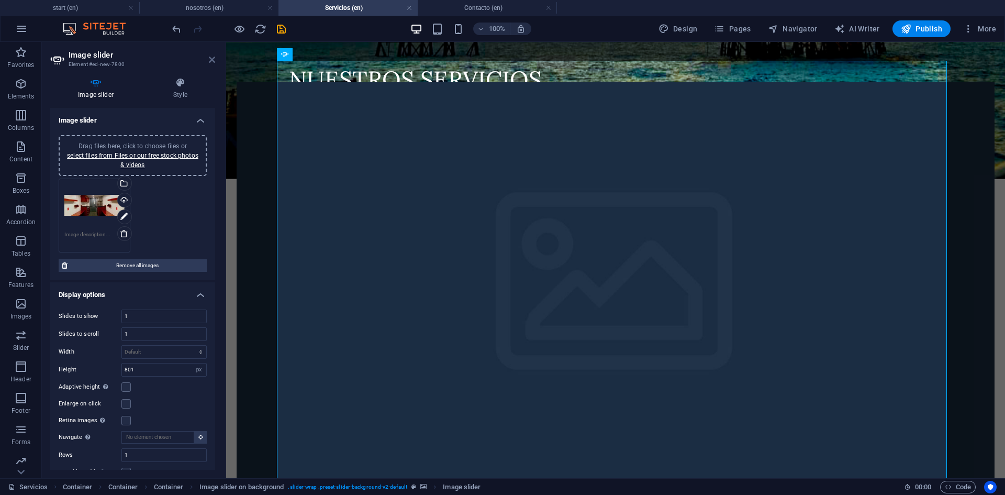
click at [211, 56] on icon at bounding box center [212, 60] width 6 height 8
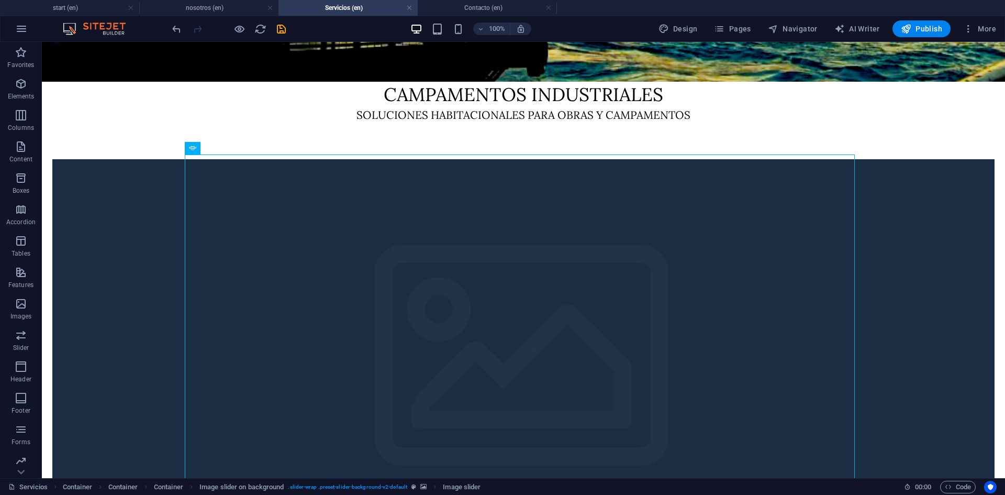
scroll to position [273, 0]
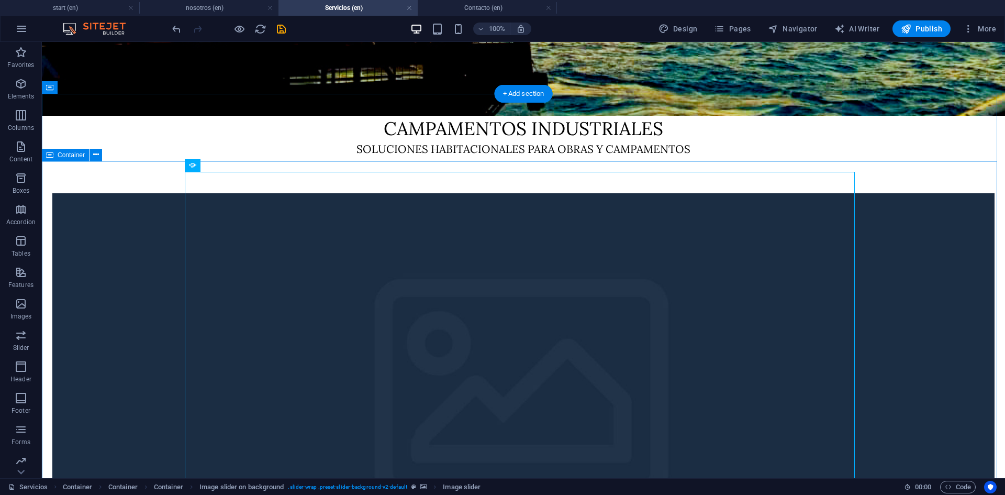
click at [158, 193] on figure at bounding box center [523, 402] width 943 height 419
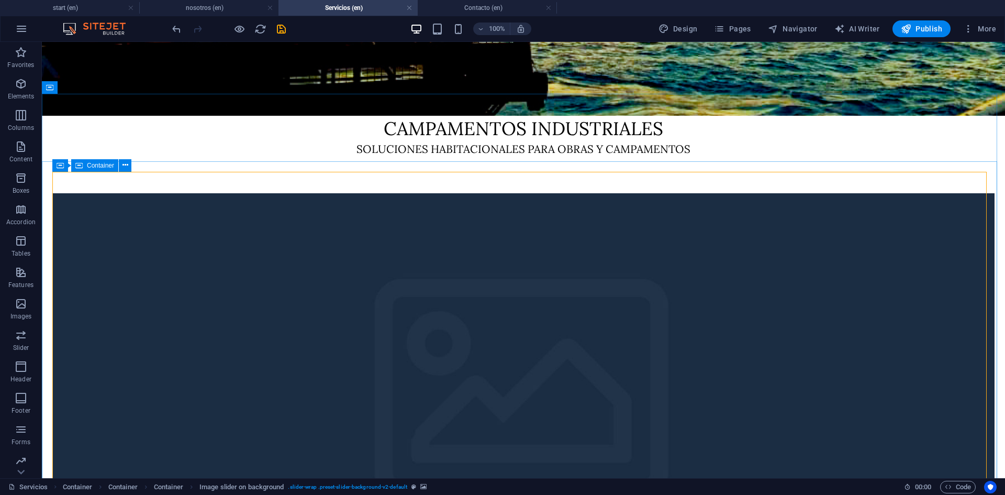
click at [90, 164] on span "Container" at bounding box center [100, 165] width 27 height 6
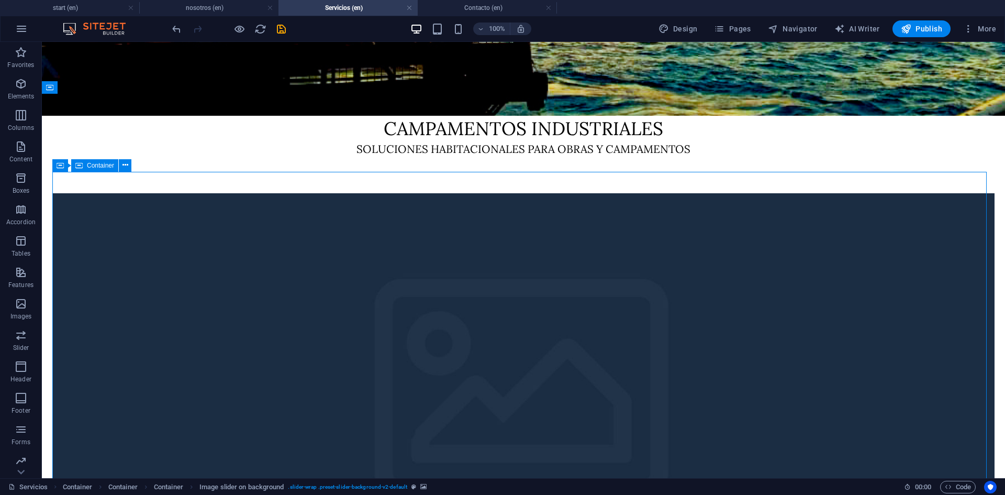
click at [90, 164] on span "Container" at bounding box center [100, 165] width 27 height 6
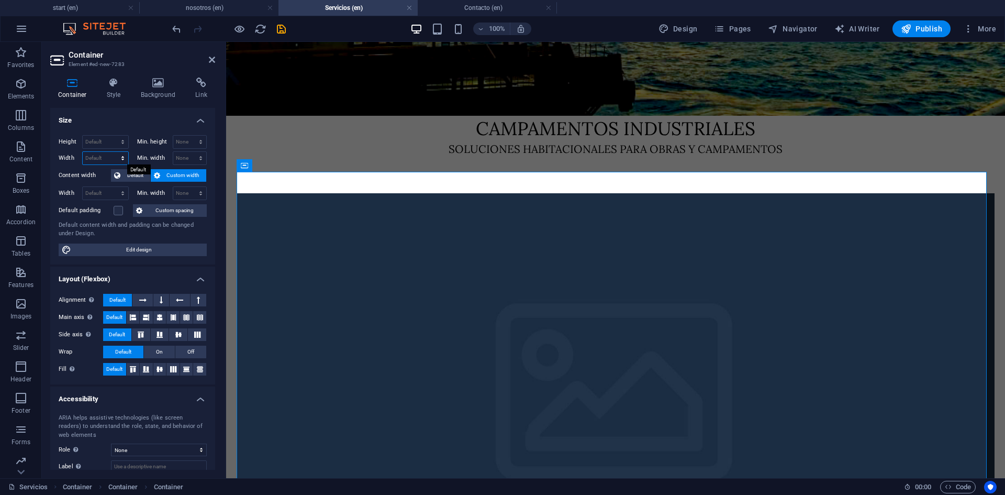
click at [98, 155] on select "Default px rem % em vh vw" at bounding box center [106, 158] width 46 height 13
click at [979, 119] on div "Campamentos industriales" at bounding box center [615, 129] width 779 height 26
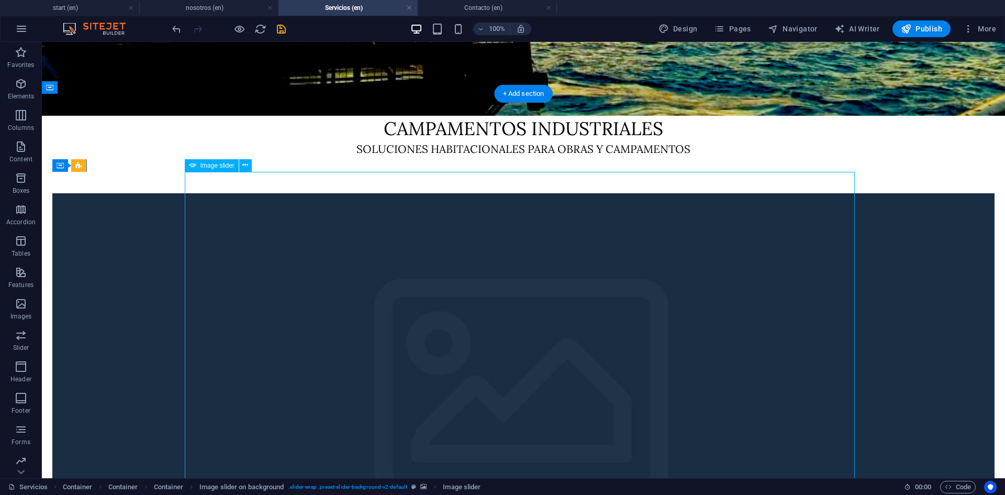
select select "px"
select select "ms"
select select "s"
select select "progressive"
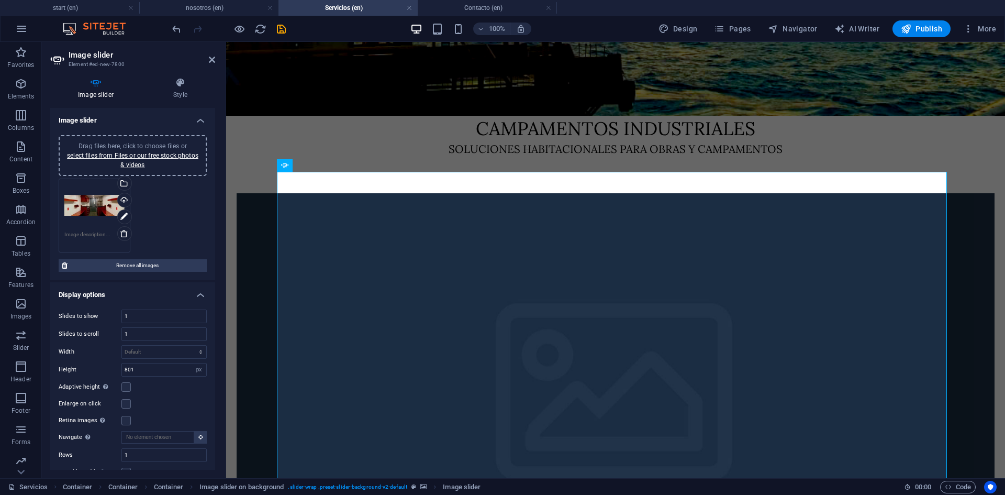
click at [96, 235] on textarea at bounding box center [94, 238] width 60 height 16
paste textarea "Con el propósito que nuestro servicio cumpla con las medidas de seguridad y pro…"
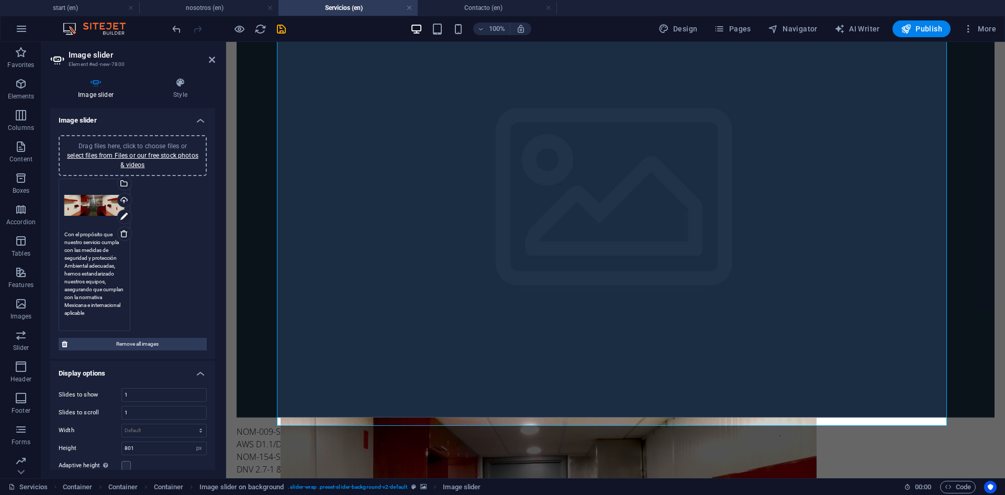
scroll to position [482, 0]
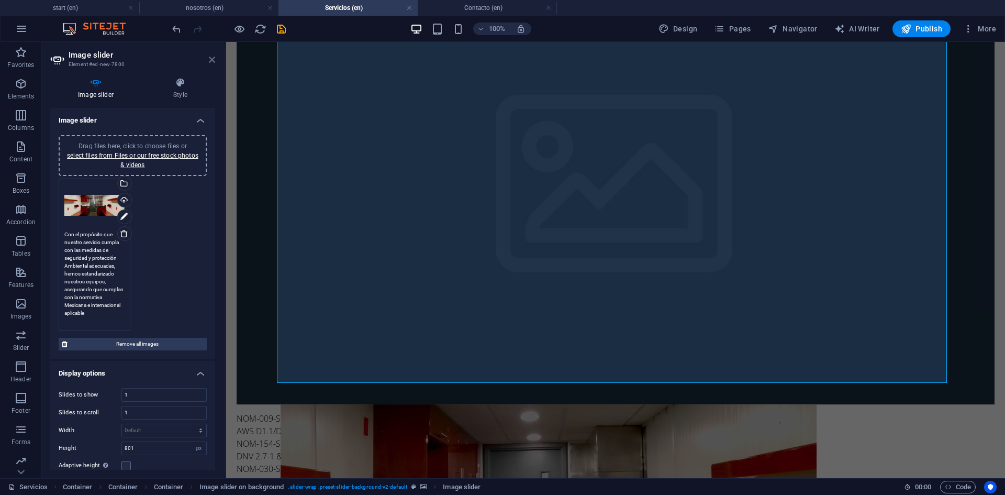
type textarea "Con el propósito que nuestro servicio cumpla con las medidas de seguridad y pro…"
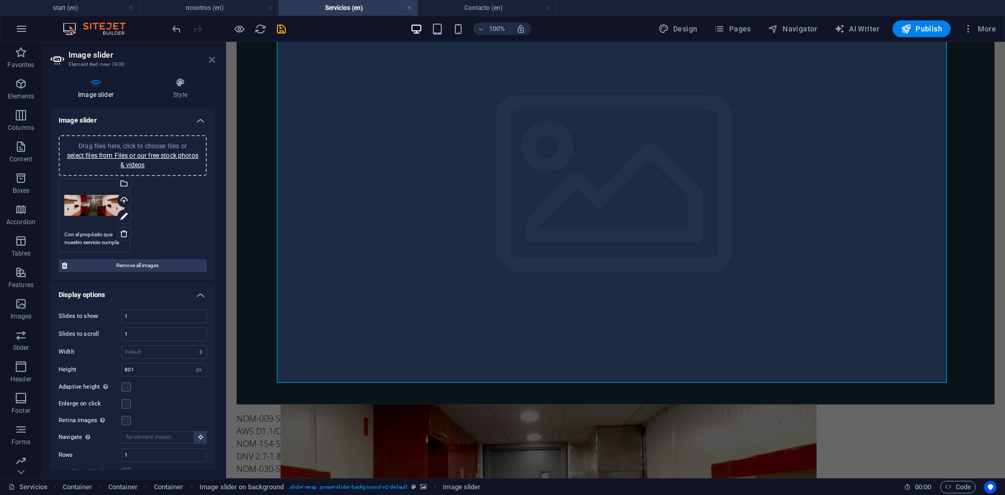
click at [215, 61] on icon at bounding box center [212, 60] width 6 height 8
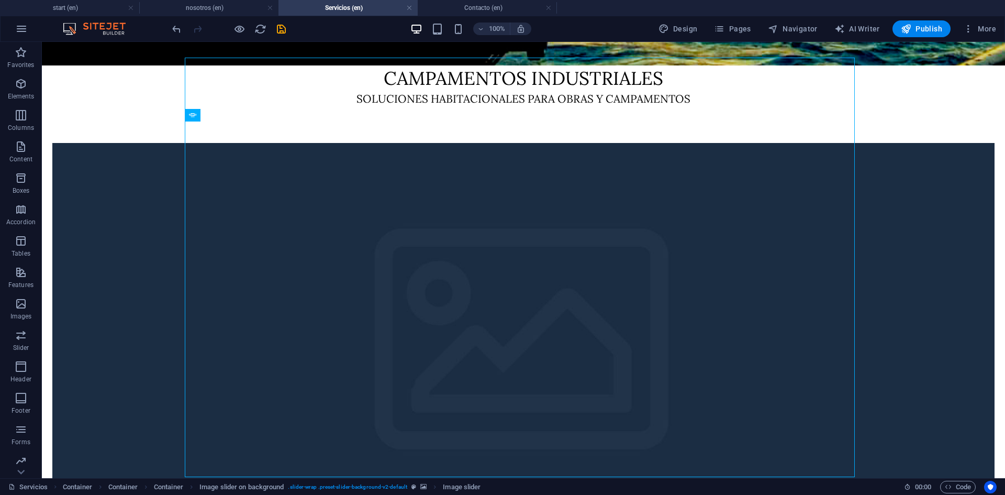
scroll to position [379, 0]
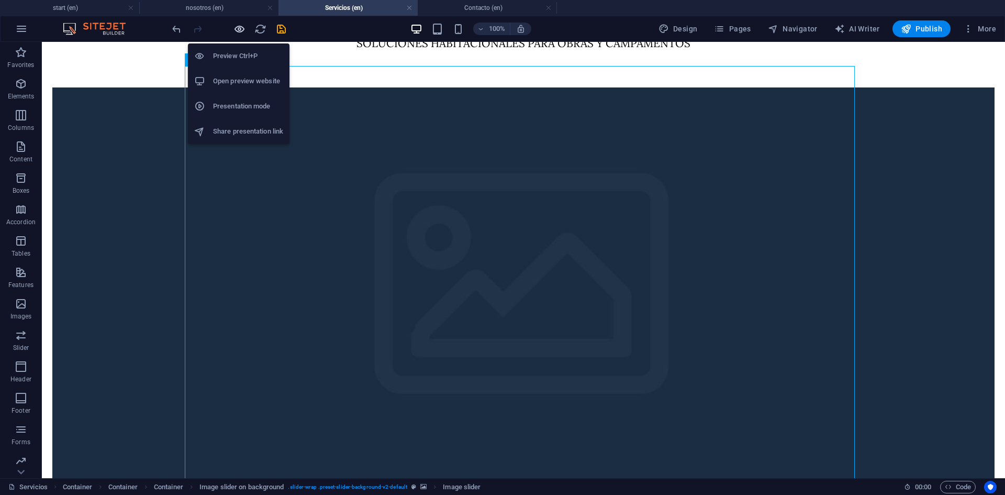
click at [236, 30] on icon "button" at bounding box center [240, 29] width 12 height 12
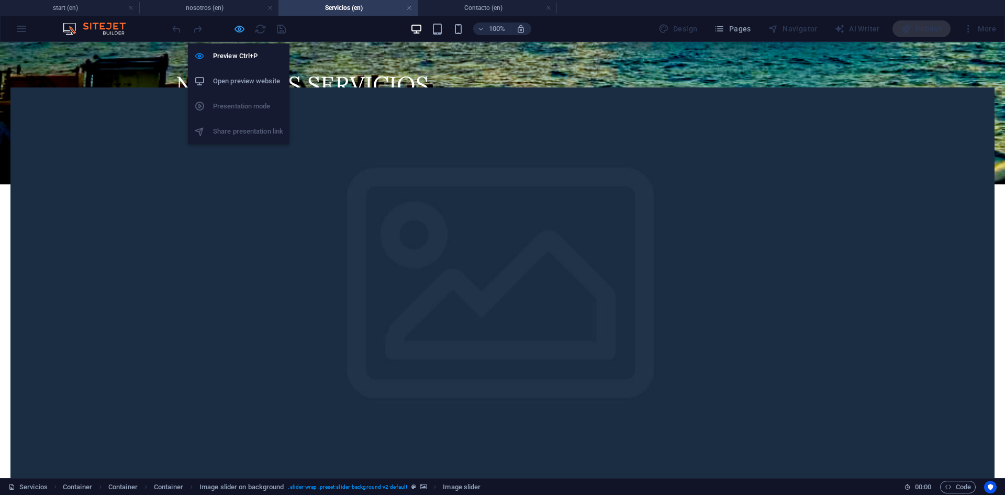
click at [237, 28] on icon "button" at bounding box center [240, 29] width 12 height 12
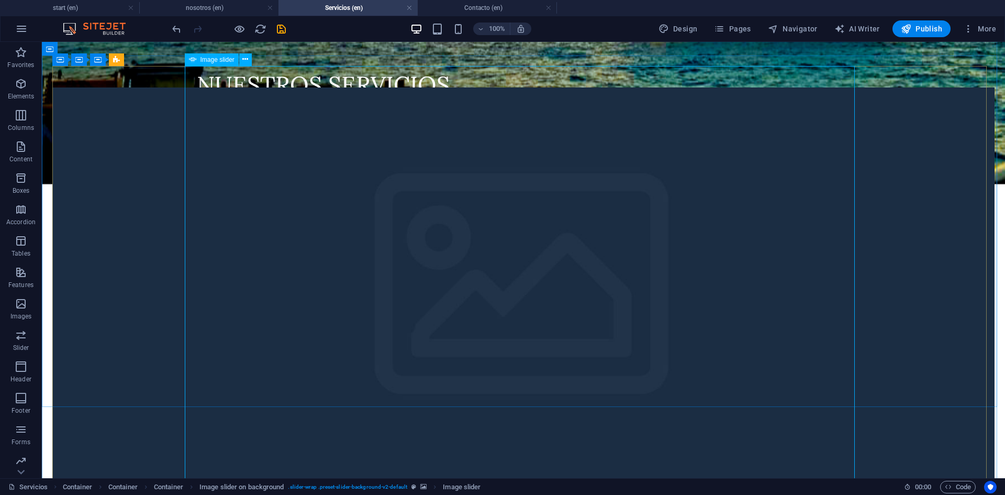
click at [219, 60] on span "Image slider" at bounding box center [218, 60] width 34 height 6
select select "px"
select select "ms"
select select "s"
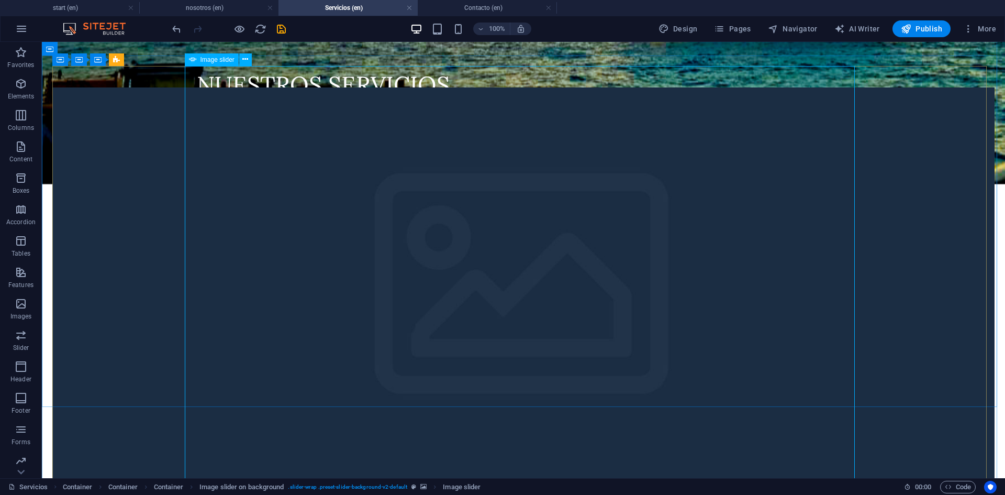
select select "progressive"
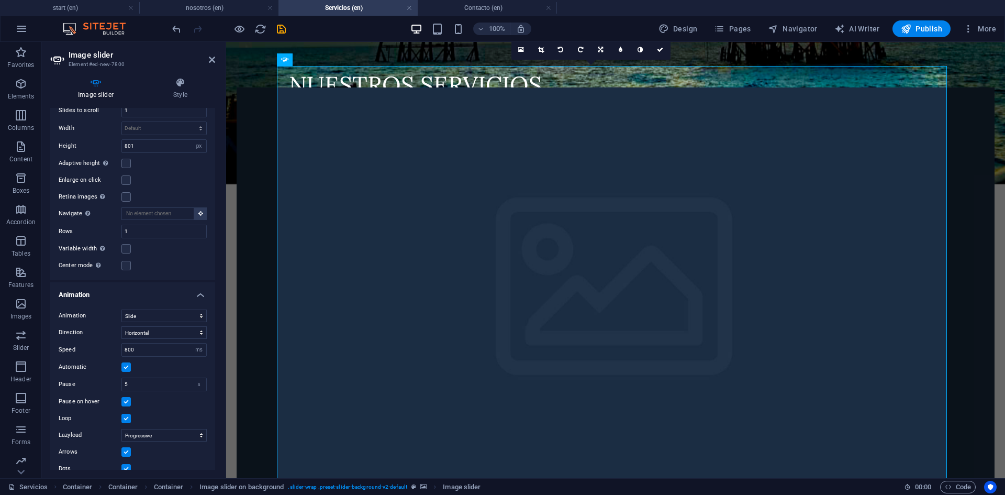
scroll to position [237, 0]
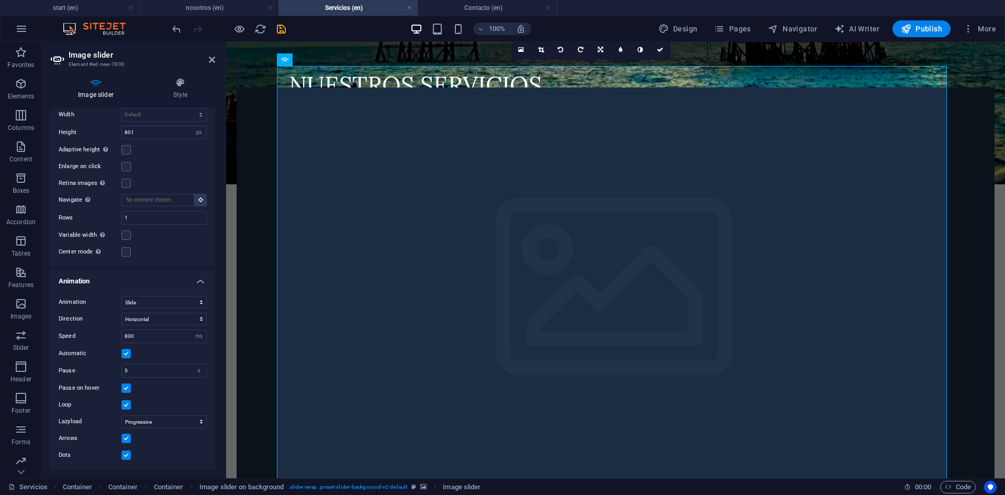
drag, startPoint x: 215, startPoint y: 226, endPoint x: 45, endPoint y: 349, distance: 210.3
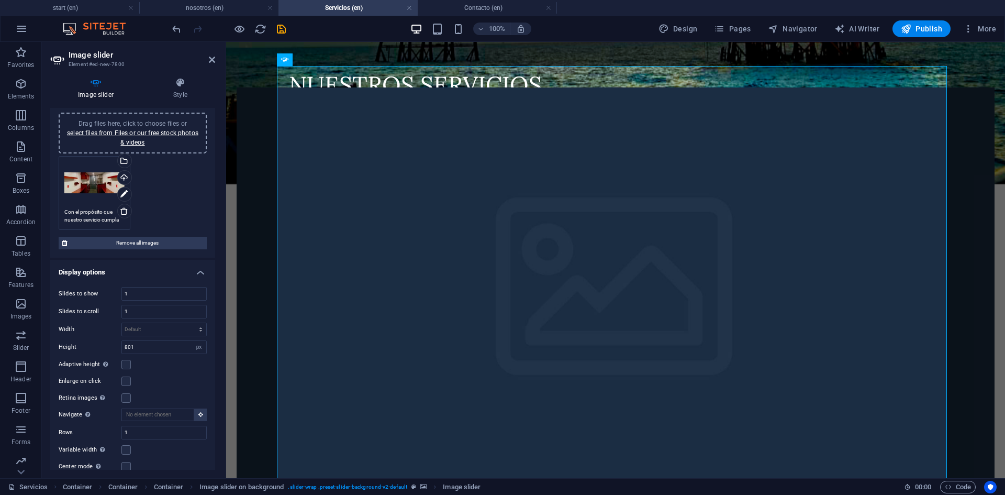
scroll to position [0, 0]
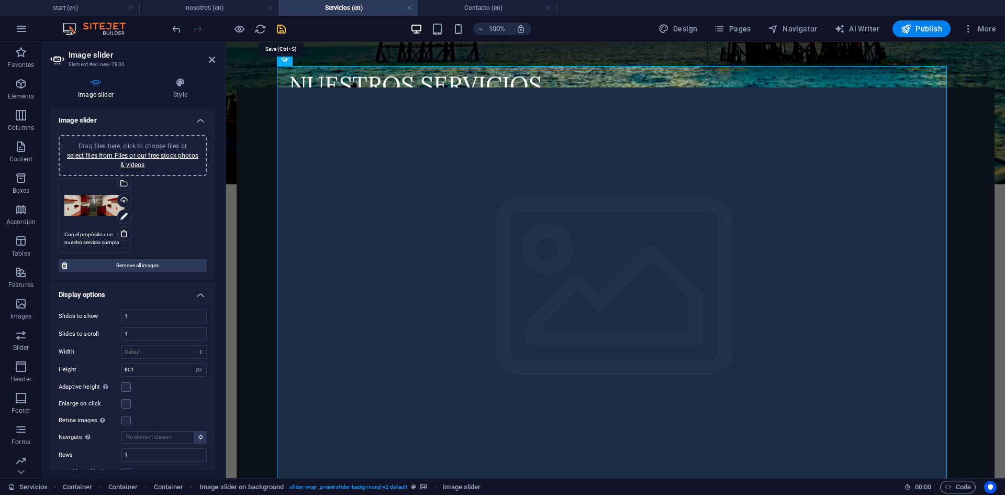
click at [280, 29] on icon "save" at bounding box center [281, 29] width 12 height 12
